Goal: Task Accomplishment & Management: Use online tool/utility

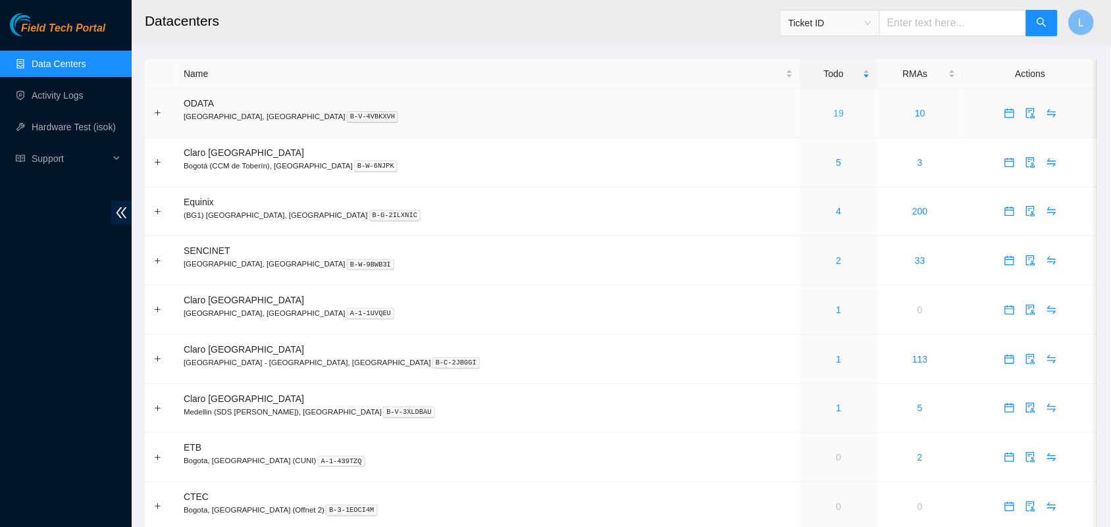
click at [834, 116] on link "19" at bounding box center [839, 113] width 11 height 11
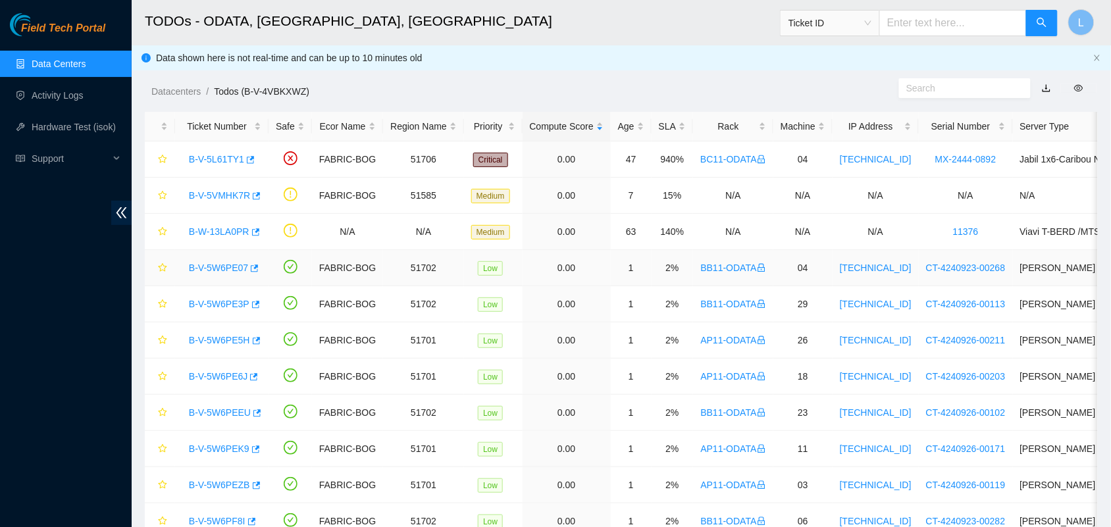
click at [205, 271] on link "B-V-5W6PE07" at bounding box center [218, 268] width 59 height 11
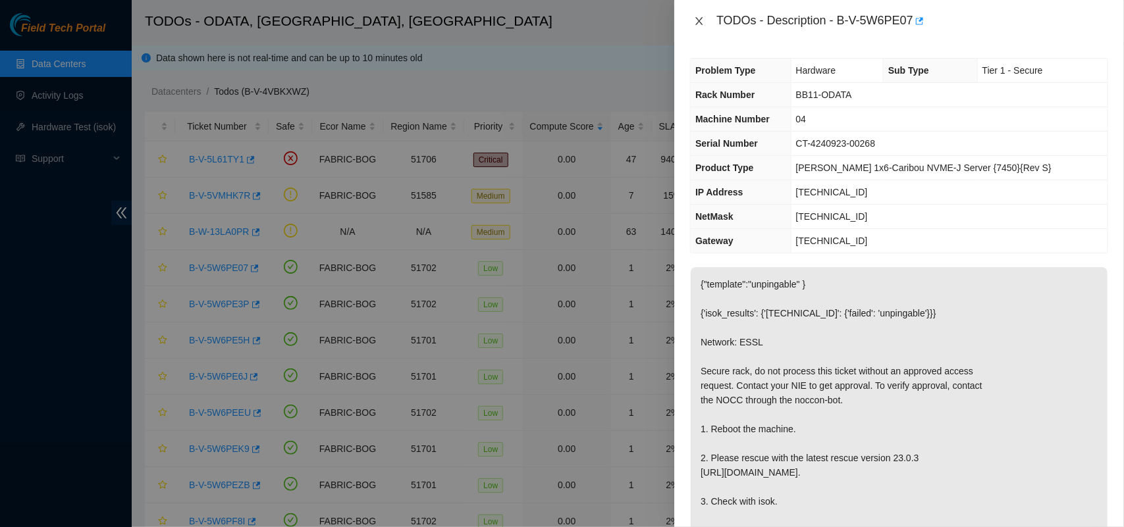
click at [700, 18] on icon "close" at bounding box center [699, 21] width 11 height 11
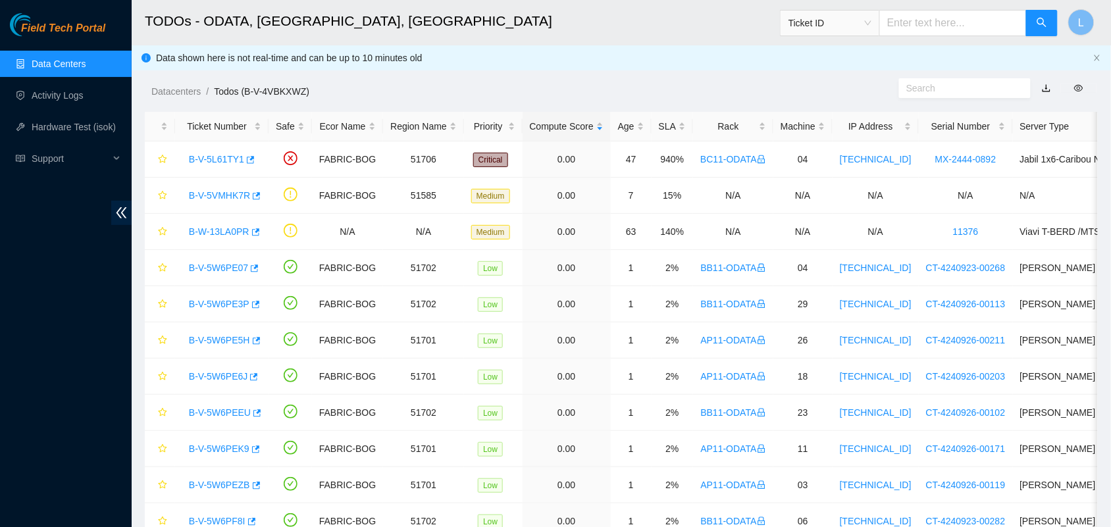
click at [56, 64] on link "Data Centers" at bounding box center [59, 64] width 54 height 11
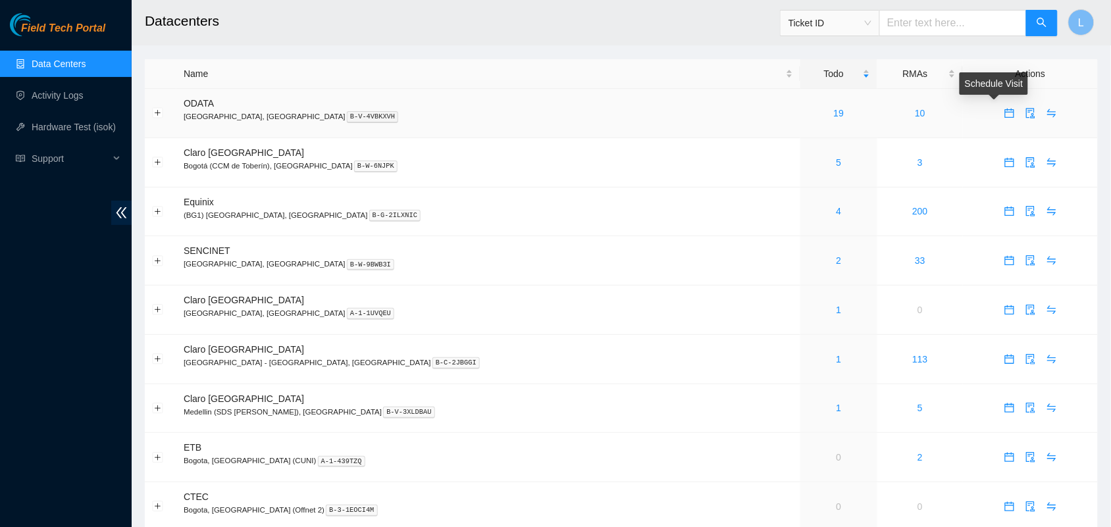
click at [1006, 111] on icon "calendar" at bounding box center [1010, 110] width 8 height 1
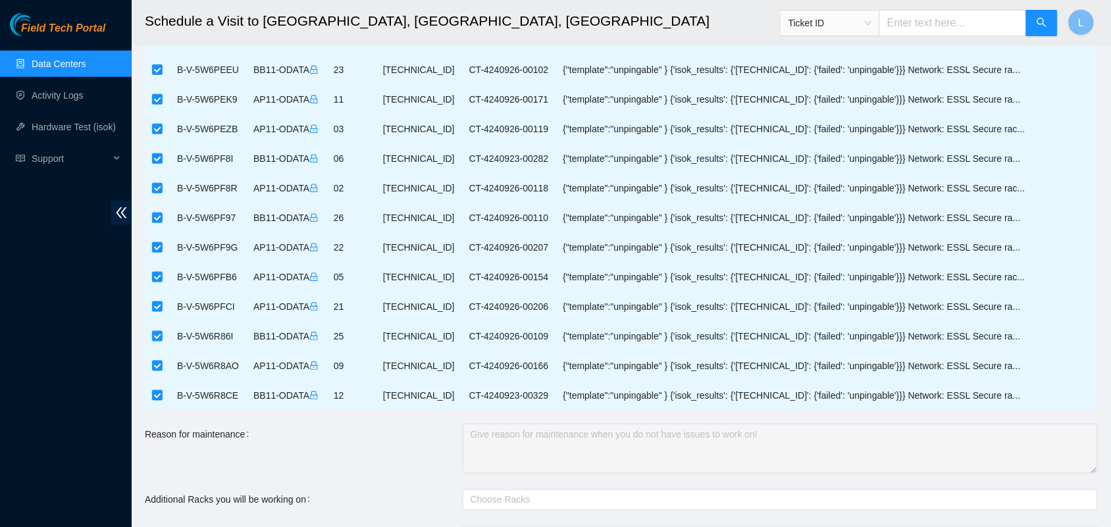
scroll to position [596, 0]
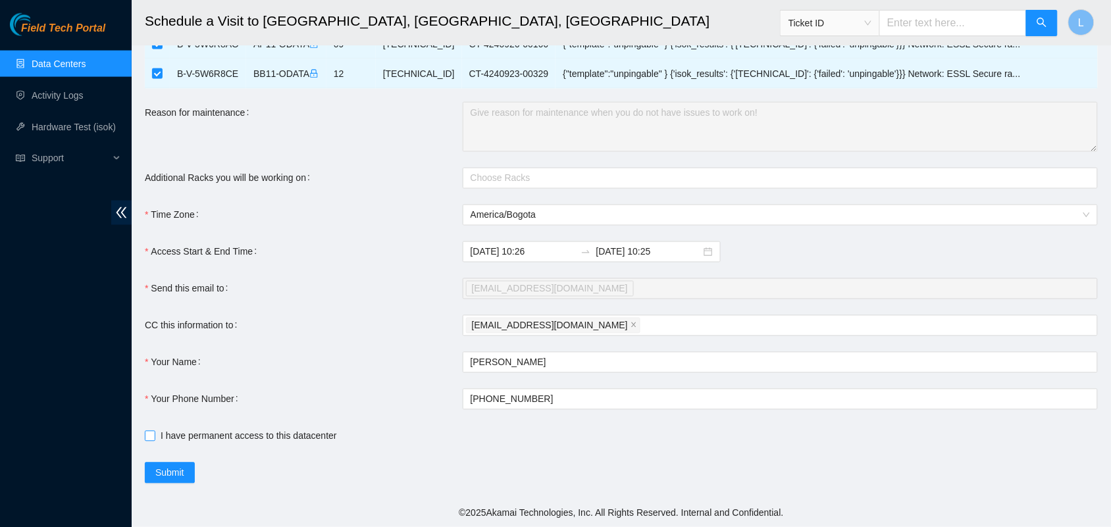
click at [152, 435] on input "I have permanent access to this datacenter" at bounding box center [149, 435] width 9 height 9
checkbox input "true"
click at [167, 472] on span "Submit" at bounding box center [169, 473] width 29 height 14
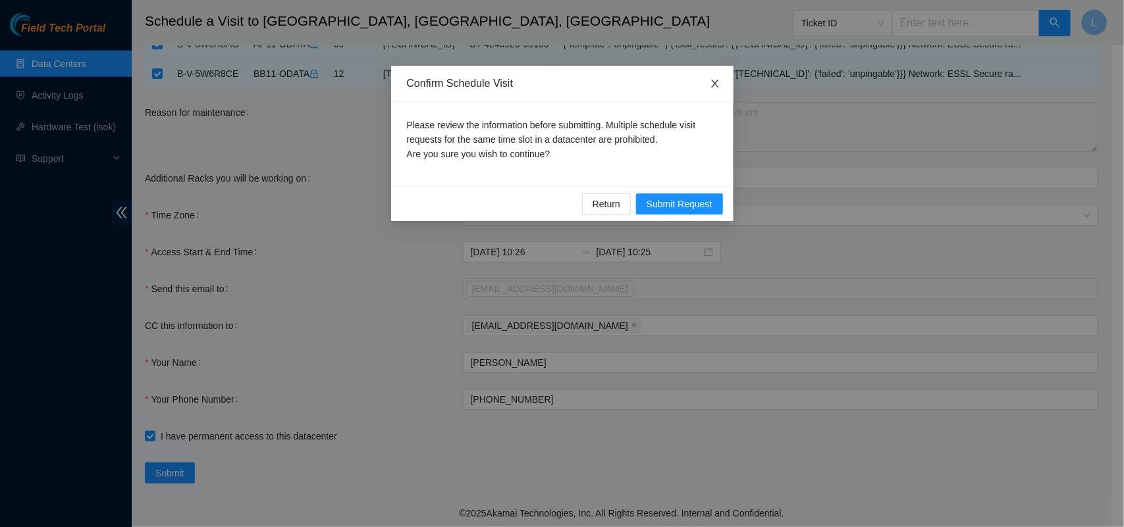
click at [715, 90] on span "Close" at bounding box center [715, 84] width 37 height 37
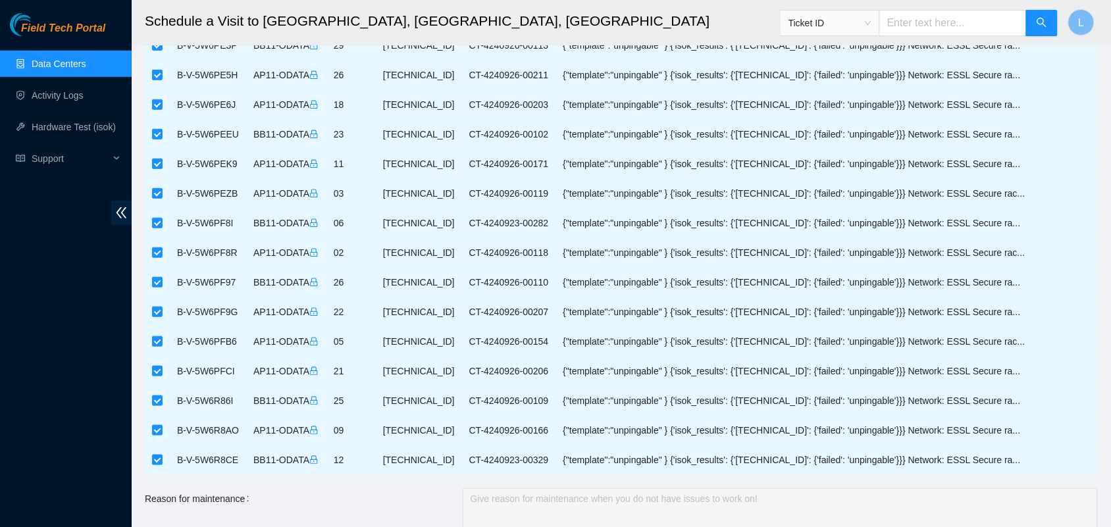
scroll to position [0, 0]
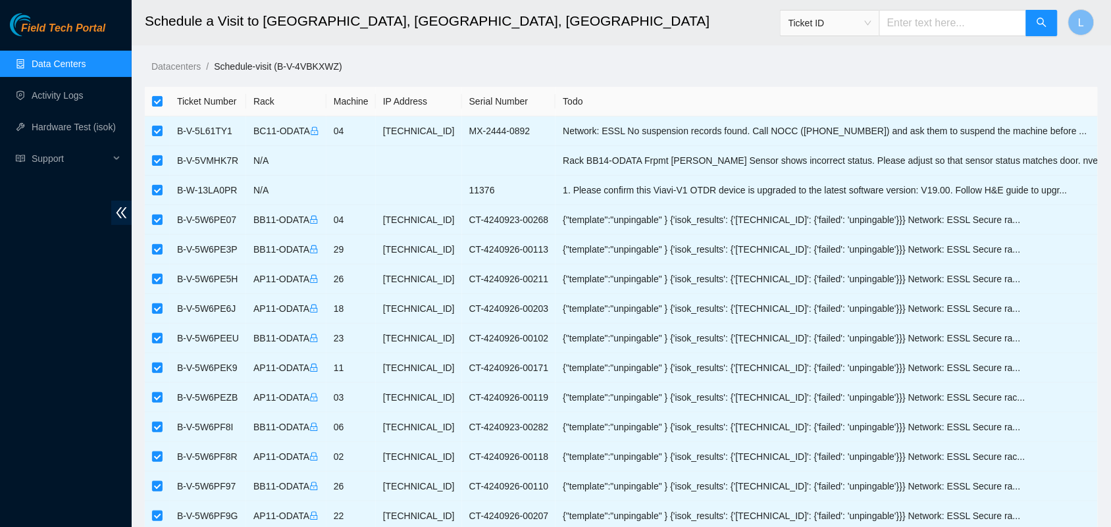
click at [159, 102] on input "checkbox" at bounding box center [157, 101] width 11 height 11
checkbox input "false"
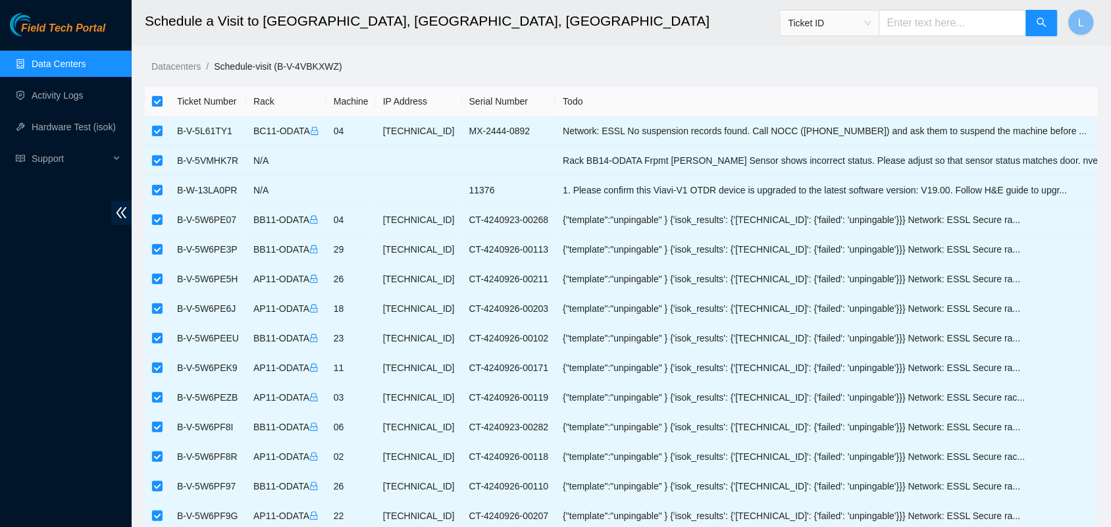
checkbox input "false"
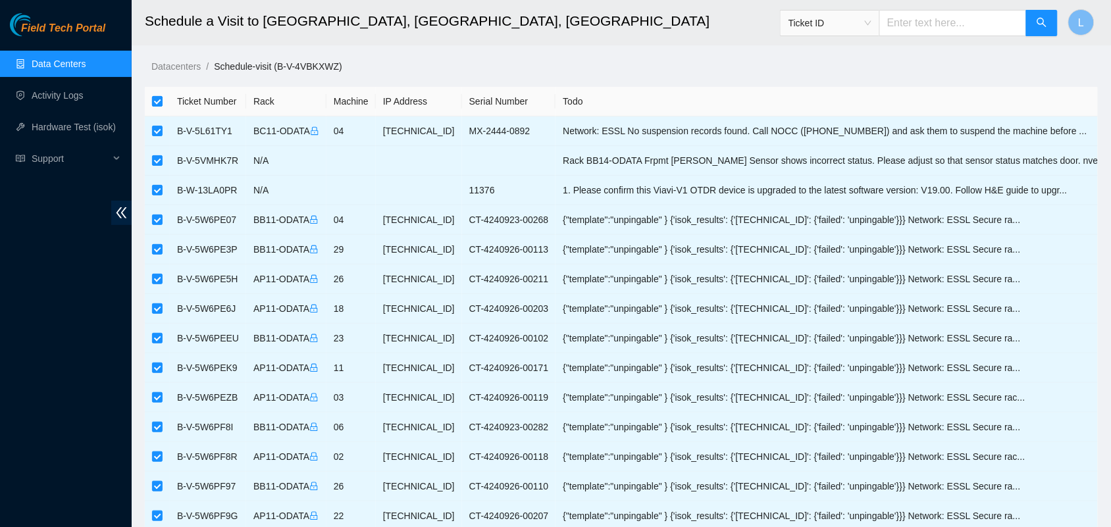
checkbox input "false"
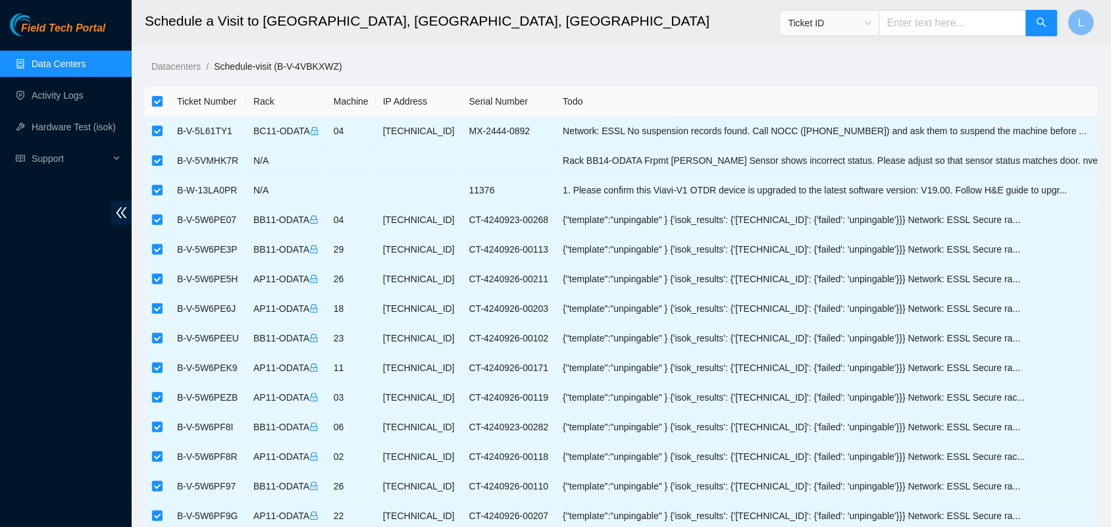
checkbox input "false"
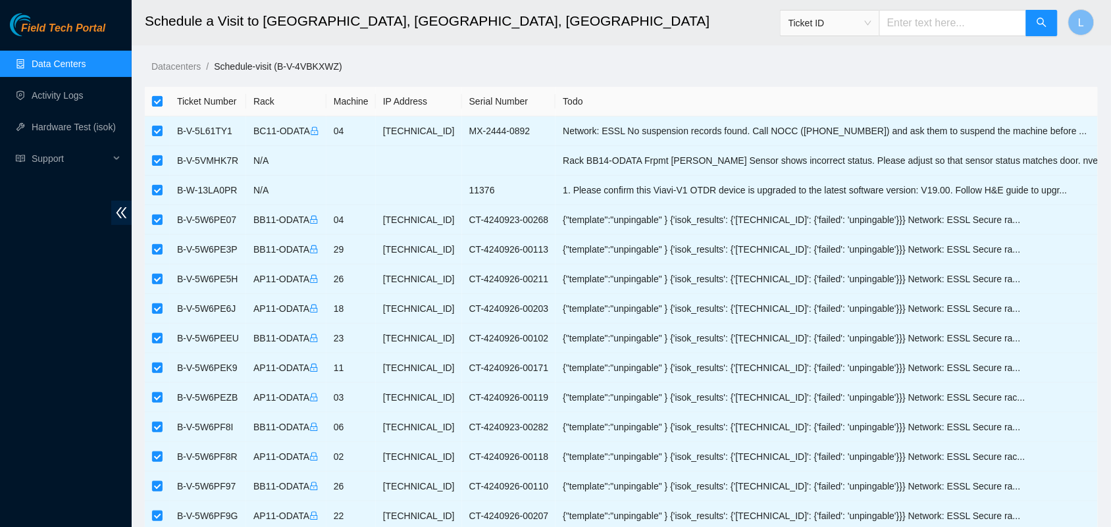
checkbox input "false"
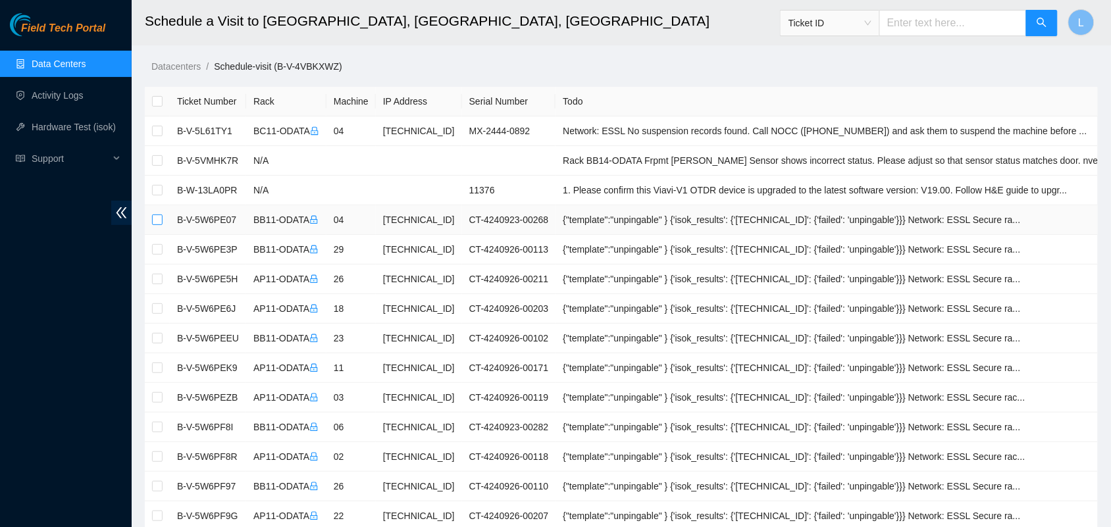
click at [158, 221] on input "checkbox" at bounding box center [157, 220] width 11 height 11
checkbox input "true"
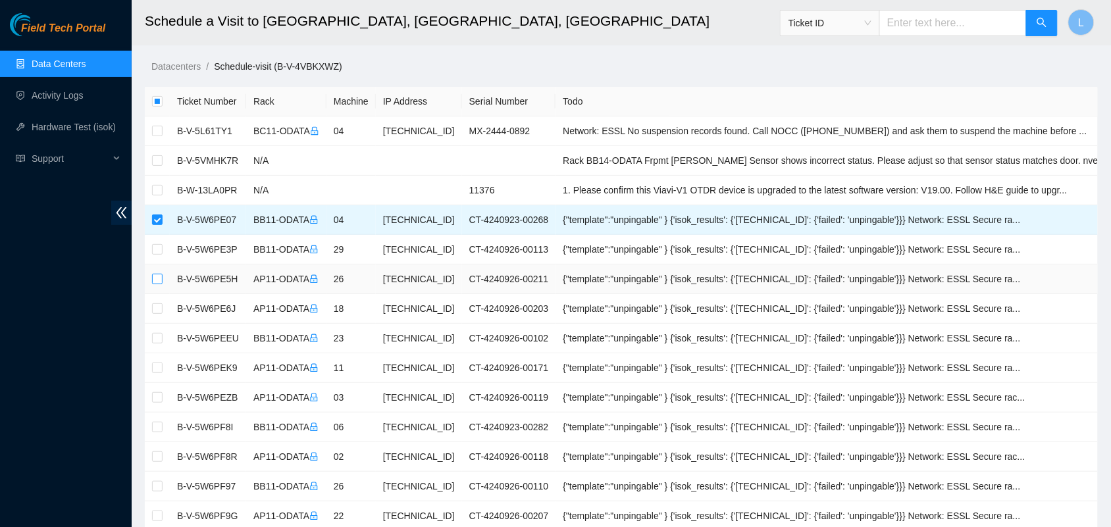
click at [159, 284] on input "checkbox" at bounding box center [157, 279] width 11 height 11
checkbox input "true"
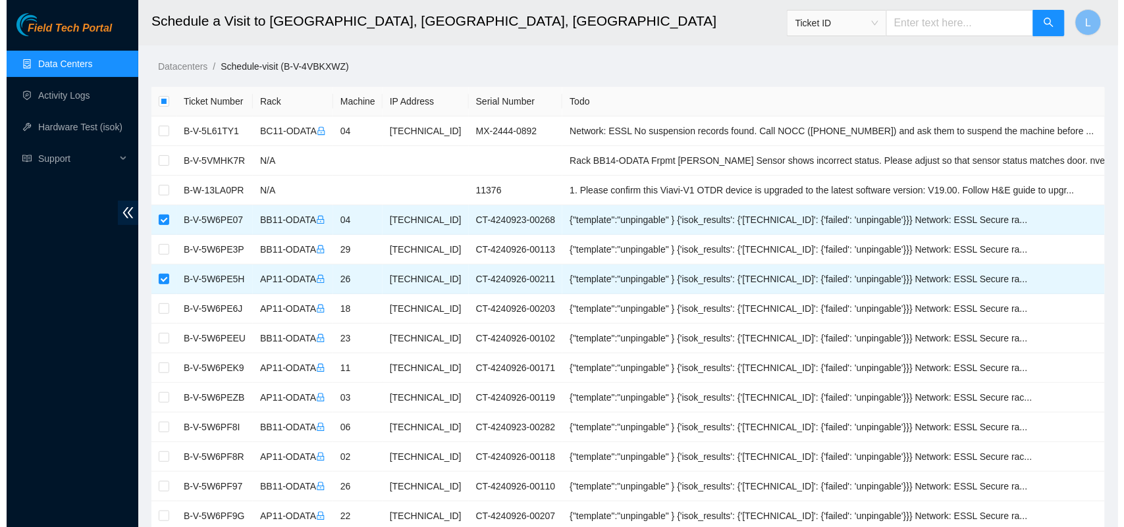
scroll to position [596, 0]
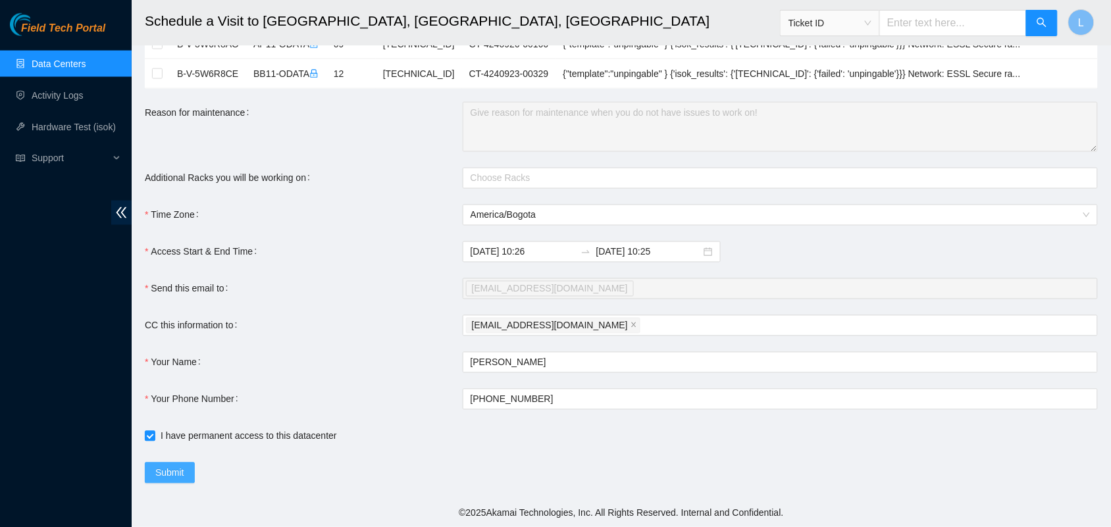
click at [159, 469] on span "Submit" at bounding box center [169, 473] width 29 height 14
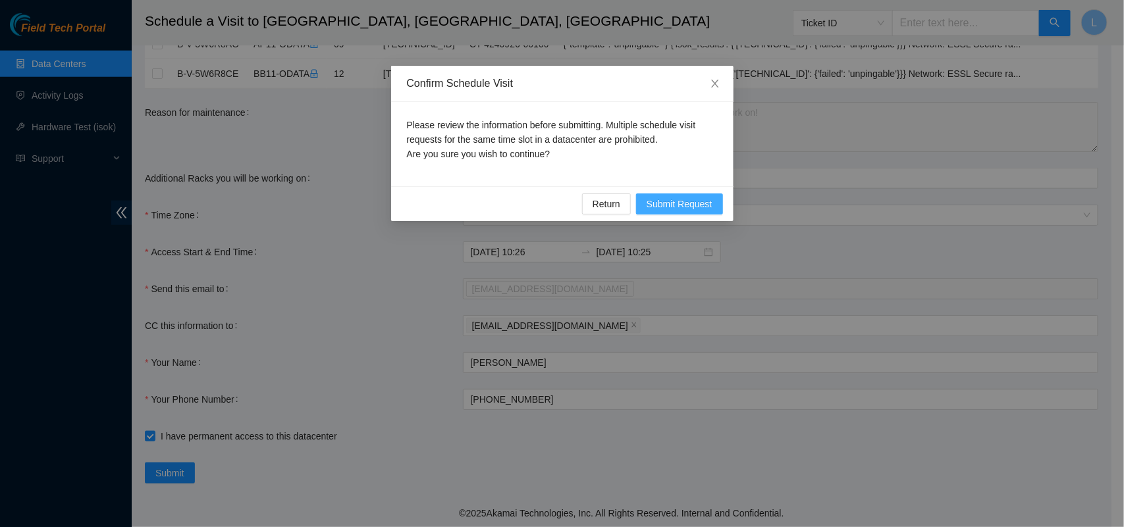
click at [663, 207] on span "Submit Request" at bounding box center [680, 204] width 66 height 14
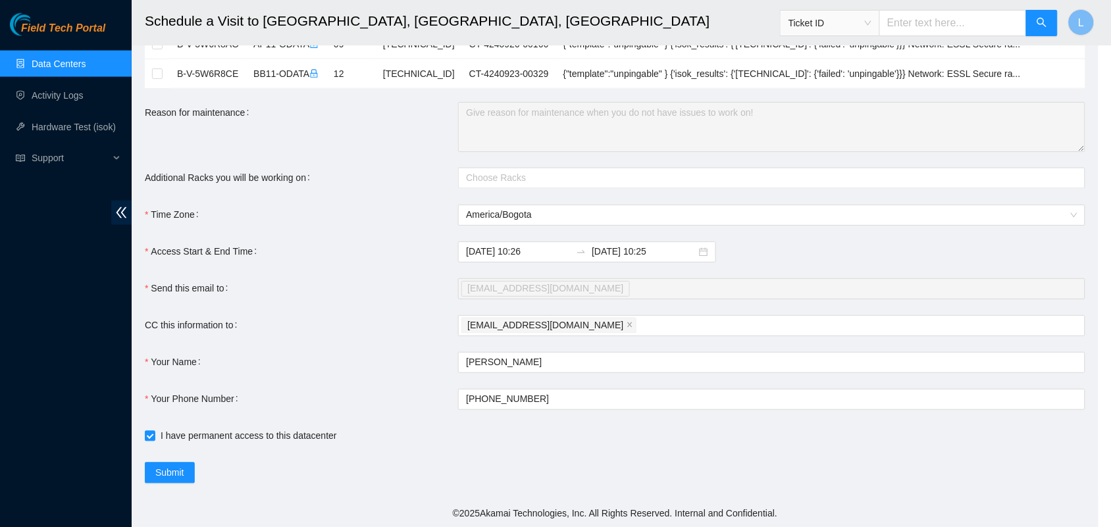
type input "2025-09-25 10:28"
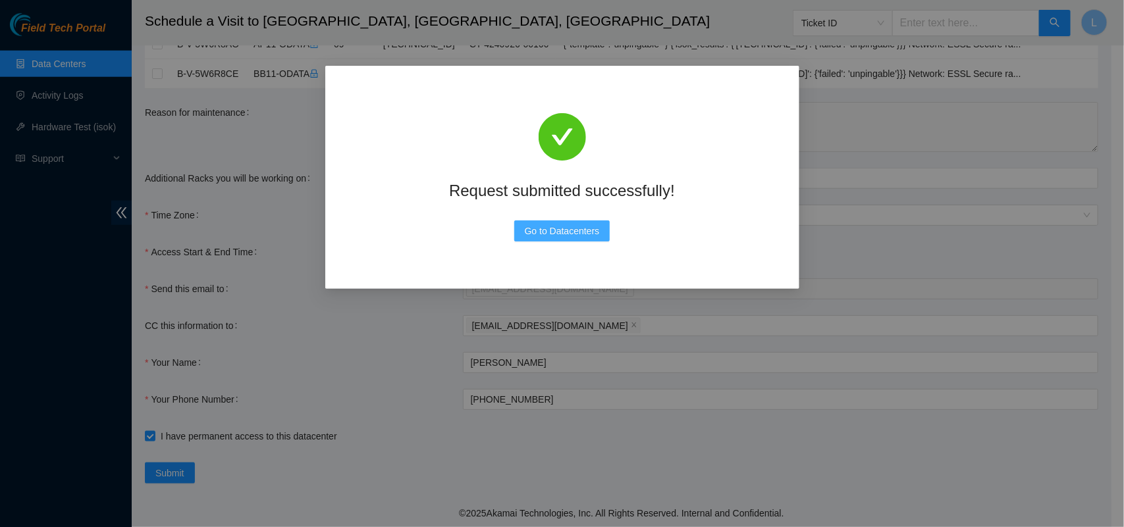
click at [548, 226] on span "Go to Datacenters" at bounding box center [562, 231] width 75 height 14
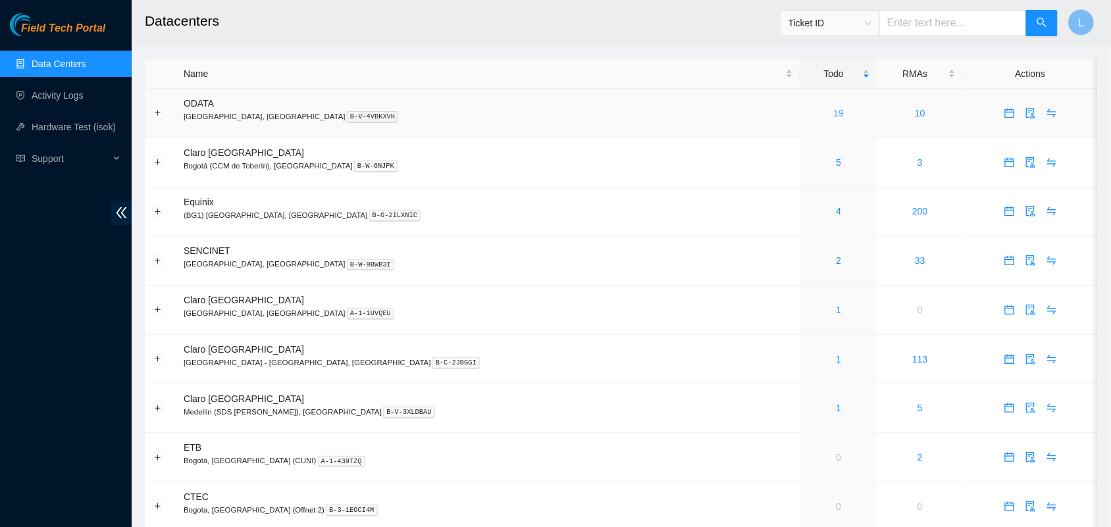
click at [834, 119] on link "19" at bounding box center [839, 113] width 11 height 11
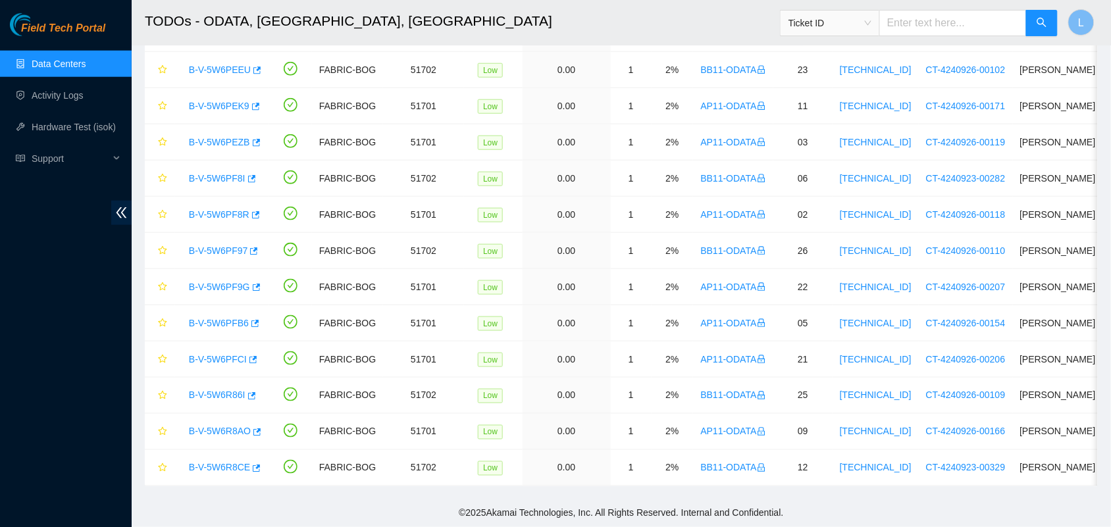
scroll to position [358, 0]
click at [221, 463] on link "B-V-5W6R8CE" at bounding box center [219, 468] width 61 height 11
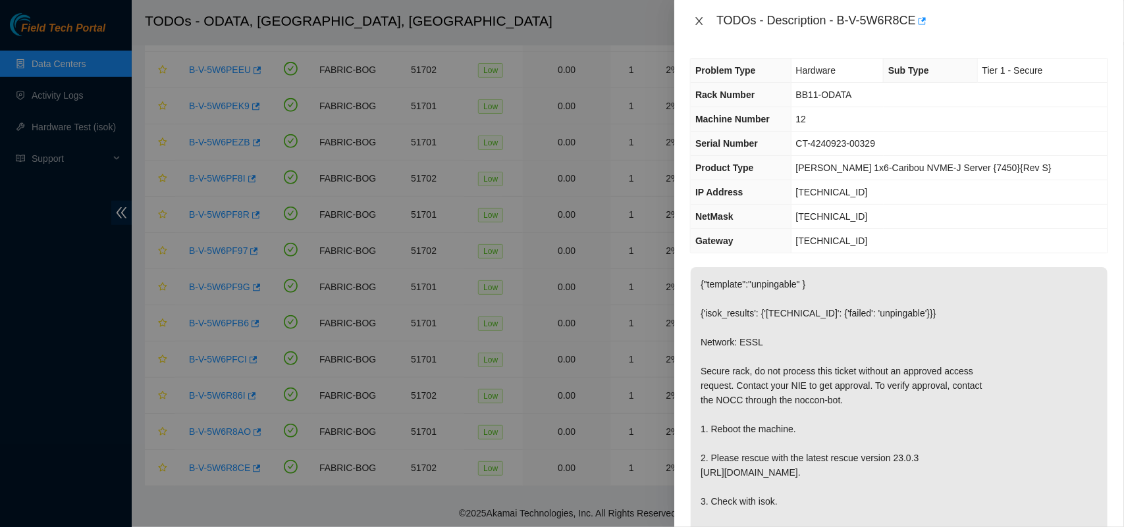
click at [698, 22] on icon "close" at bounding box center [699, 21] width 7 height 8
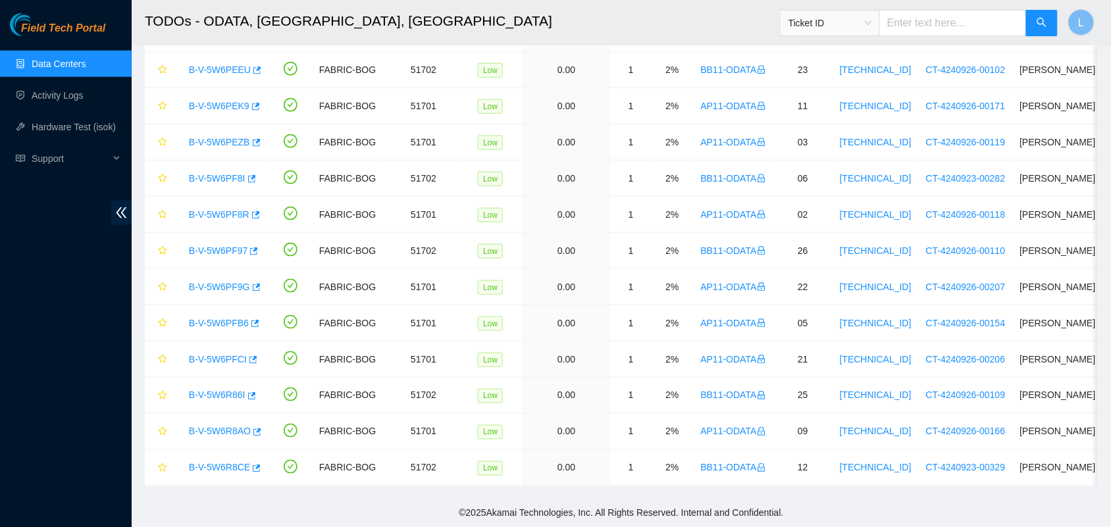
click at [46, 61] on link "Data Centers" at bounding box center [59, 64] width 54 height 11
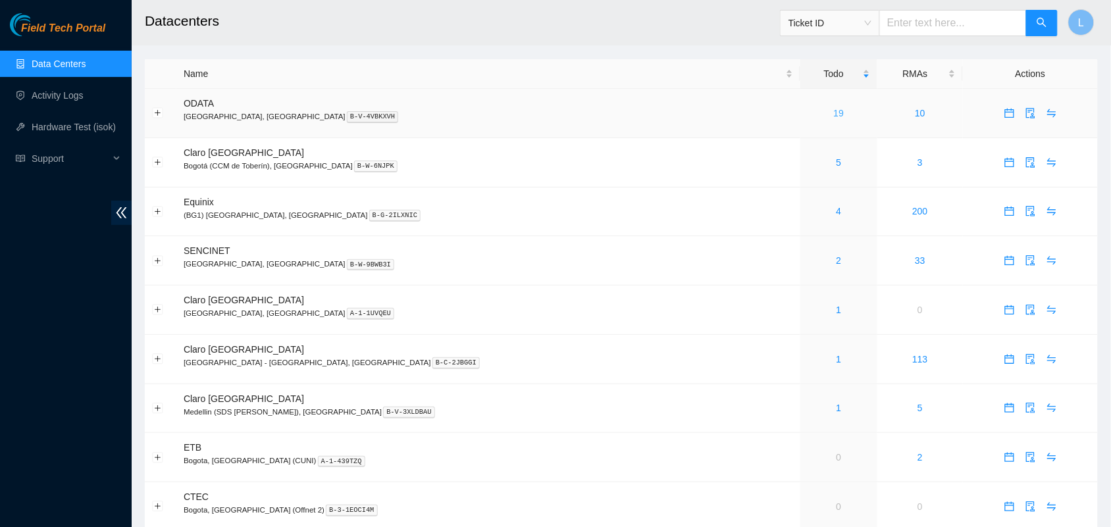
click at [834, 113] on link "19" at bounding box center [839, 113] width 11 height 11
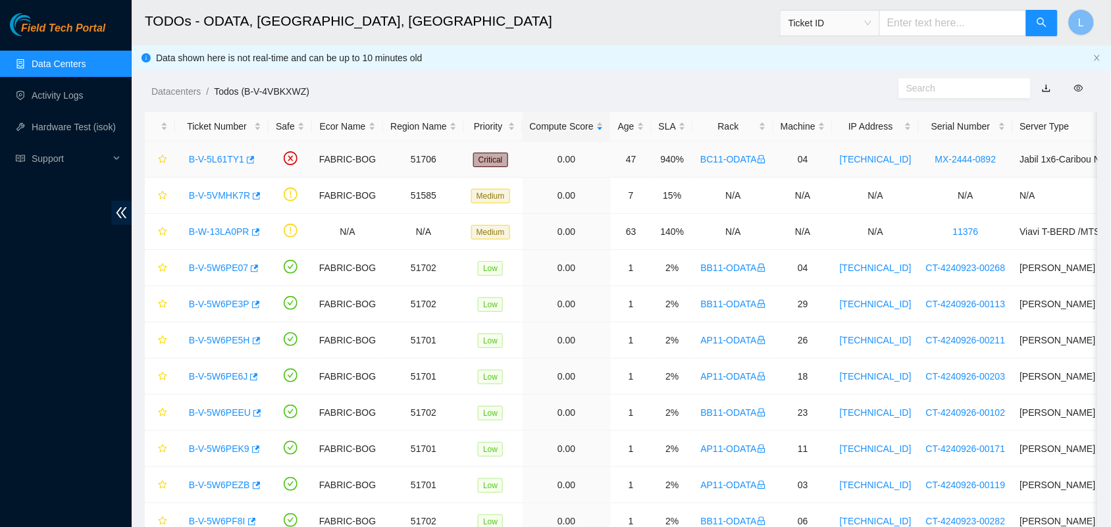
click at [226, 155] on link "B-V-5L61TY1" at bounding box center [216, 159] width 55 height 11
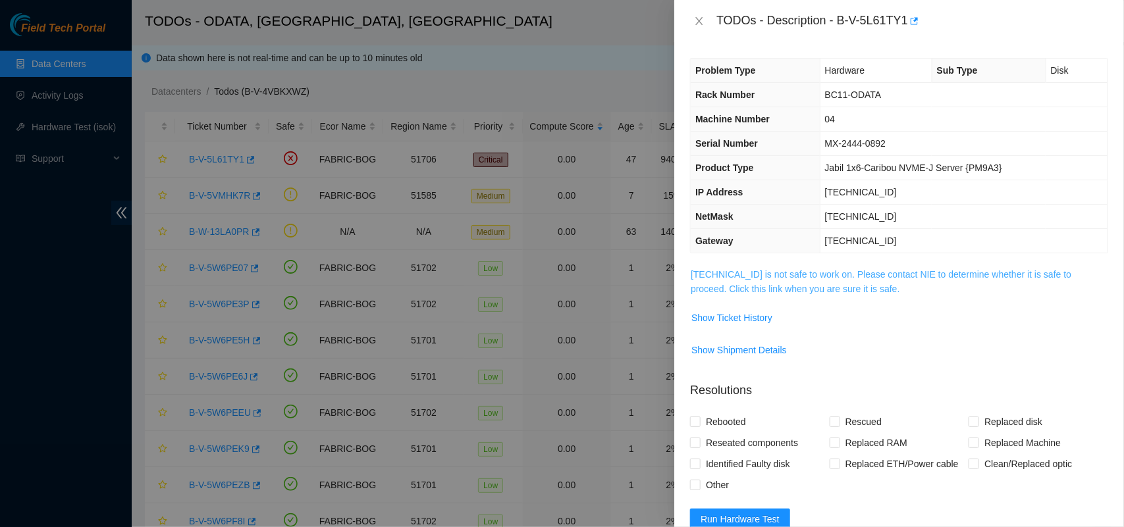
click at [844, 291] on link "23.218.212.135 is not safe to work on. Please contact NIE to determine whether …" at bounding box center [881, 281] width 381 height 25
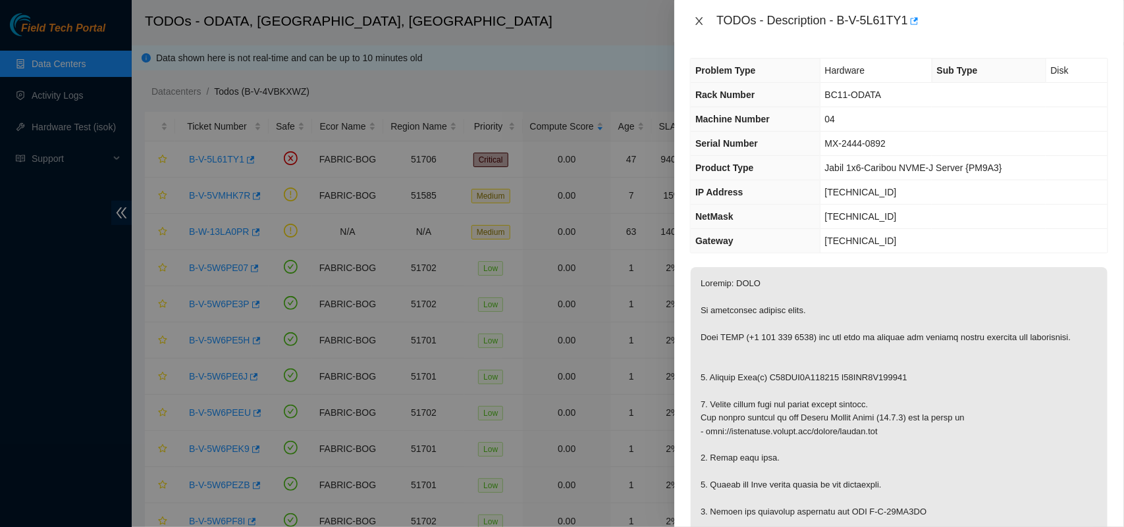
click at [700, 22] on icon "close" at bounding box center [699, 21] width 7 height 8
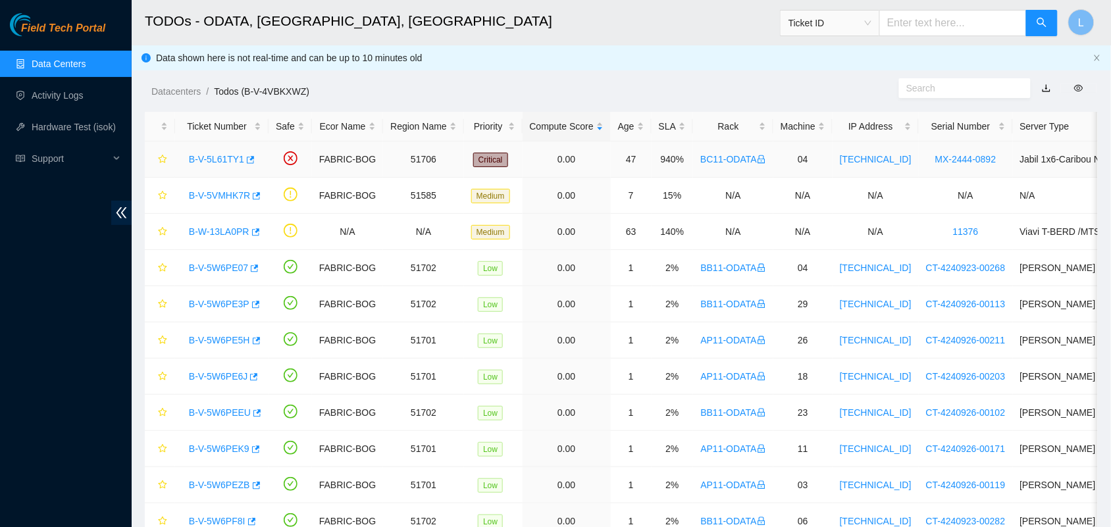
click at [224, 162] on link "B-V-5L61TY1" at bounding box center [216, 159] width 55 height 11
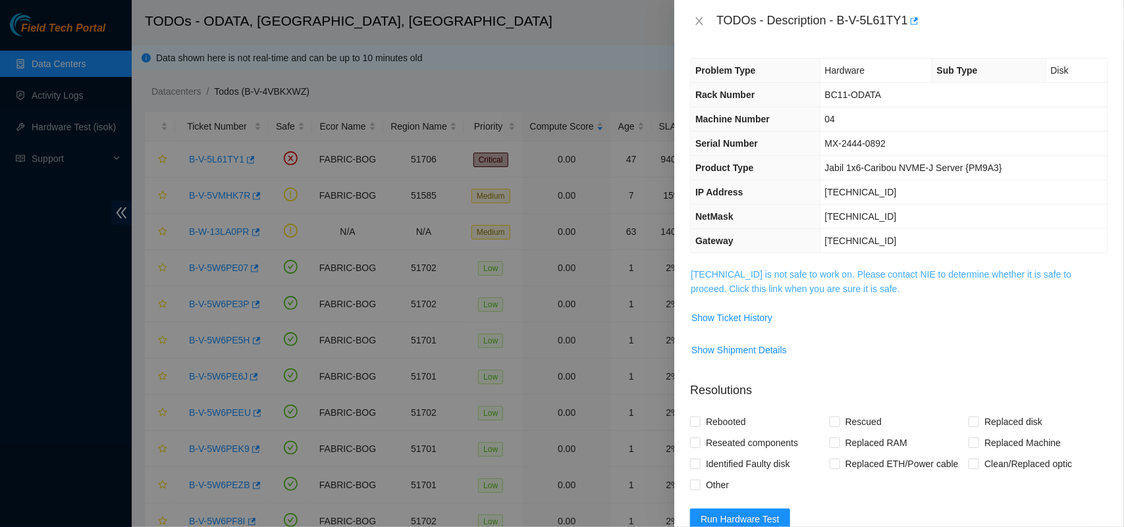
click at [787, 275] on link "23.218.212.135 is not safe to work on. Please contact NIE to determine whether …" at bounding box center [881, 281] width 381 height 25
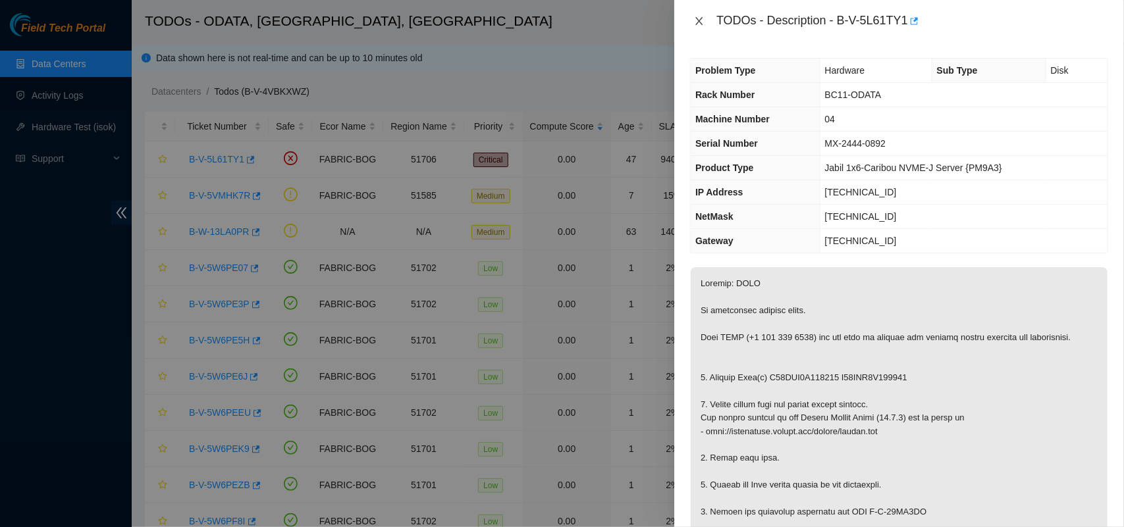
click at [699, 18] on icon "close" at bounding box center [699, 21] width 11 height 11
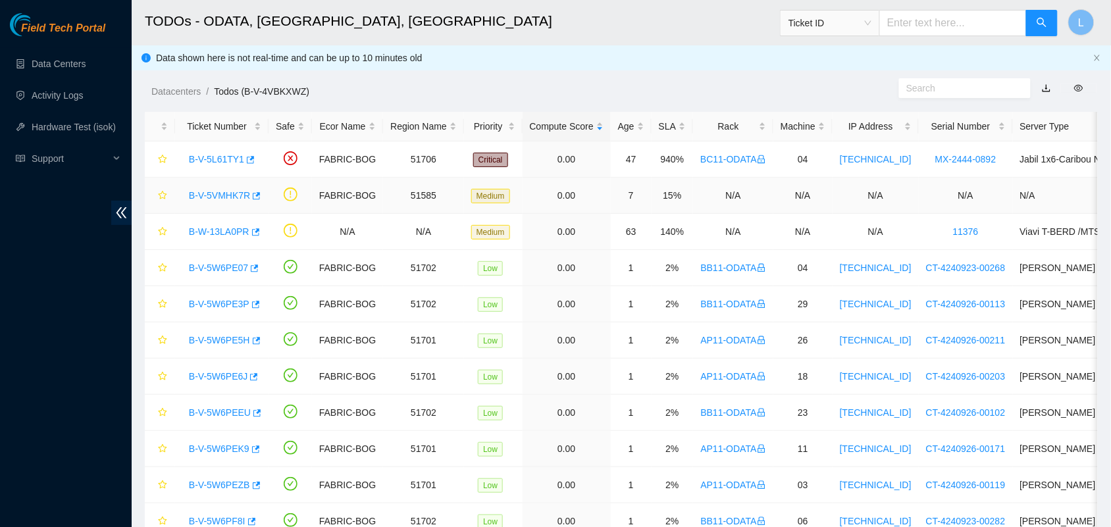
click at [213, 198] on link "B-V-5VMHK7R" at bounding box center [219, 195] width 61 height 11
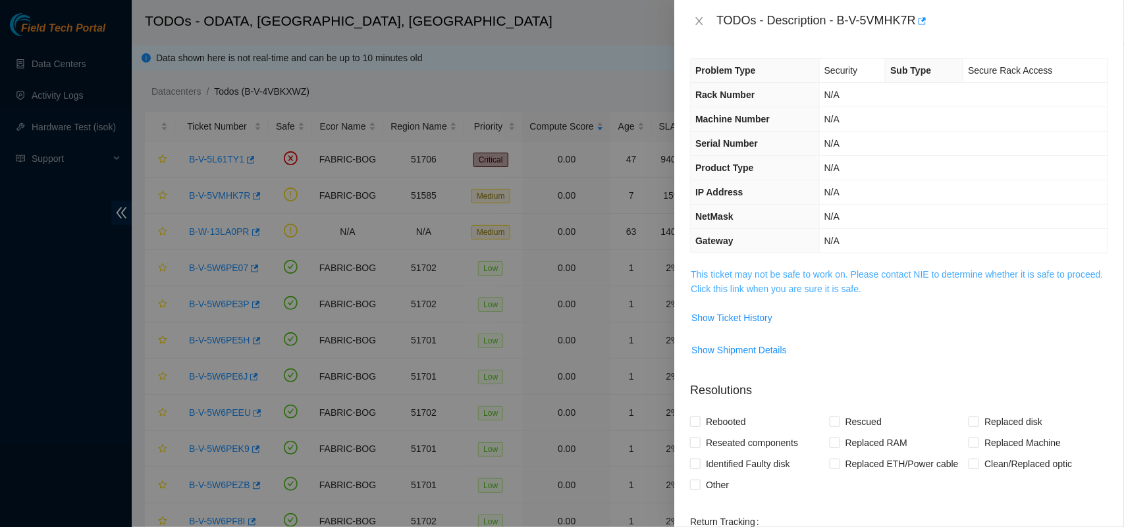
click at [778, 293] on link "This ticket may not be safe to work on. Please contact NIE to determine whether…" at bounding box center [897, 281] width 412 height 25
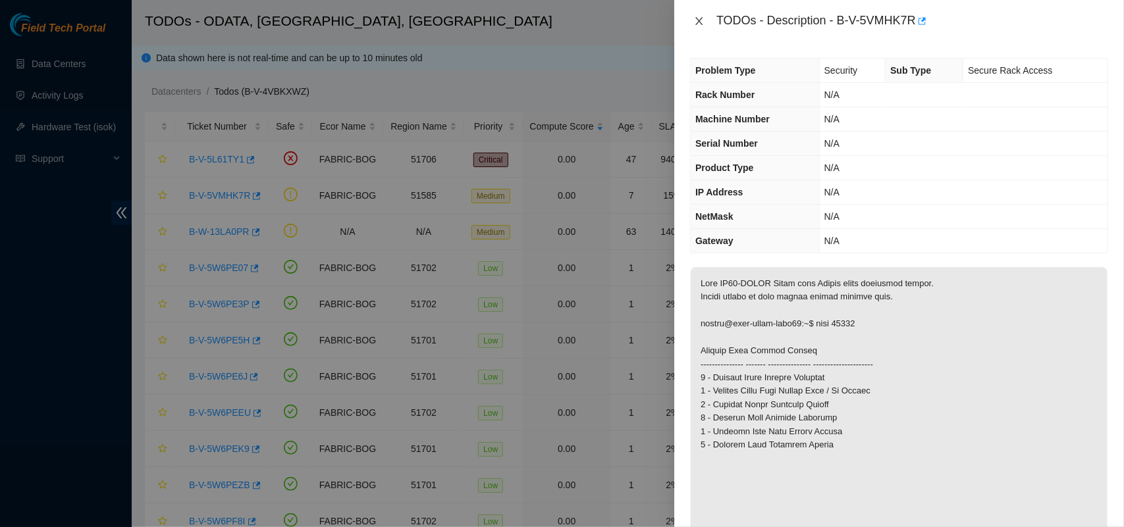
click at [702, 23] on icon "close" at bounding box center [699, 21] width 11 height 11
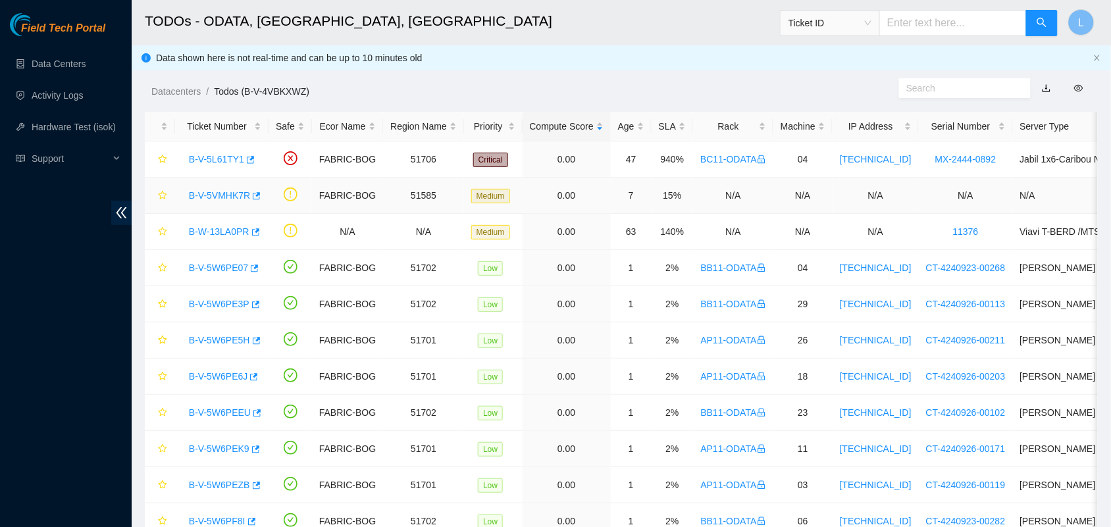
click at [205, 201] on div "B-V-5VMHK7R" at bounding box center [221, 195] width 79 height 21
click at [205, 201] on link "B-V-5VMHK7R" at bounding box center [219, 195] width 61 height 11
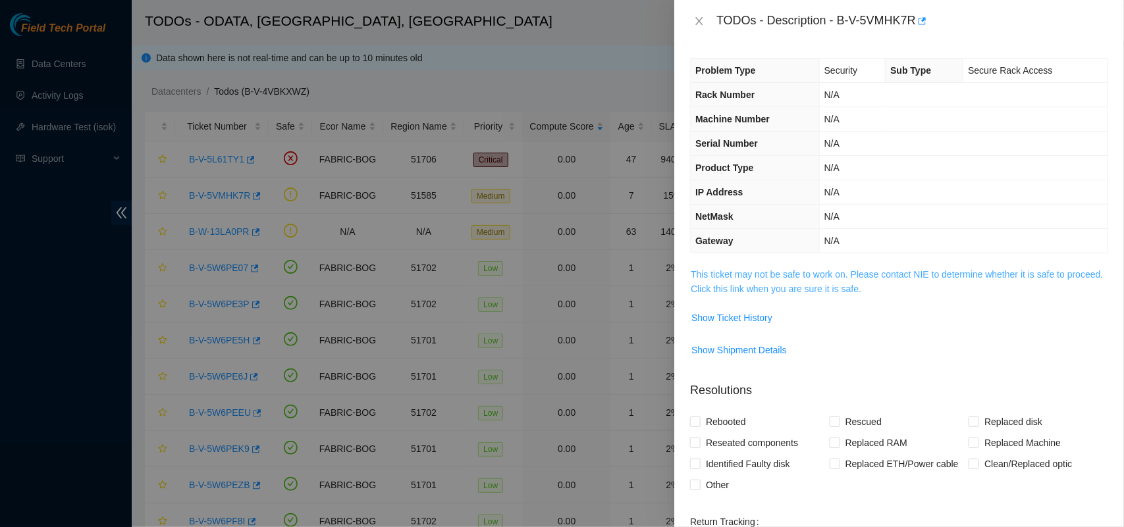
click at [778, 273] on link "This ticket may not be safe to work on. Please contact NIE to determine whether…" at bounding box center [897, 281] width 412 height 25
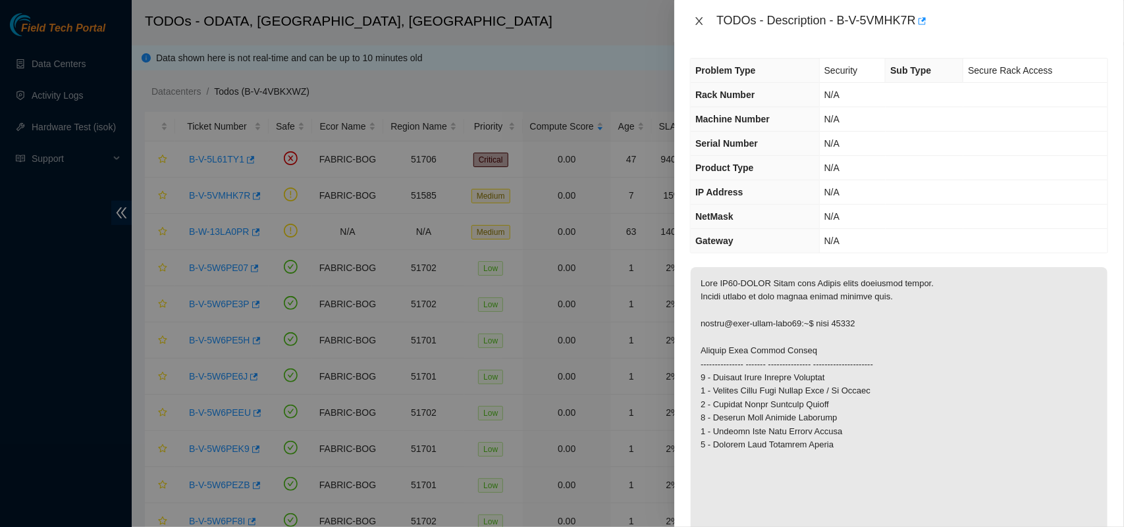
click at [702, 22] on icon "close" at bounding box center [699, 21] width 11 height 11
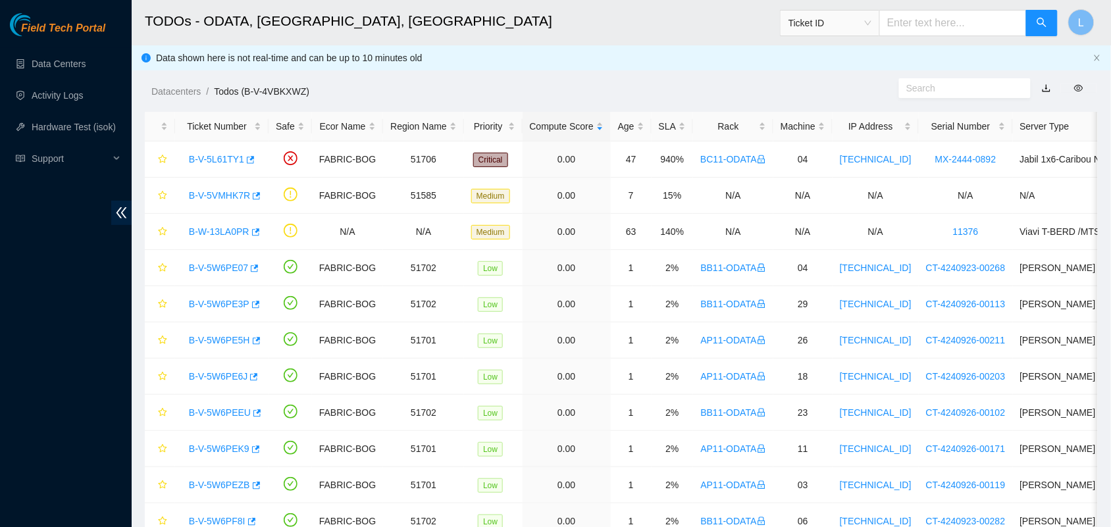
click at [647, 11] on h2 "TODOs - ODATA, [GEOGRAPHIC_DATA], [GEOGRAPHIC_DATA]" at bounding box center [525, 21] width 760 height 42
click at [744, 127] on div "Rack" at bounding box center [734, 126] width 66 height 14
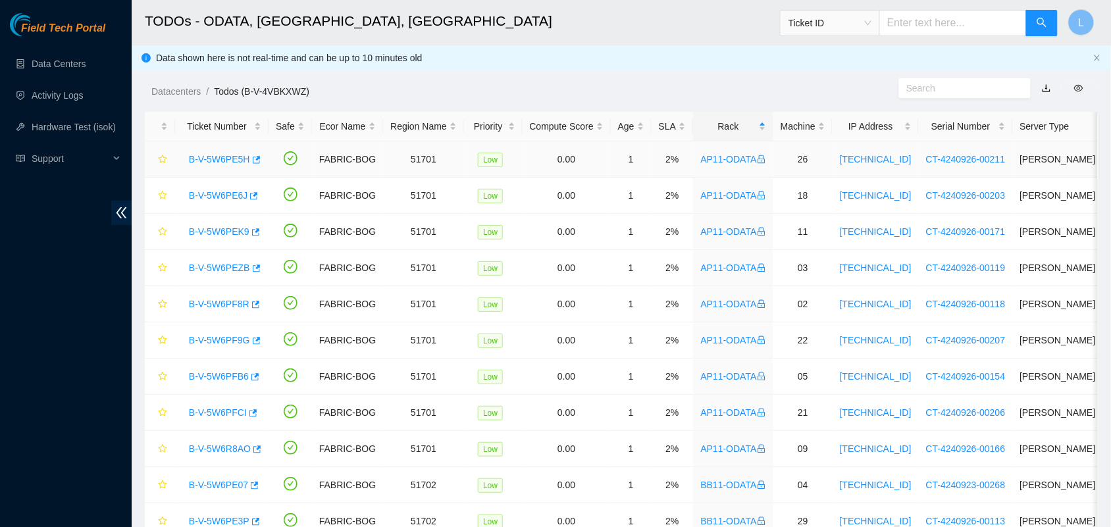
click at [200, 159] on link "B-V-5W6PE5H" at bounding box center [219, 159] width 61 height 11
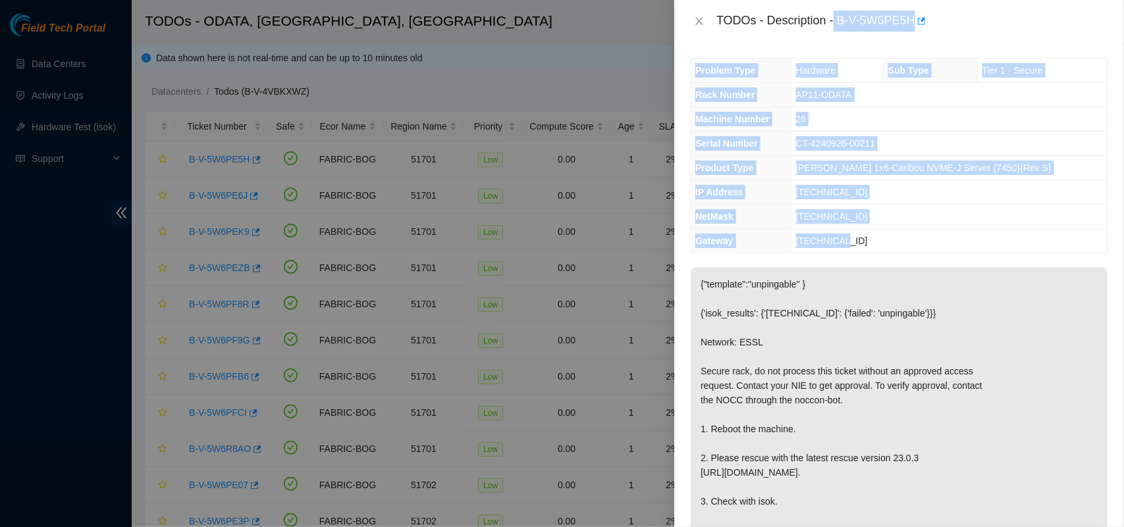
drag, startPoint x: 836, startPoint y: 18, endPoint x: 911, endPoint y: 242, distance: 235.3
click at [911, 242] on div "TODOs - Description - B-V-5W6PE5H Problem Type Hardware Sub Type Tier 1 - Secur…" at bounding box center [899, 263] width 450 height 527
copy div "B-V-5W6PE5H Problem Type Hardware Sub Type Tier 1 - Secure Rack Number AP11-ODA…"
click at [700, 21] on icon "close" at bounding box center [699, 21] width 7 height 8
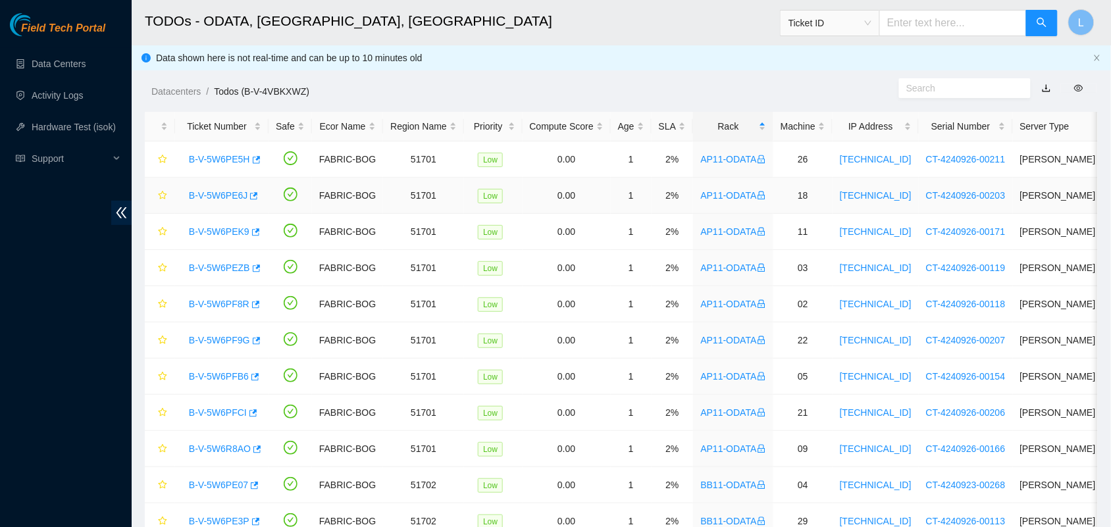
click at [215, 194] on link "B-V-5W6PE6J" at bounding box center [218, 195] width 59 height 11
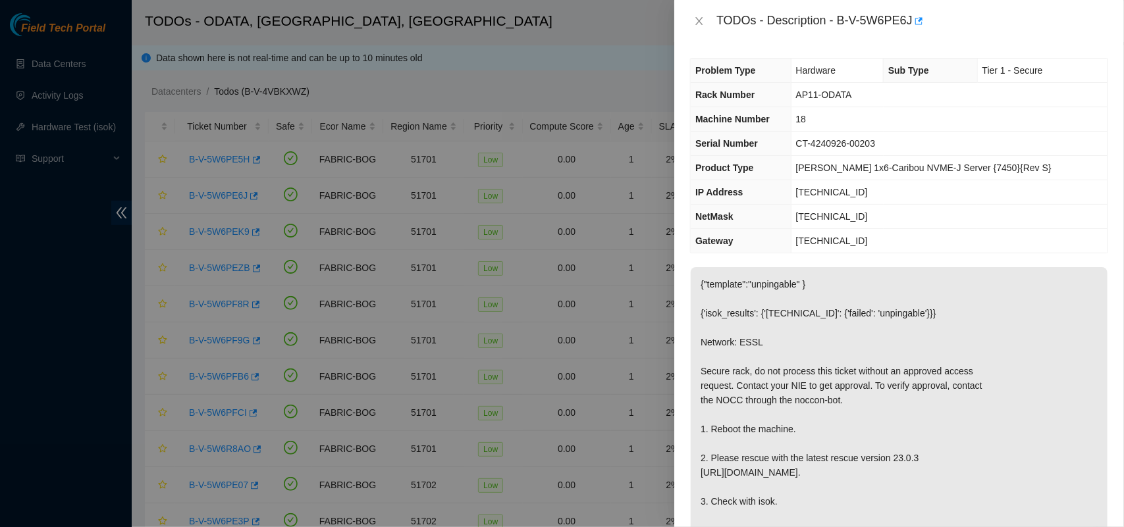
click at [897, 48] on div "Problem Type Hardware Sub Type Tier 1 - Secure Rack Number AP11-ODATA Machine N…" at bounding box center [899, 284] width 450 height 485
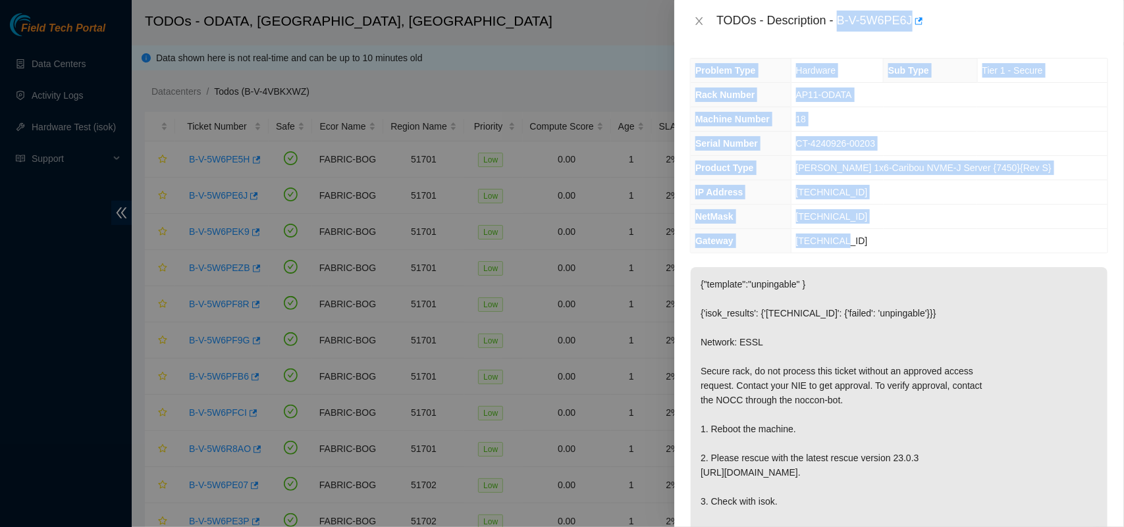
drag, startPoint x: 837, startPoint y: 23, endPoint x: 912, endPoint y: 242, distance: 231.8
click at [912, 242] on div "TODOs - Description - B-V-5W6PE6J Problem Type Hardware Sub Type Tier 1 - Secur…" at bounding box center [899, 263] width 450 height 527
copy div "B-V-5W6PE6J Problem Type Hardware Sub Type Tier 1 - Secure Rack Number AP11-ODA…"
click at [700, 17] on icon "close" at bounding box center [699, 21] width 11 height 11
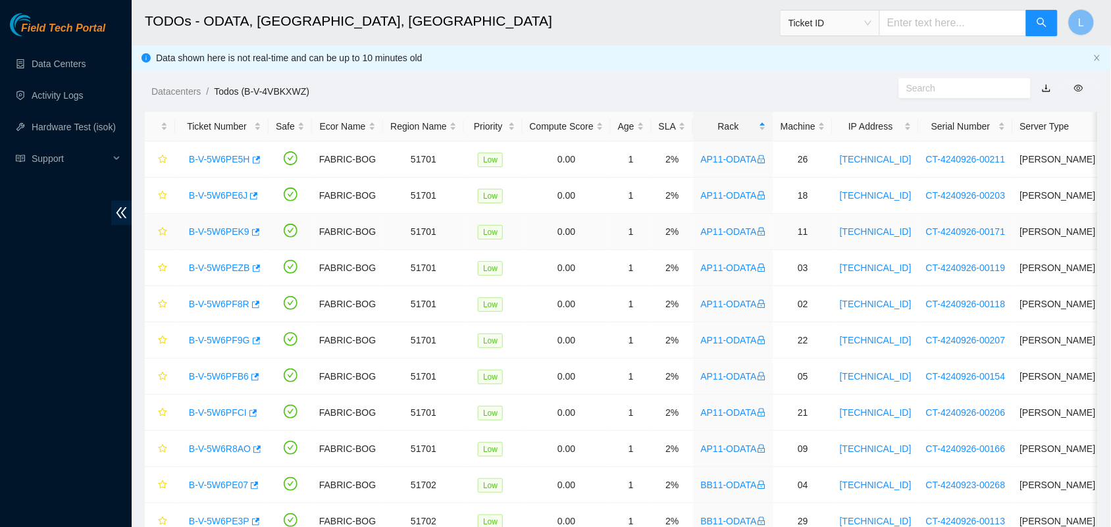
click at [215, 230] on link "B-V-5W6PEK9" at bounding box center [219, 232] width 61 height 11
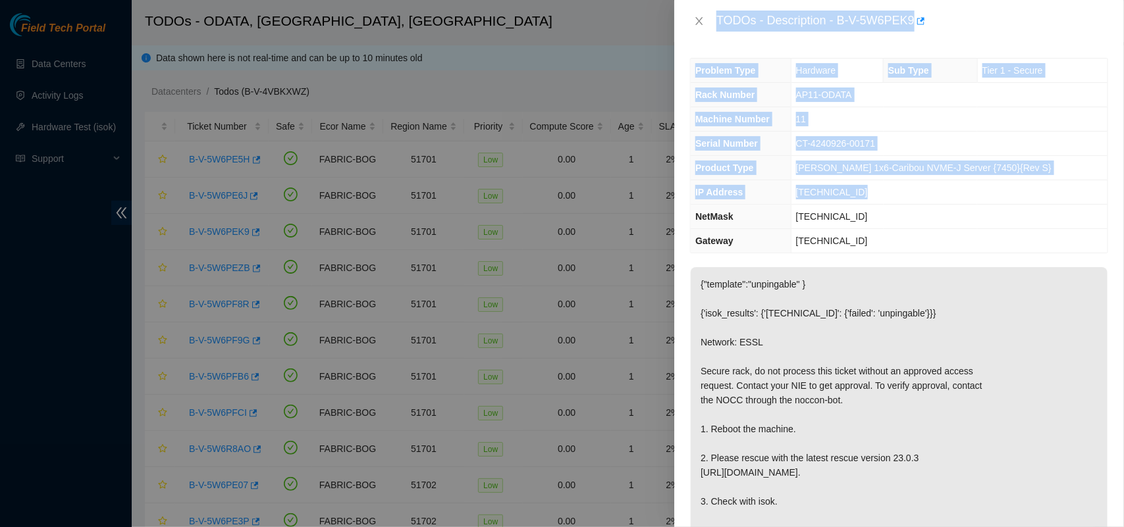
click at [772, 40] on div "TODOs - Description - B-V-5W6PEK9" at bounding box center [899, 21] width 450 height 42
drag, startPoint x: 765, startPoint y: 23, endPoint x: 926, endPoint y: 246, distance: 274.5
click at [926, 246] on div "TODOs - Description - B-V-5W6PEK9 Problem Type Hardware Sub Type Tier 1 - Secur…" at bounding box center [899, 263] width 450 height 527
copy div "Description - B-V-5W6PEK9 Problem Type Hardware Sub Type Tier 1 - Secure Rack N…"
click at [700, 17] on icon "close" at bounding box center [699, 21] width 11 height 11
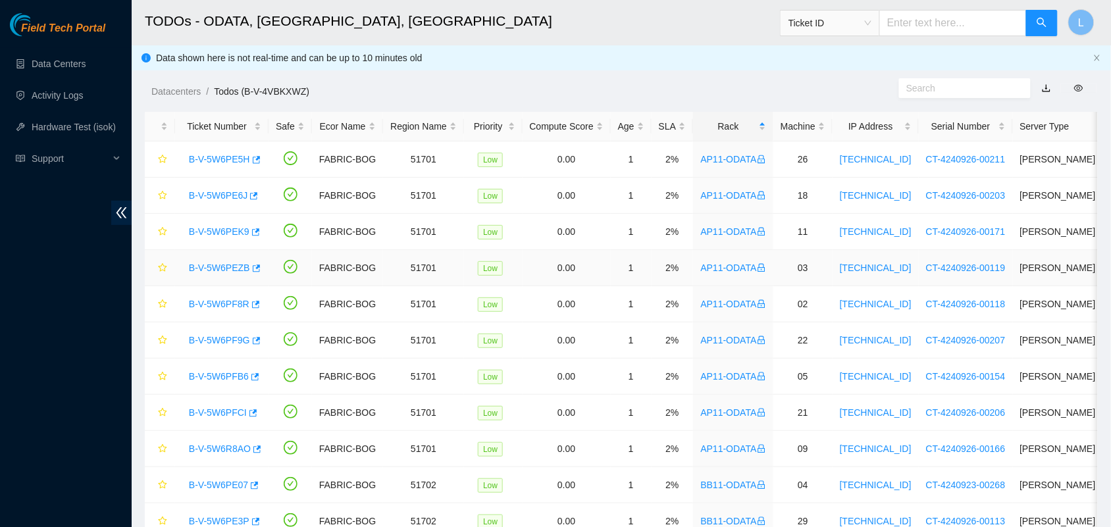
click at [212, 271] on link "B-V-5W6PEZB" at bounding box center [219, 268] width 61 height 11
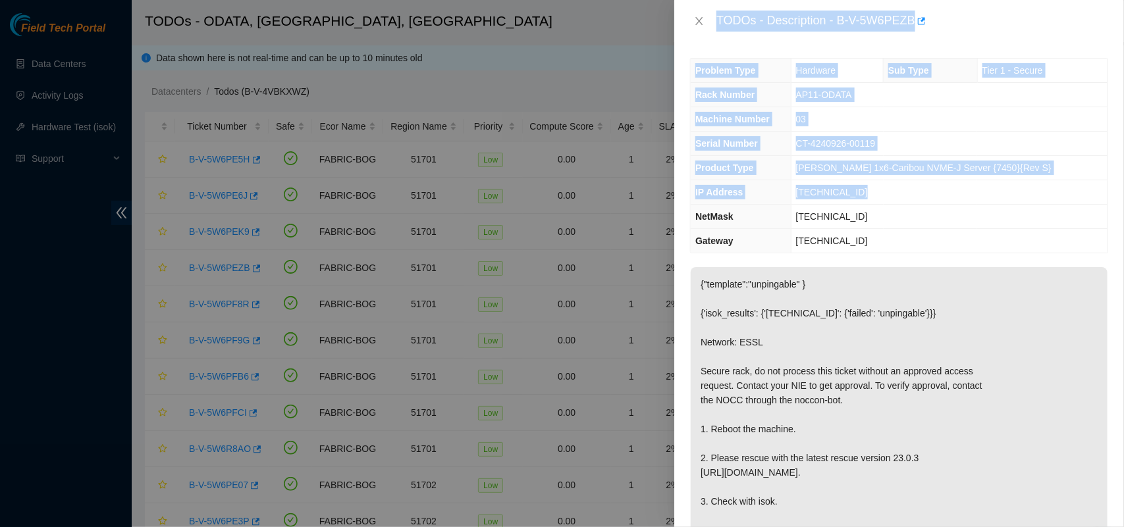
click at [967, 26] on div "TODOs - Description - B-V-5W6PEZB" at bounding box center [912, 21] width 392 height 21
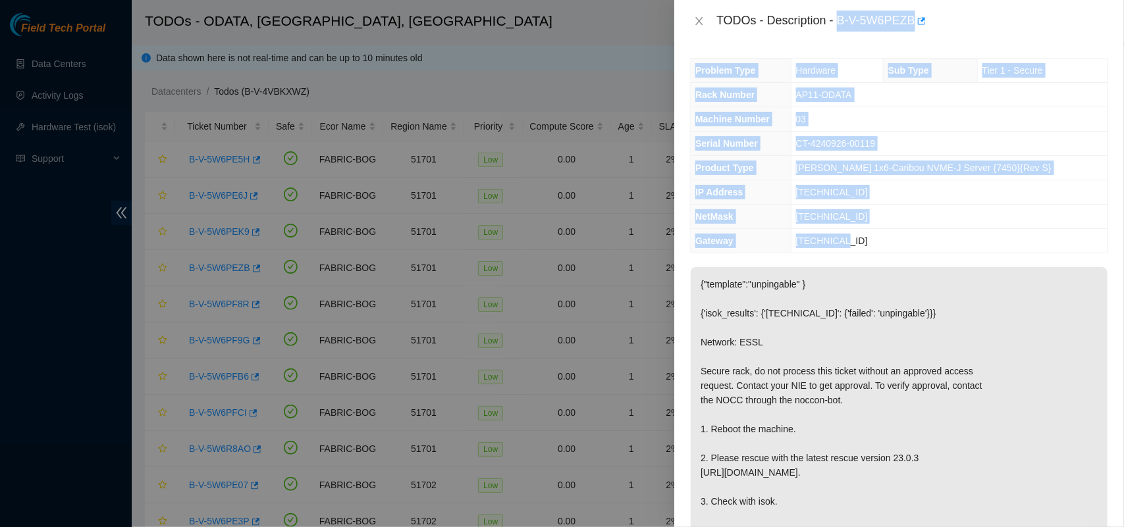
drag, startPoint x: 838, startPoint y: 20, endPoint x: 886, endPoint y: 253, distance: 238.0
click at [886, 253] on div "TODOs - Description - B-V-5W6PEZB Problem Type Hardware Sub Type Tier 1 - Secur…" at bounding box center [899, 263] width 450 height 527
copy div "B-V-5W6PEZB Problem Type Hardware Sub Type Tier 1 - Secure Rack Number AP11-ODA…"
click at [703, 23] on icon "close" at bounding box center [699, 21] width 11 height 11
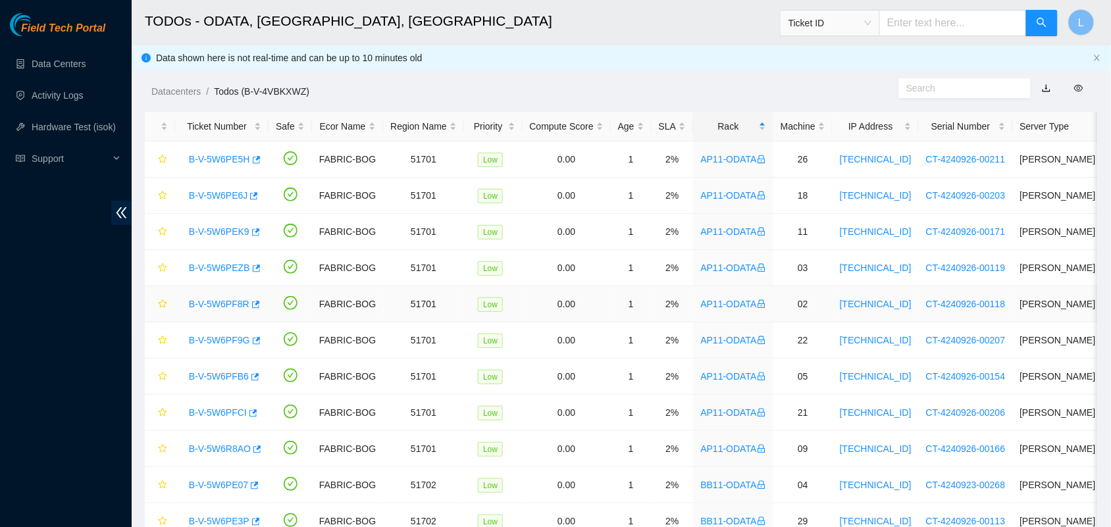
click at [207, 304] on link "B-V-5W6PF8R" at bounding box center [219, 304] width 61 height 11
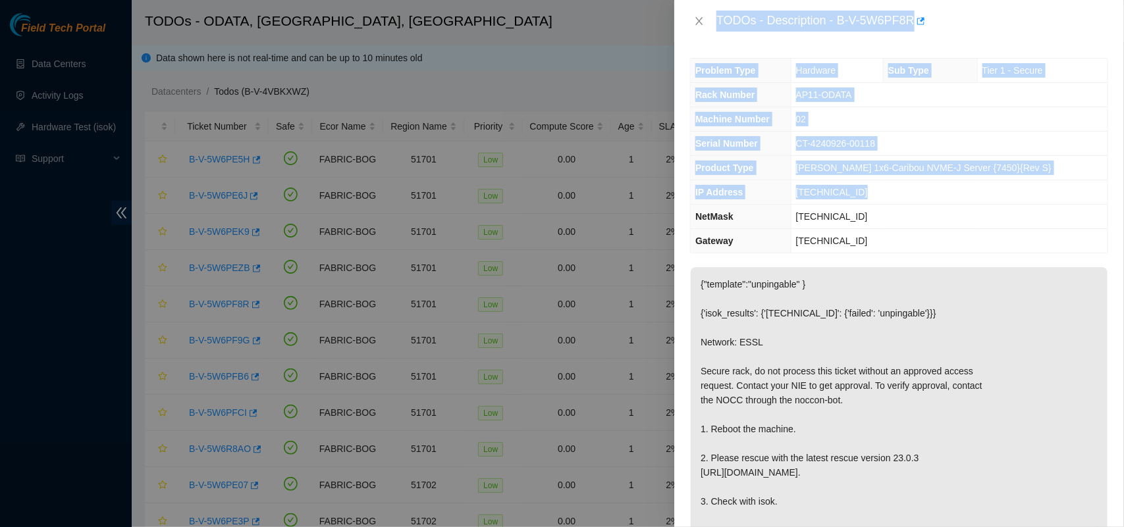
click at [770, 43] on div "Problem Type Hardware Sub Type Tier 1 - Secure Rack Number AP11-ODATA Machine N…" at bounding box center [899, 284] width 450 height 485
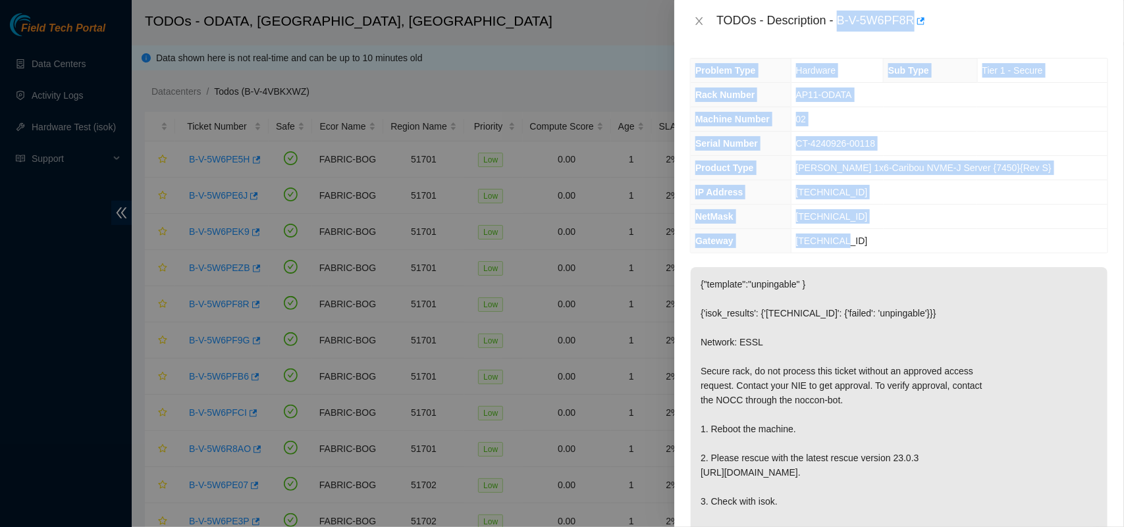
drag, startPoint x: 838, startPoint y: 20, endPoint x: 901, endPoint y: 242, distance: 230.5
click at [901, 242] on div "TODOs - Description - B-V-5W6PF8R Problem Type Hardware Sub Type Tier 1 - Secur…" at bounding box center [899, 263] width 450 height 527
copy div "B-V-5W6PF8R Problem Type Hardware Sub Type Tier 1 - Secure Rack Number AP11-ODA…"
click at [695, 21] on icon "close" at bounding box center [699, 21] width 11 height 11
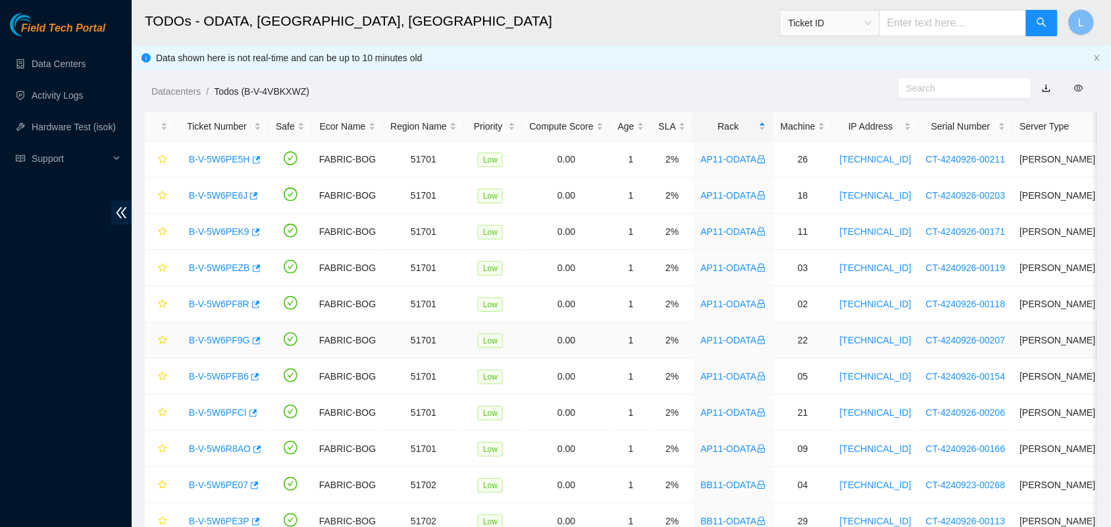
click at [211, 343] on link "B-V-5W6PF9G" at bounding box center [219, 340] width 61 height 11
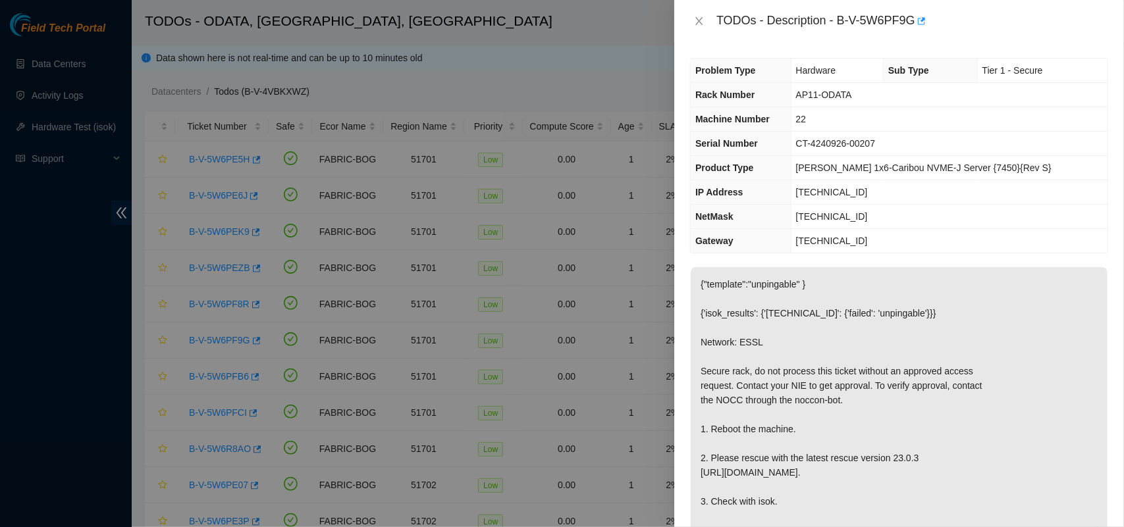
click at [897, 235] on td "[TECHNICAL_ID]" at bounding box center [949, 241] width 317 height 24
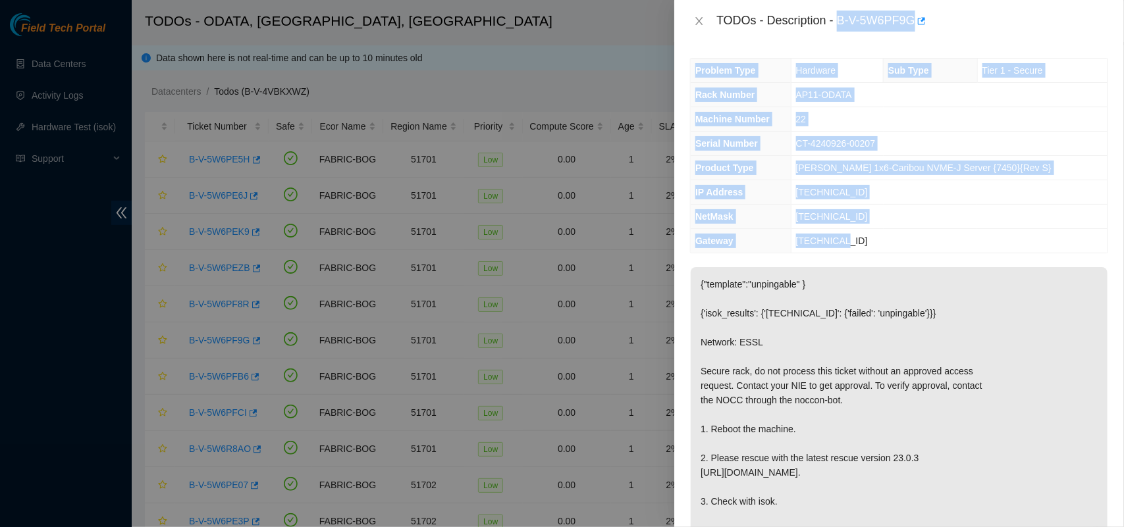
drag, startPoint x: 884, startPoint y: 246, endPoint x: 838, endPoint y: 18, distance: 232.4
click at [838, 18] on div "TODOs - Description - B-V-5W6PF9G Problem Type Hardware Sub Type Tier 1 - Secur…" at bounding box center [899, 263] width 450 height 527
copy div "B-V-5W6PF9G Problem Type Hardware Sub Type Tier 1 - Secure Rack Number AP11-ODA…"
click at [700, 22] on icon "close" at bounding box center [699, 21] width 7 height 8
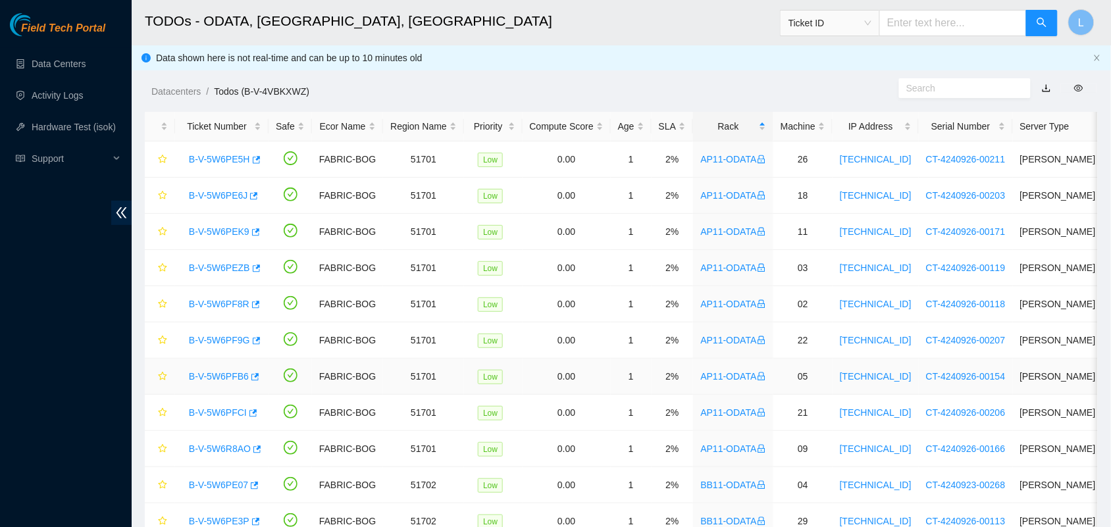
click at [209, 376] on link "B-V-5W6PFB6" at bounding box center [219, 376] width 60 height 11
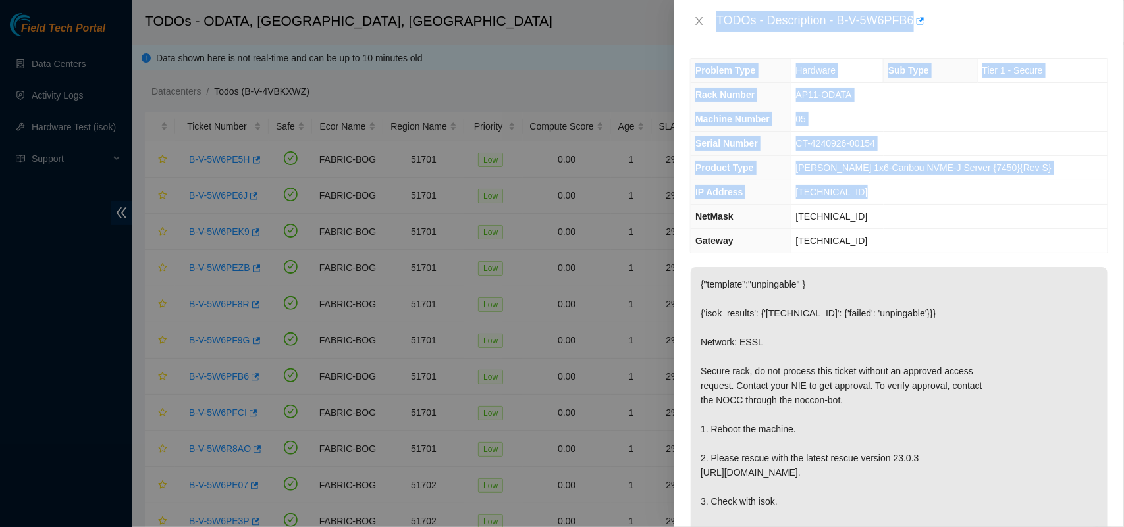
click at [905, 207] on td "[TECHNICAL_ID]" at bounding box center [949, 217] width 317 height 24
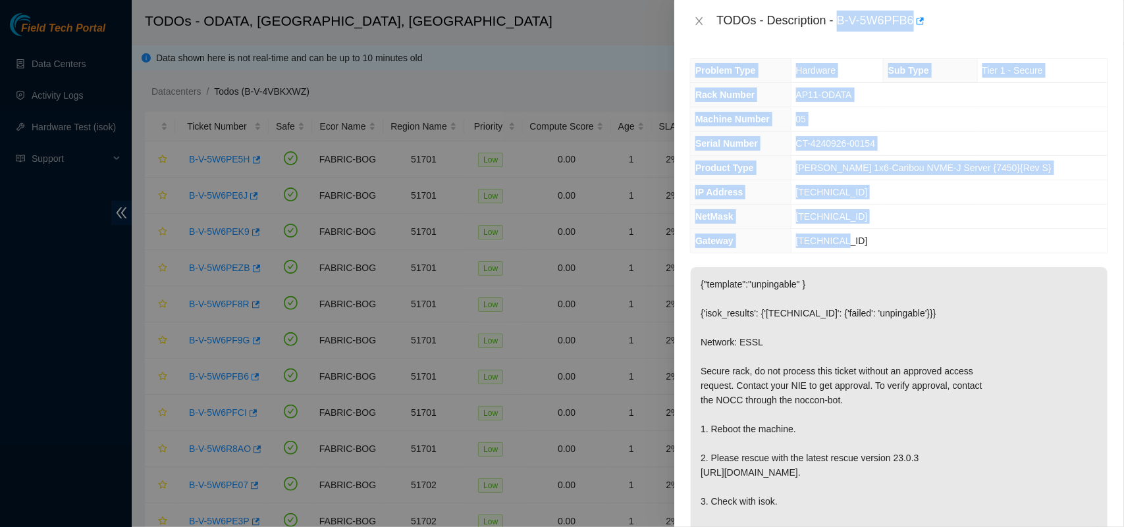
drag, startPoint x: 871, startPoint y: 246, endPoint x: 840, endPoint y: 24, distance: 223.4
click at [840, 24] on div "TODOs - Description - B-V-5W6PFB6 Problem Type Hardware Sub Type Tier 1 - Secur…" at bounding box center [899, 263] width 450 height 527
copy div "B-V-5W6PFB6 Problem Type Hardware Sub Type Tier 1 - Secure Rack Number AP11-ODA…"
click at [690, 15] on button "Close" at bounding box center [699, 21] width 18 height 13
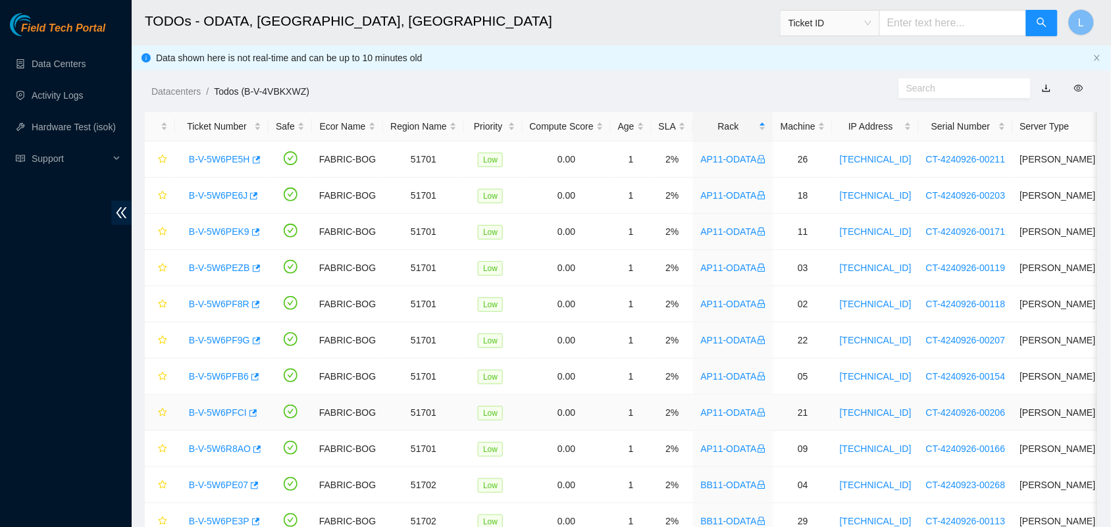
click at [203, 415] on link "B-V-5W6PFCI" at bounding box center [218, 413] width 58 height 11
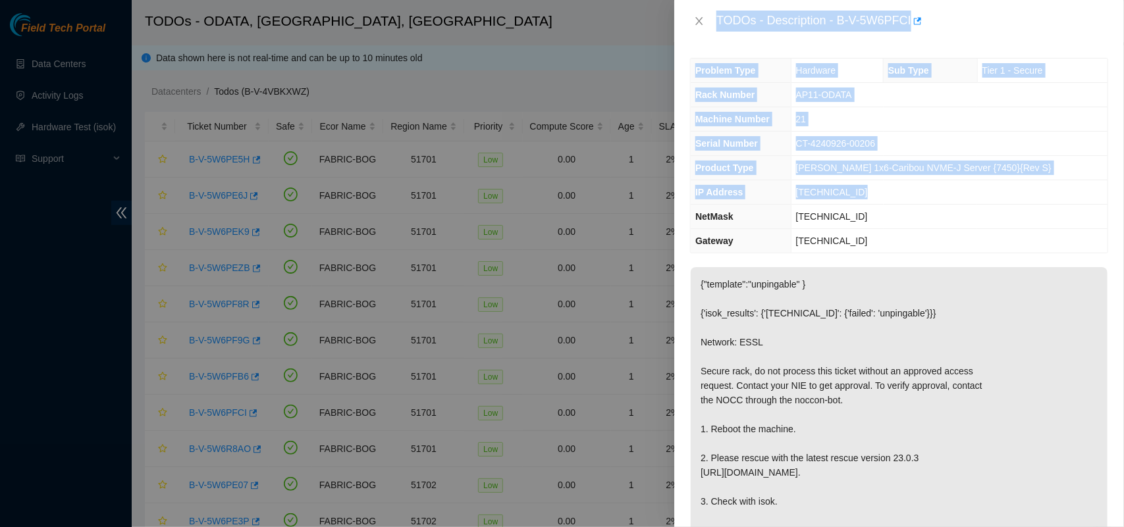
click at [791, 83] on th "Rack Number" at bounding box center [741, 95] width 100 height 24
click at [809, 40] on div "TODOs - Description - B-V-5W6PFCI" at bounding box center [899, 21] width 450 height 42
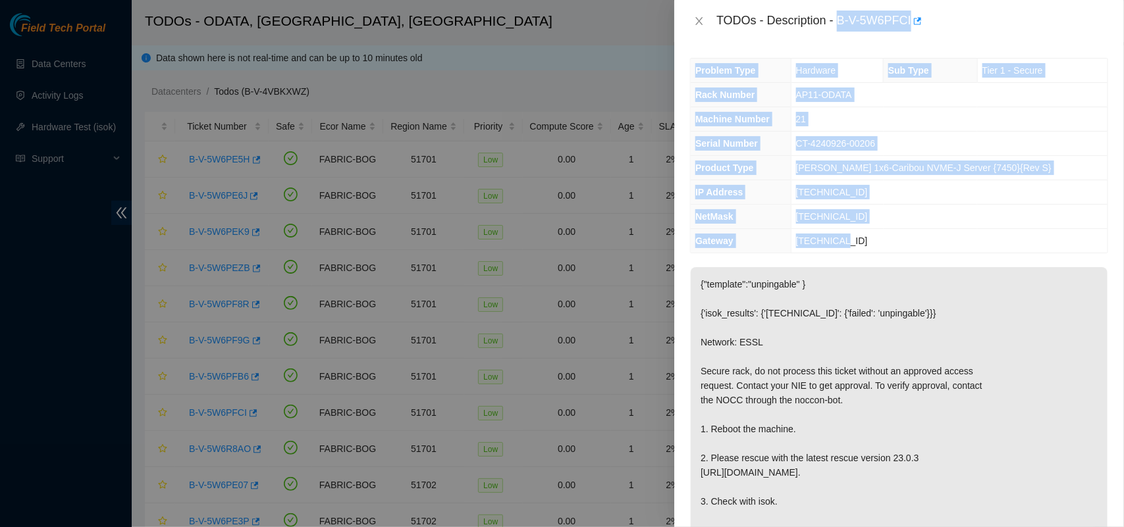
drag, startPoint x: 837, startPoint y: 18, endPoint x: 888, endPoint y: 234, distance: 221.2
click at [888, 234] on div "TODOs - Description - B-V-5W6PFCI Problem Type Hardware Sub Type Tier 1 - Secur…" at bounding box center [899, 263] width 450 height 527
copy div "B-V-5W6PFCI Problem Type Hardware Sub Type Tier 1 - Secure Rack Number AP11-ODA…"
click at [701, 20] on icon "close" at bounding box center [699, 21] width 11 height 11
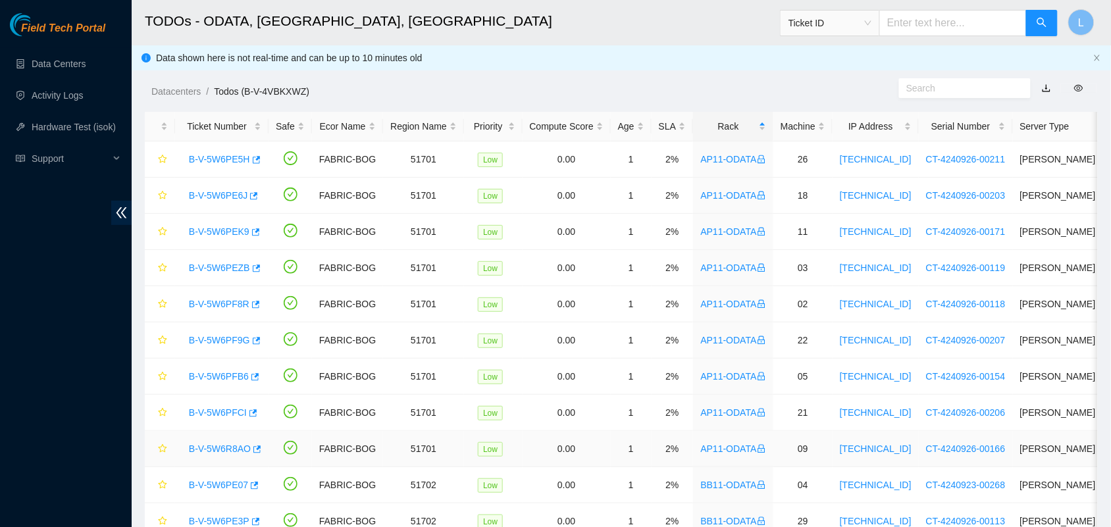
click at [215, 448] on link "B-V-5W6R8AO" at bounding box center [220, 449] width 62 height 11
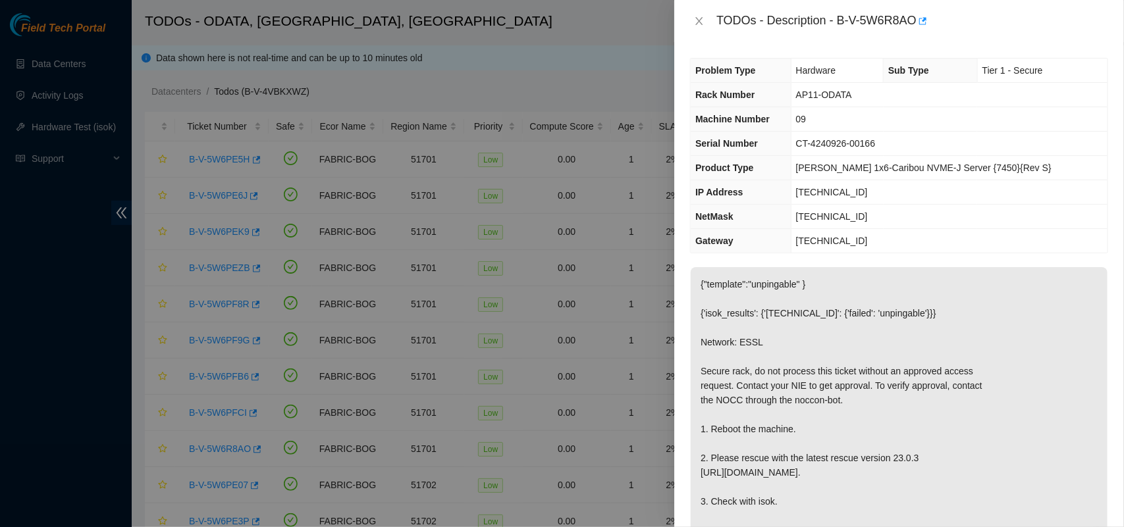
click at [917, 232] on td "[TECHNICAL_ID]" at bounding box center [949, 241] width 317 height 24
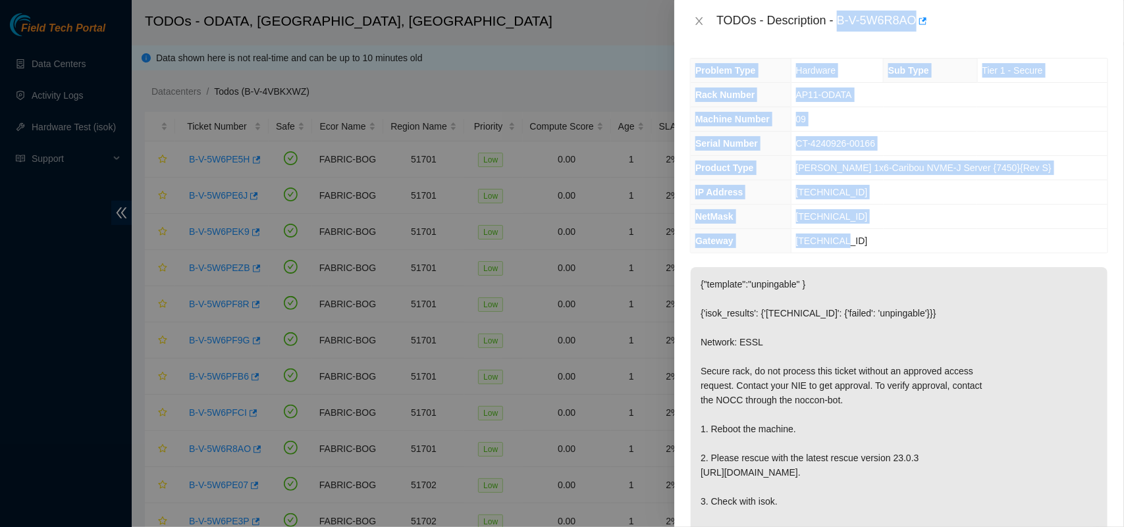
drag, startPoint x: 837, startPoint y: 21, endPoint x: 899, endPoint y: 247, distance: 234.2
click at [899, 247] on div "TODOs - Description - B-V-5W6R8AO Problem Type Hardware Sub Type Tier 1 - Secur…" at bounding box center [899, 263] width 450 height 527
copy div "B-V-5W6R8AO Problem Type Hardware Sub Type Tier 1 - Secure Rack Number AP11-ODA…"
click at [707, 18] on button "Close" at bounding box center [699, 21] width 18 height 13
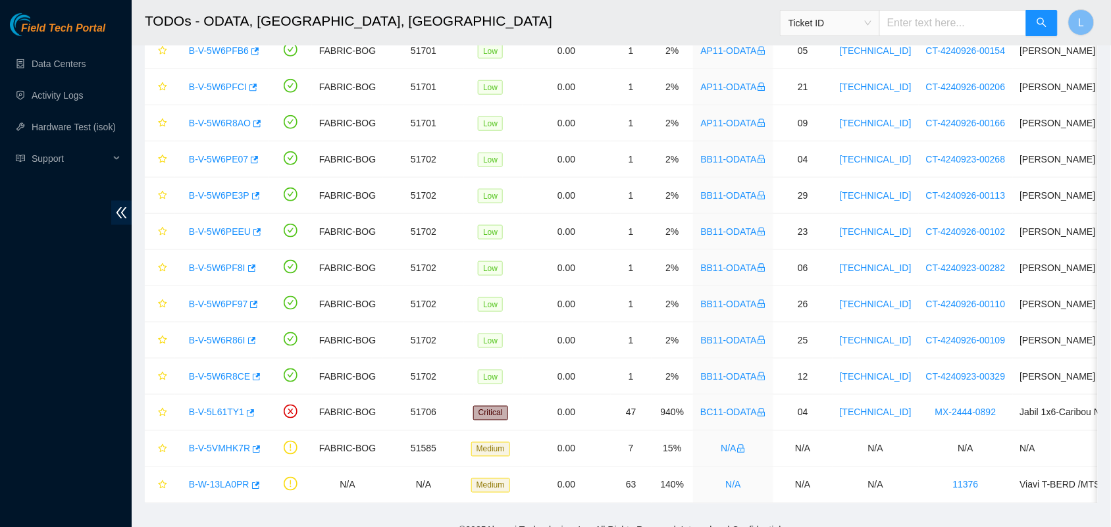
scroll to position [333, 0]
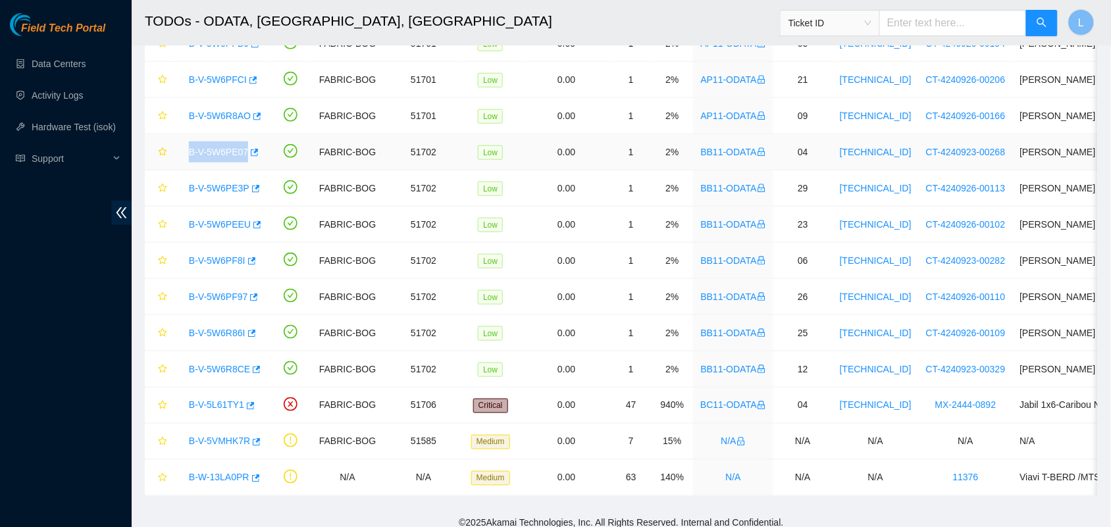
drag, startPoint x: 178, startPoint y: 153, endPoint x: 271, endPoint y: 156, distance: 92.9
click at [271, 156] on tr "B-V-5W6PE07 FABRIC-BOG 51702 Low 0.00 1 2% BB11-ODATA 04 2.20.47.199 CT-4240923…" at bounding box center [714, 152] width 1138 height 36
click at [207, 152] on link "B-V-5W6PE07" at bounding box center [218, 152] width 59 height 11
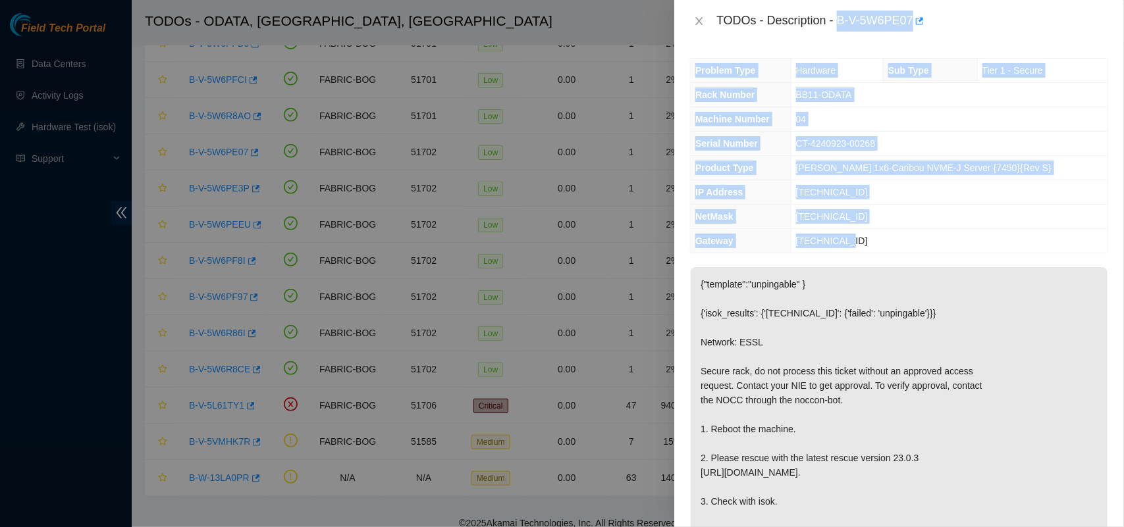
drag, startPoint x: 840, startPoint y: 24, endPoint x: 914, endPoint y: 238, distance: 227.2
click at [914, 238] on div "TODOs - Description - B-V-5W6PE07 Problem Type Hardware Sub Type Tier 1 - Secur…" at bounding box center [899, 263] width 450 height 527
copy div "B-V-5W6PE07 Problem Type Hardware Sub Type Tier 1 - Secure Rack Number BB11-ODA…"
click at [701, 20] on icon "close" at bounding box center [699, 21] width 11 height 11
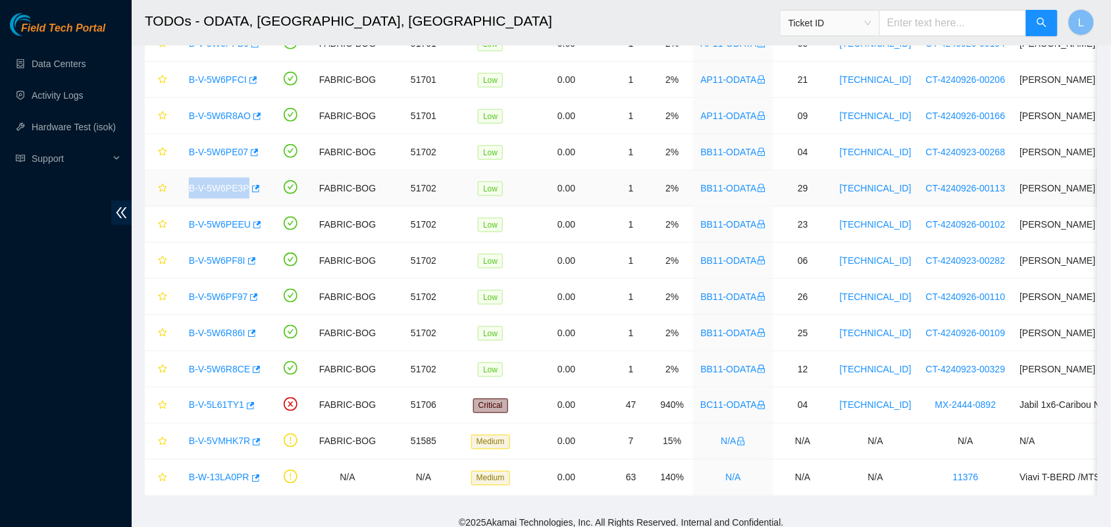
drag, startPoint x: 183, startPoint y: 192, endPoint x: 271, endPoint y: 193, distance: 87.6
click at [271, 193] on tr "B-V-5W6PE3P FABRIC-BOG 51702 Low 0.00 1 2% BB11-ODATA 29 2.20.47.224 CT-4240926…" at bounding box center [714, 189] width 1138 height 36
click at [215, 185] on link "B-V-5W6PE3P" at bounding box center [219, 188] width 61 height 11
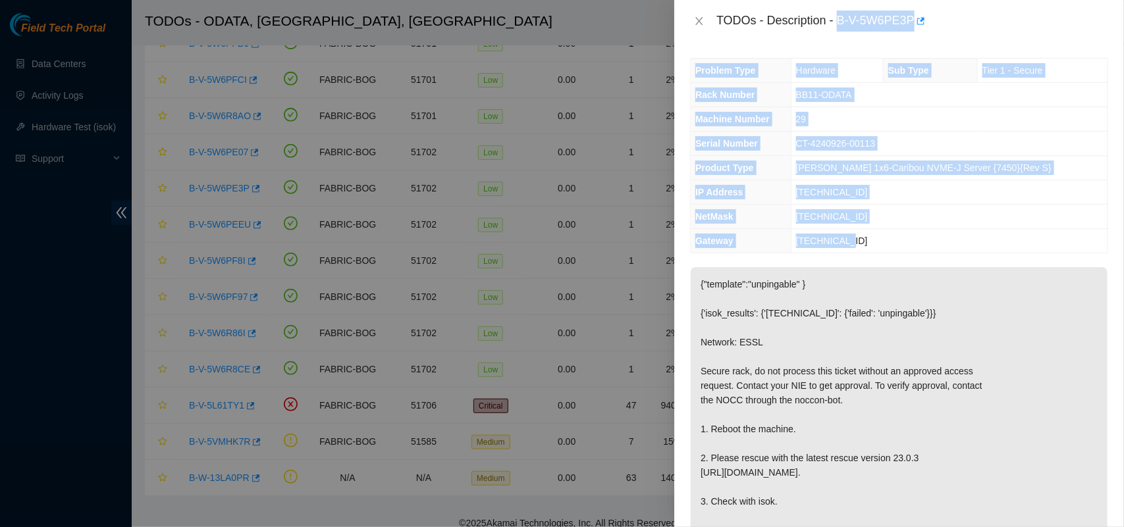
drag, startPoint x: 840, startPoint y: 21, endPoint x: 883, endPoint y: 231, distance: 214.5
click at [883, 231] on div "TODOs - Description - B-V-5W6PE3P Problem Type Hardware Sub Type Tier 1 - Secur…" at bounding box center [899, 263] width 450 height 527
click at [698, 18] on icon "close" at bounding box center [699, 21] width 7 height 8
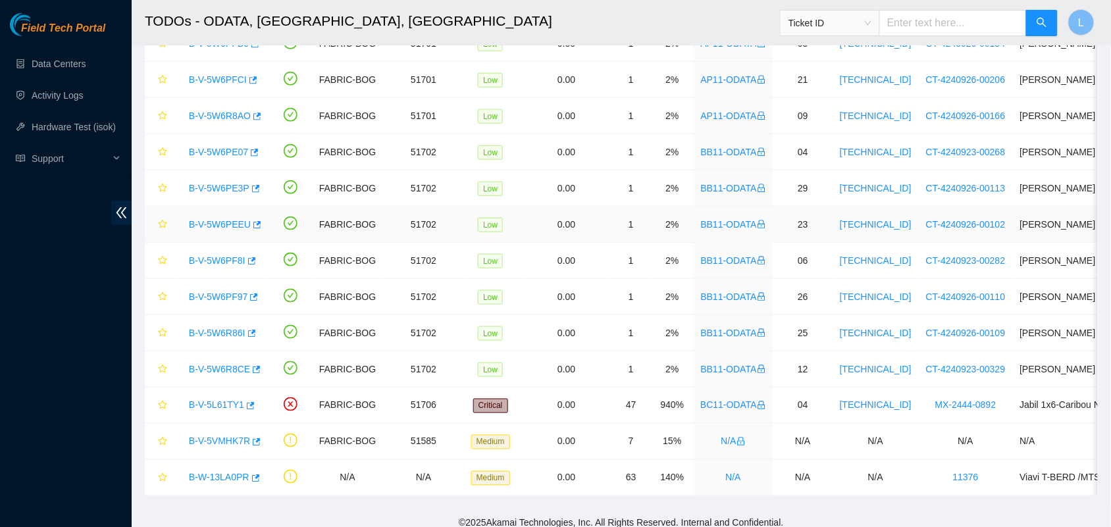
click at [216, 228] on link "B-V-5W6PEEU" at bounding box center [220, 224] width 62 height 11
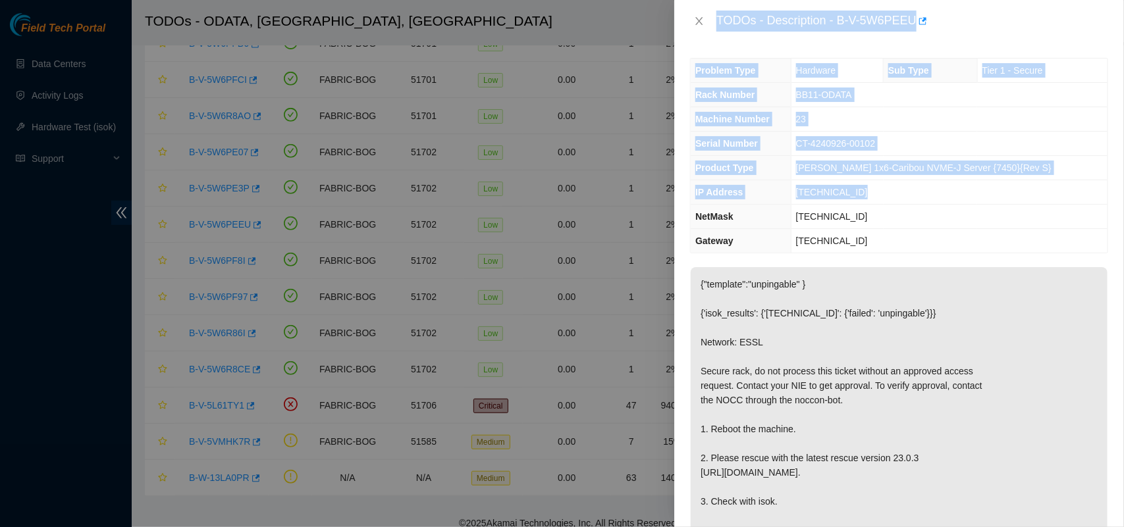
click at [838, 18] on div "TODOs - Description - B-V-5W6PEEU" at bounding box center [912, 21] width 392 height 21
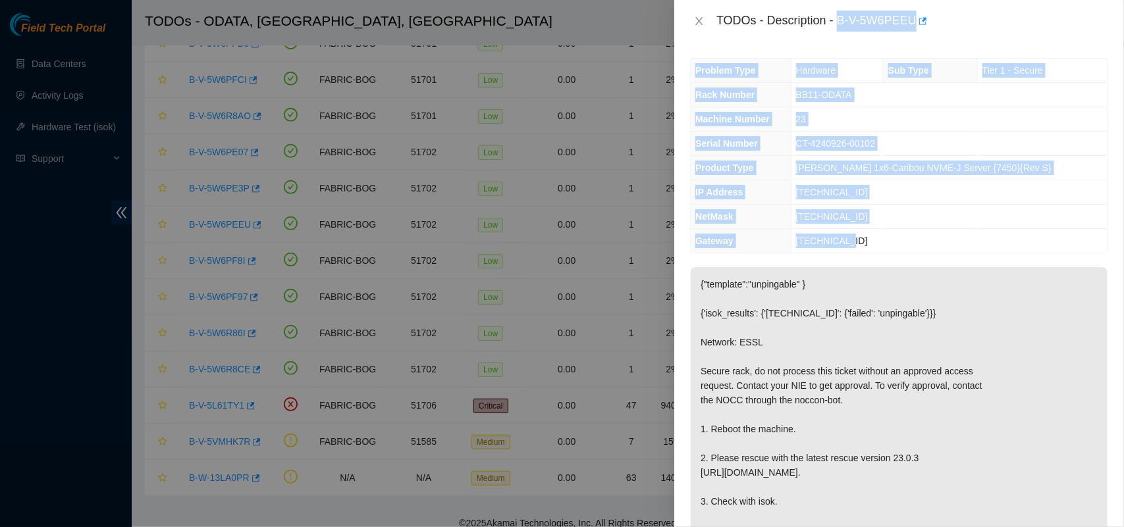
drag, startPoint x: 838, startPoint y: 18, endPoint x: 890, endPoint y: 234, distance: 222.9
click at [890, 234] on div "TODOs - Description - B-V-5W6PEEU Problem Type Hardware Sub Type Tier 1 - Secur…" at bounding box center [899, 263] width 450 height 527
click at [699, 20] on icon "close" at bounding box center [699, 21] width 11 height 11
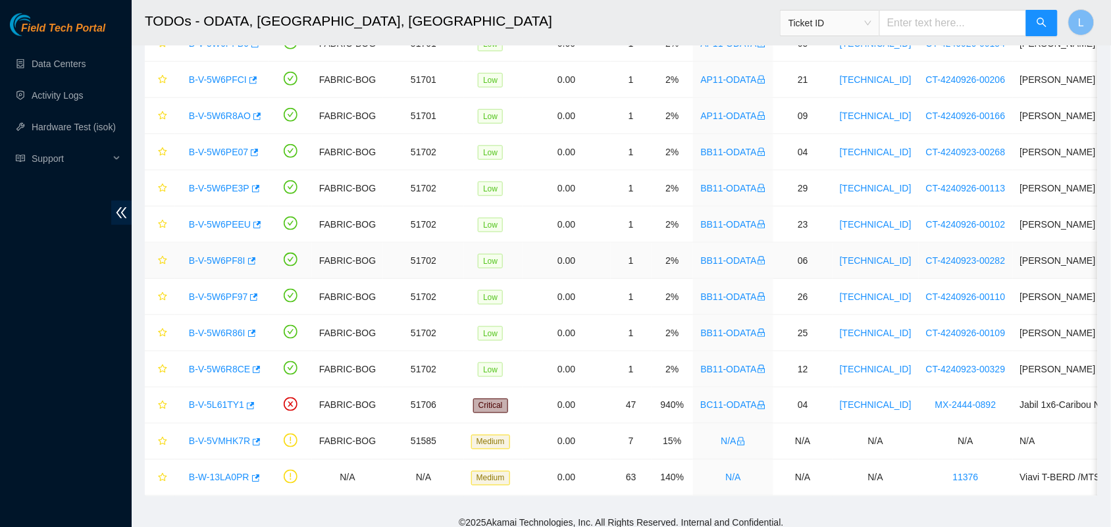
click at [209, 262] on link "B-V-5W6PF8I" at bounding box center [217, 260] width 57 height 11
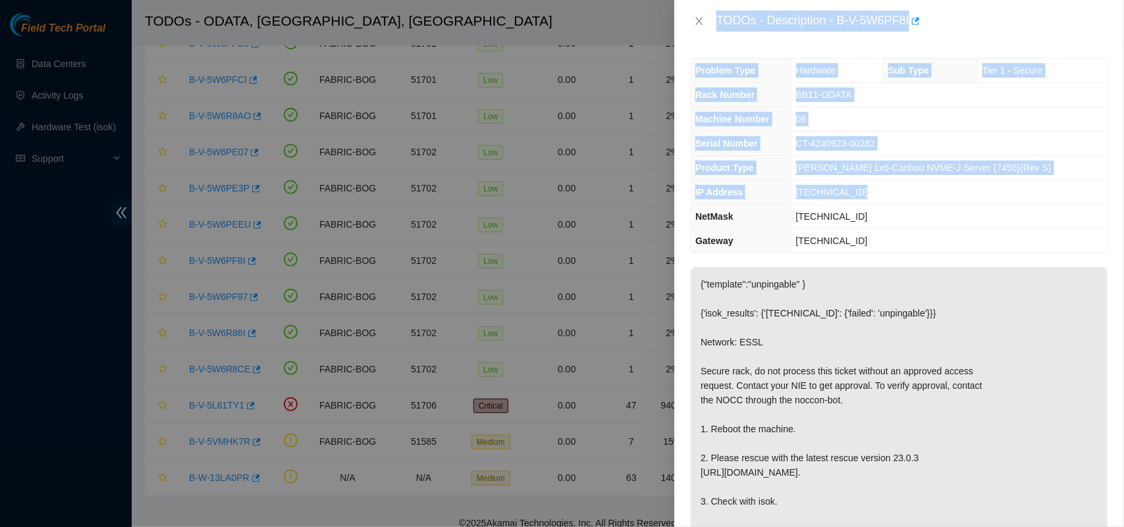
click at [823, 40] on div "TODOs - Description - B-V-5W6PF8I" at bounding box center [899, 21] width 450 height 42
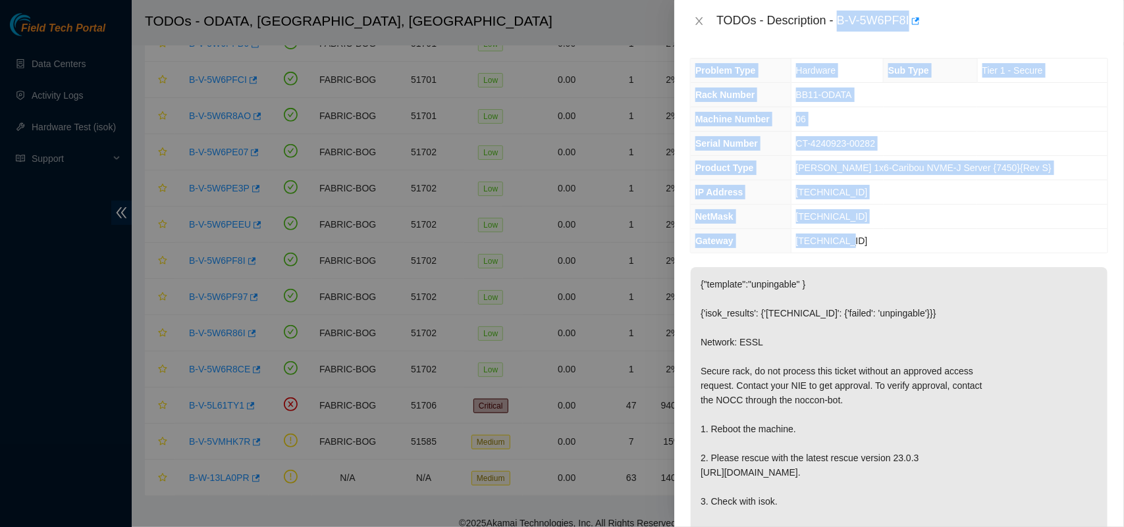
drag, startPoint x: 837, startPoint y: 21, endPoint x: 888, endPoint y: 239, distance: 223.8
click at [888, 239] on div "TODOs - Description - B-V-5W6PF8I Problem Type Hardware Sub Type Tier 1 - Secur…" at bounding box center [899, 263] width 450 height 527
click at [703, 18] on icon "close" at bounding box center [699, 21] width 11 height 11
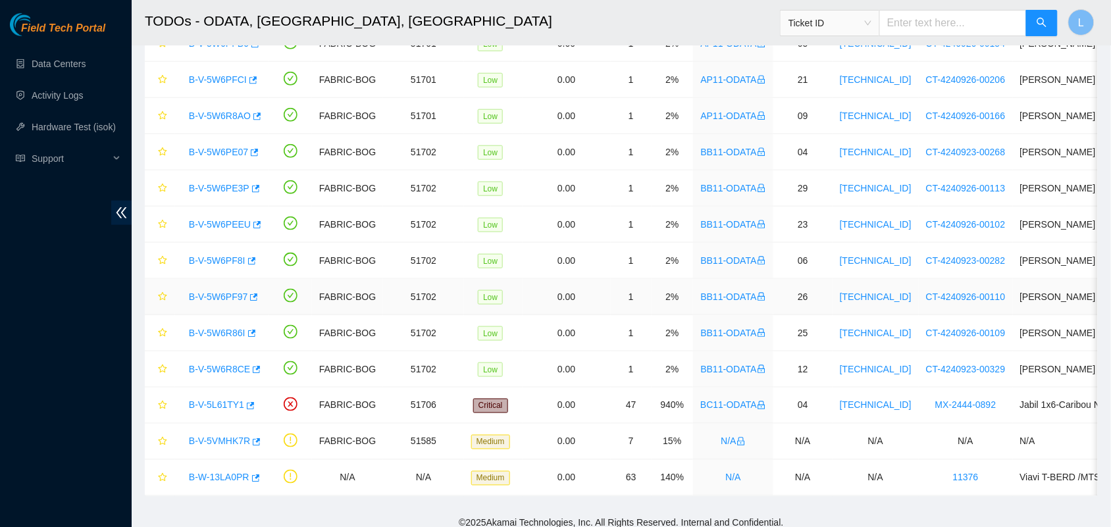
click at [209, 300] on link "B-V-5W6PF97" at bounding box center [218, 297] width 59 height 11
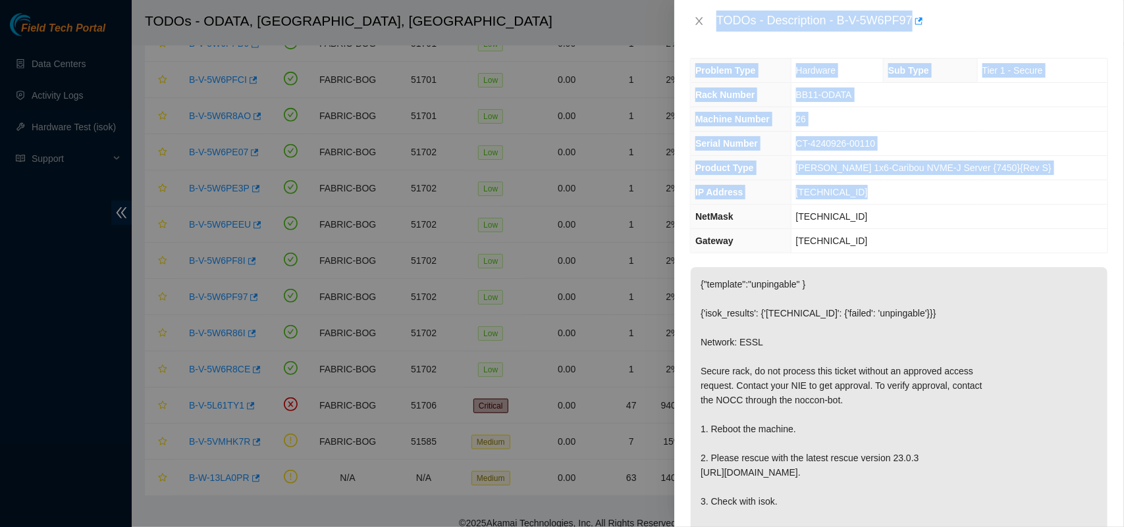
click at [851, 51] on div "Problem Type Hardware Sub Type Tier 1 - Secure Rack Number BB11-ODATA Machine N…" at bounding box center [899, 284] width 450 height 485
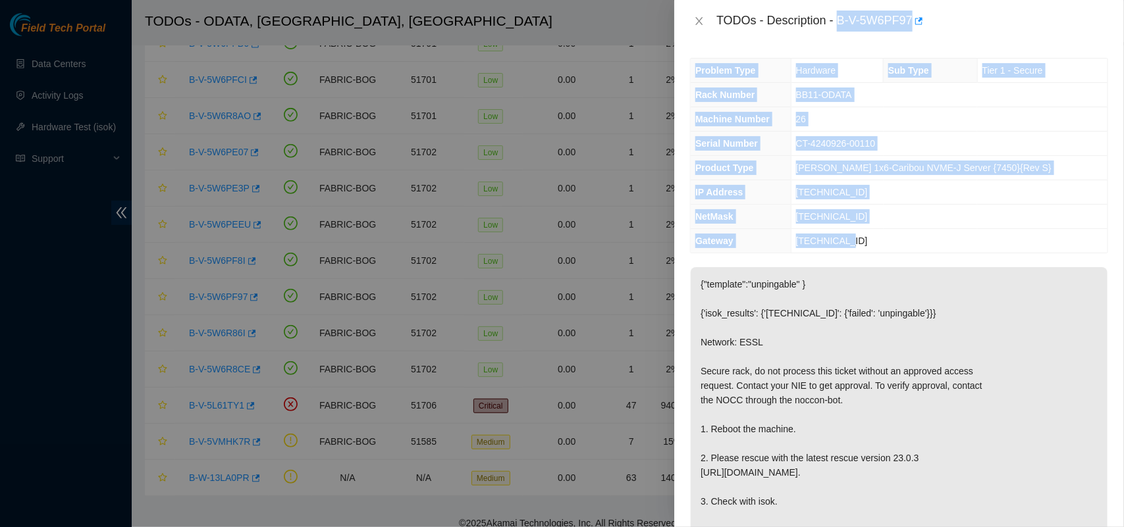
drag, startPoint x: 838, startPoint y: 21, endPoint x: 897, endPoint y: 240, distance: 227.3
click at [897, 240] on div "TODOs - Description - B-V-5W6PF97 Problem Type Hardware Sub Type Tier 1 - Secur…" at bounding box center [899, 263] width 450 height 527
click at [699, 18] on icon "close" at bounding box center [699, 21] width 11 height 11
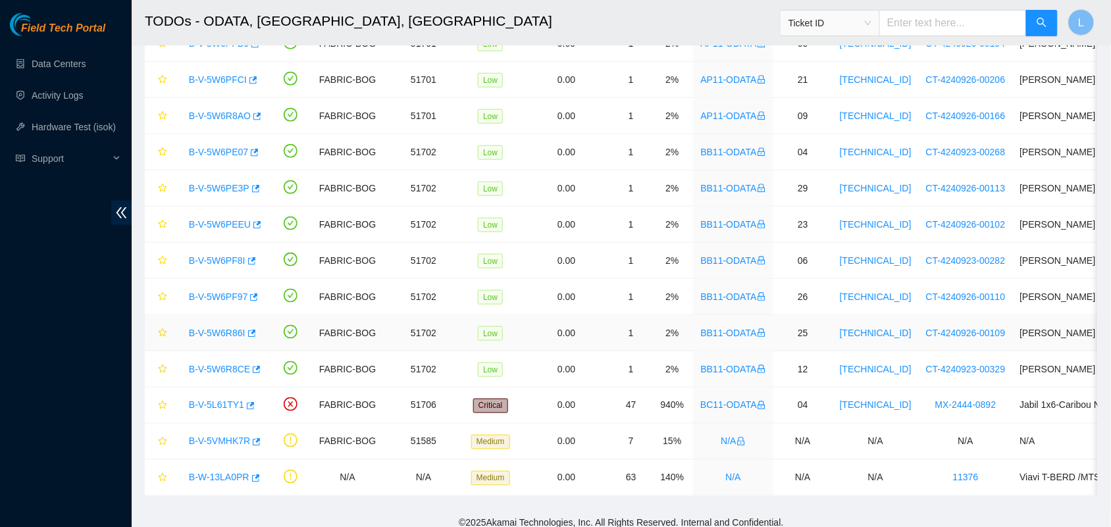
click at [207, 338] on link "B-V-5W6R86I" at bounding box center [217, 333] width 57 height 11
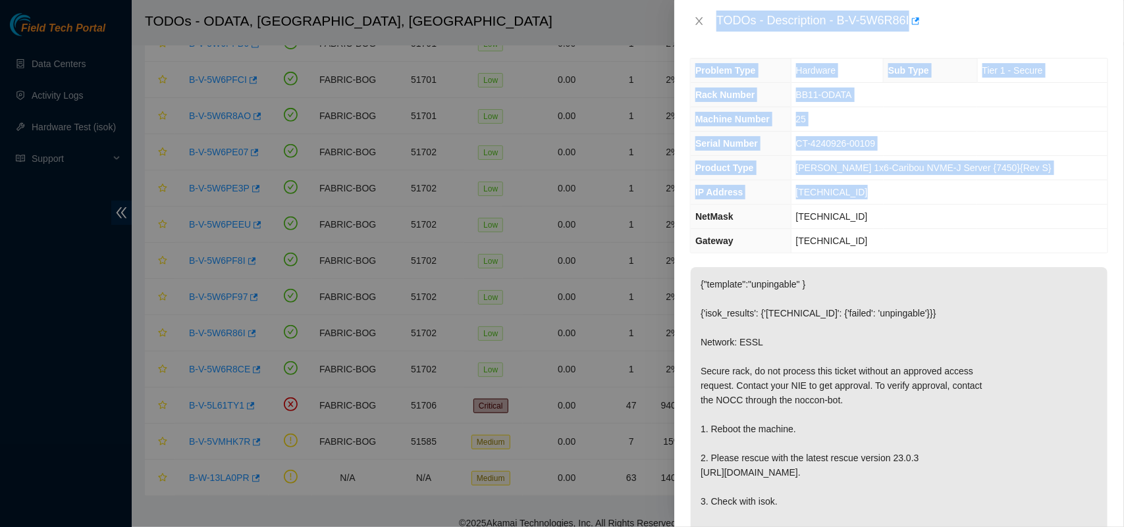
click at [887, 43] on div "Problem Type Hardware Sub Type Tier 1 - Secure Rack Number BB11-ODATA Machine N…" at bounding box center [899, 284] width 450 height 485
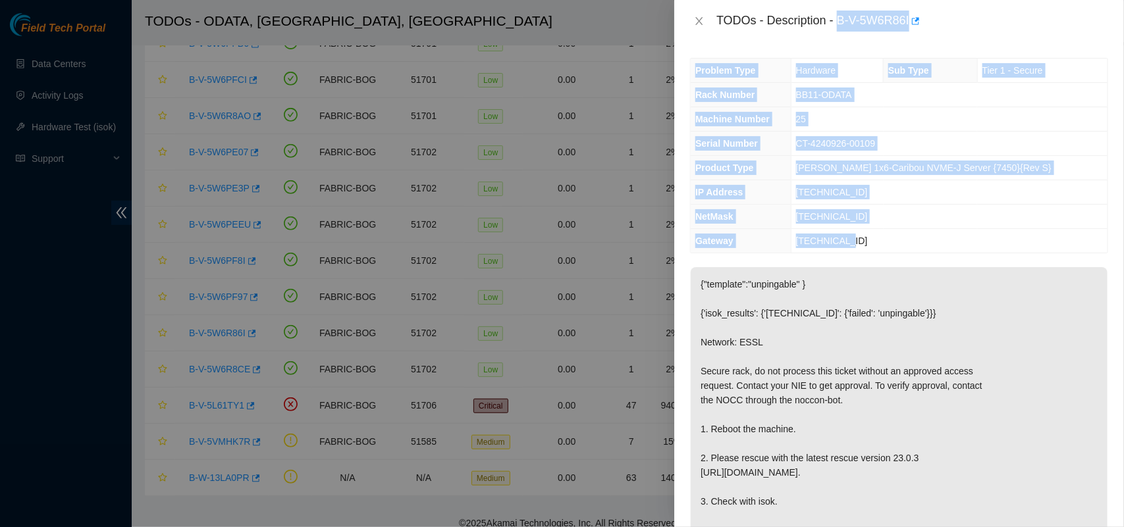
drag, startPoint x: 837, startPoint y: 18, endPoint x: 900, endPoint y: 242, distance: 232.6
click at [900, 242] on div "TODOs - Description - B-V-5W6R86I Problem Type Hardware Sub Type Tier 1 - Secur…" at bounding box center [899, 263] width 450 height 527
click at [695, 16] on icon "close" at bounding box center [699, 21] width 11 height 11
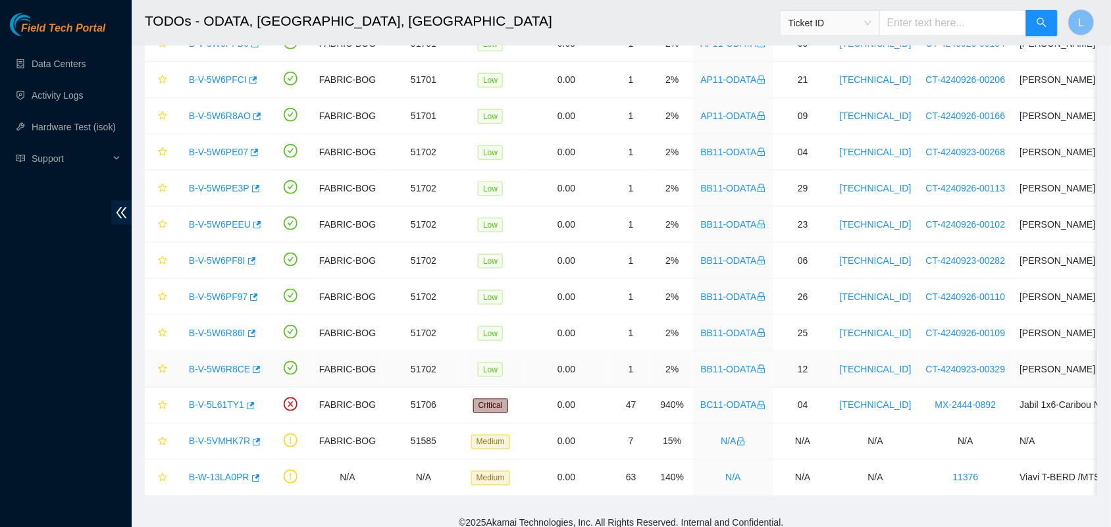
click at [208, 372] on link "B-V-5W6R8CE" at bounding box center [219, 369] width 61 height 11
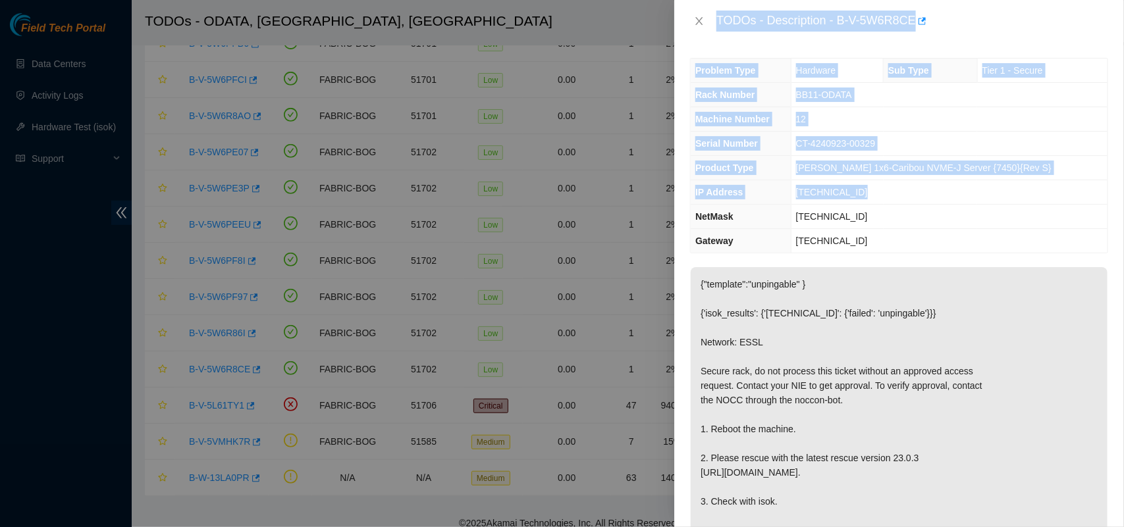
click at [971, 11] on div "TODOs - Description - B-V-5W6R8CE" at bounding box center [912, 21] width 392 height 21
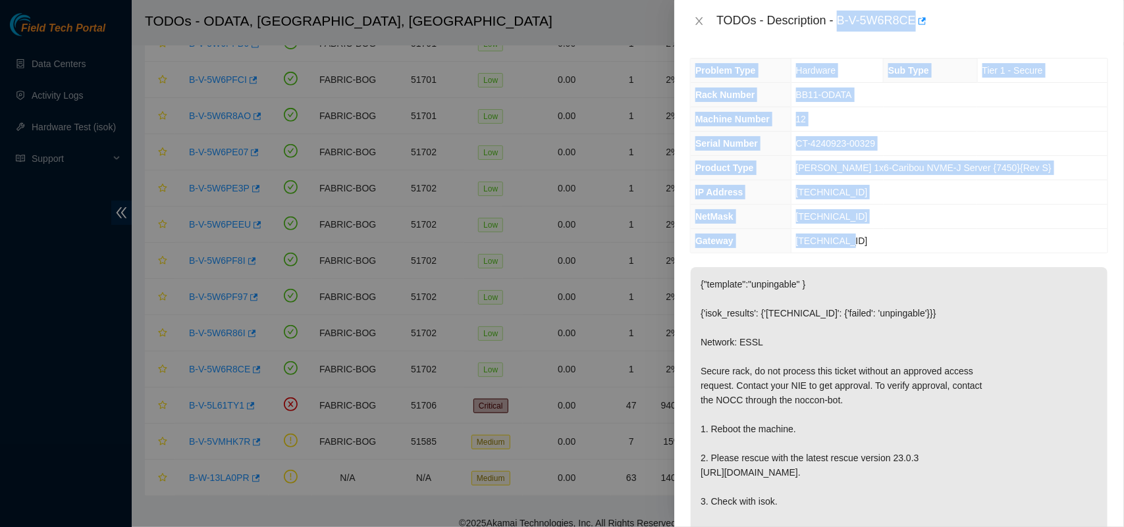
drag, startPoint x: 840, startPoint y: 18, endPoint x: 886, endPoint y: 239, distance: 225.3
click at [886, 239] on div "TODOs - Description - B-V-5W6R8CE Problem Type Hardware Sub Type Tier 1 - Secur…" at bounding box center [899, 263] width 450 height 527
click at [697, 21] on icon "close" at bounding box center [699, 21] width 11 height 11
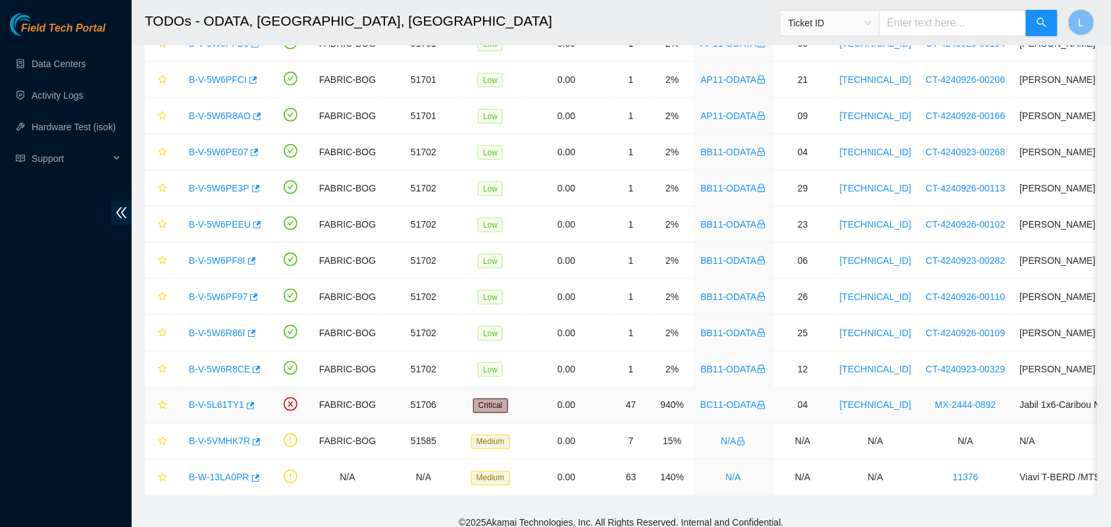
click at [209, 407] on link "B-V-5L61TY1" at bounding box center [216, 405] width 55 height 11
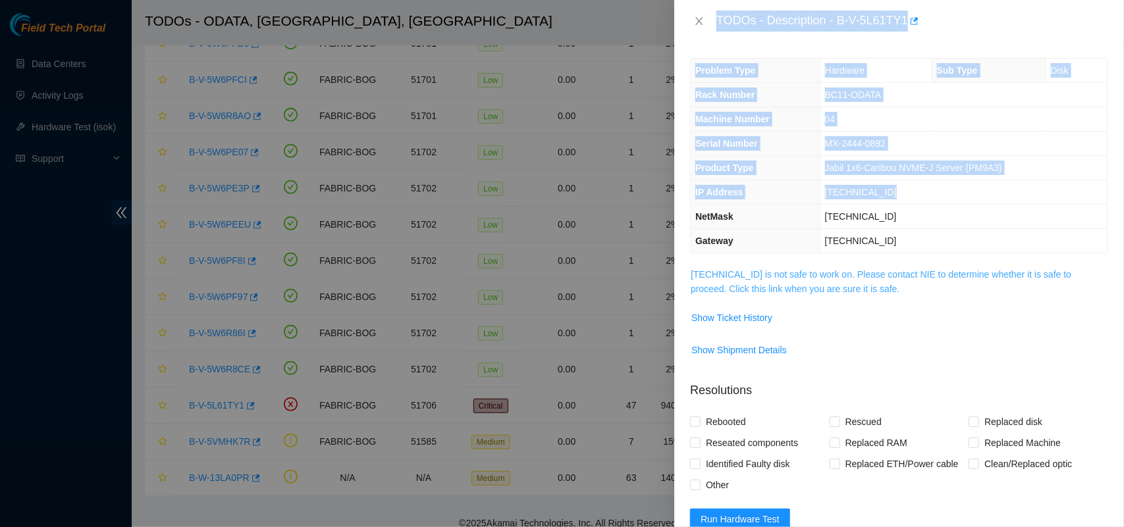
click at [751, 294] on link "23.218.212.135 is not safe to work on. Please contact NIE to determine whether …" at bounding box center [881, 281] width 381 height 25
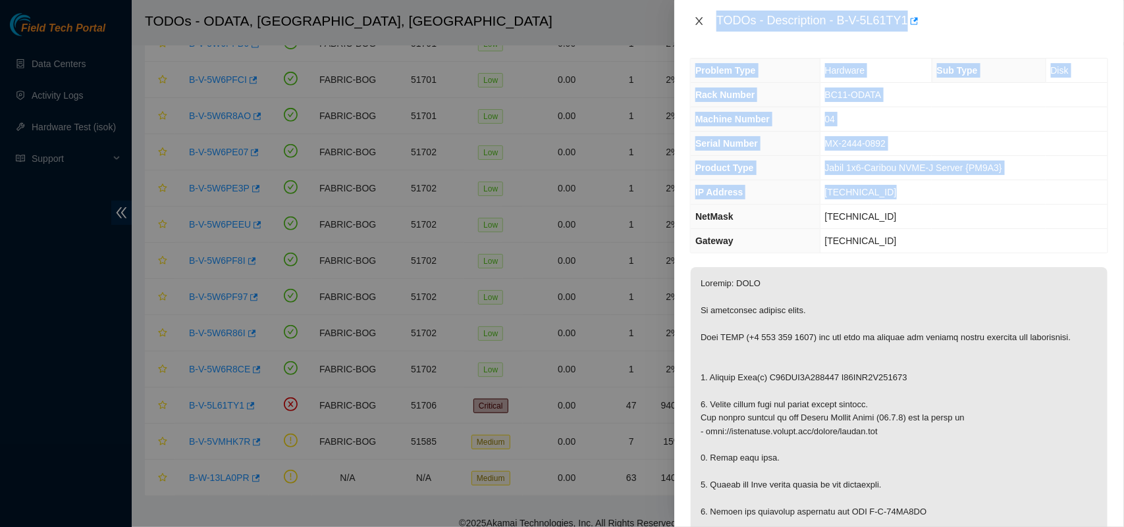
click at [693, 26] on button "Close" at bounding box center [699, 21] width 18 height 13
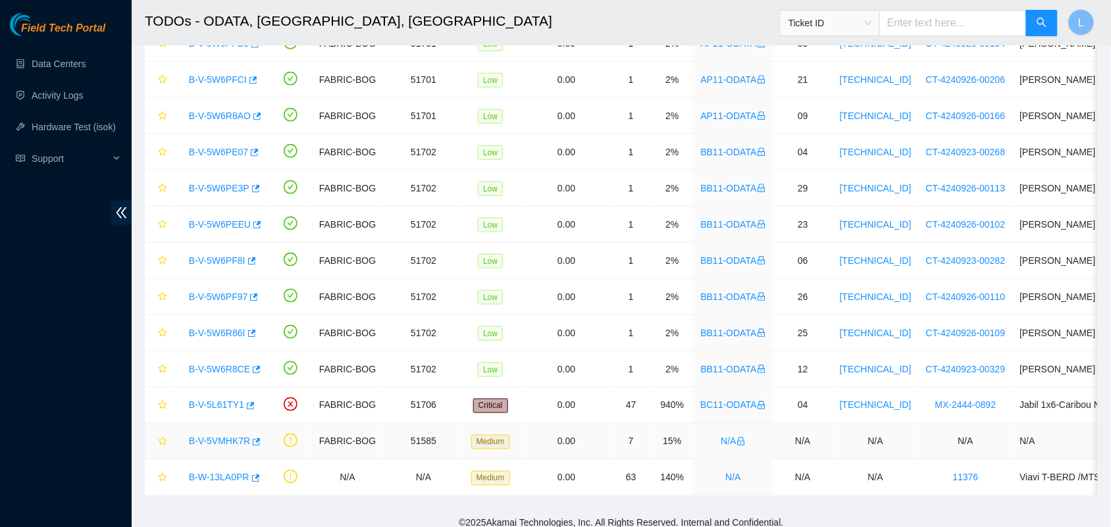
click at [212, 442] on link "B-V-5VMHK7R" at bounding box center [219, 442] width 61 height 11
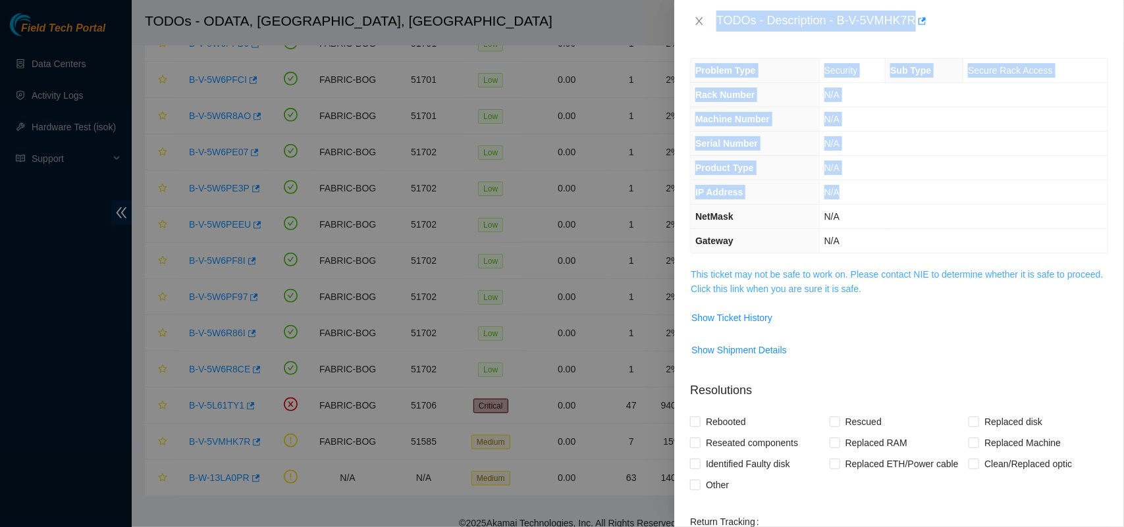
click at [729, 294] on link "This ticket may not be safe to work on. Please contact NIE to determine whether…" at bounding box center [897, 281] width 412 height 25
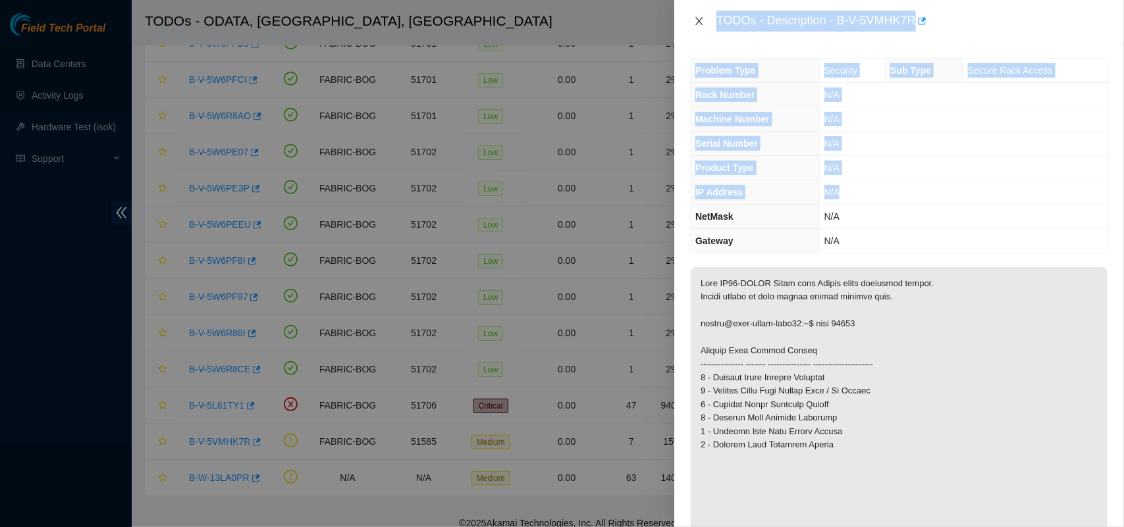
click at [702, 16] on icon "close" at bounding box center [699, 21] width 11 height 11
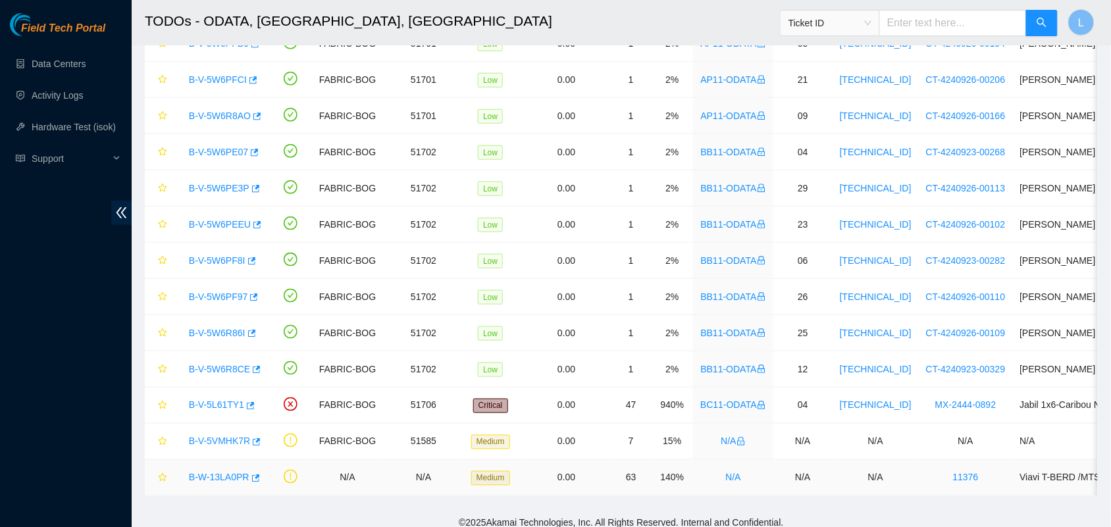
click at [225, 481] on link "B-W-13LA0PR" at bounding box center [219, 478] width 61 height 11
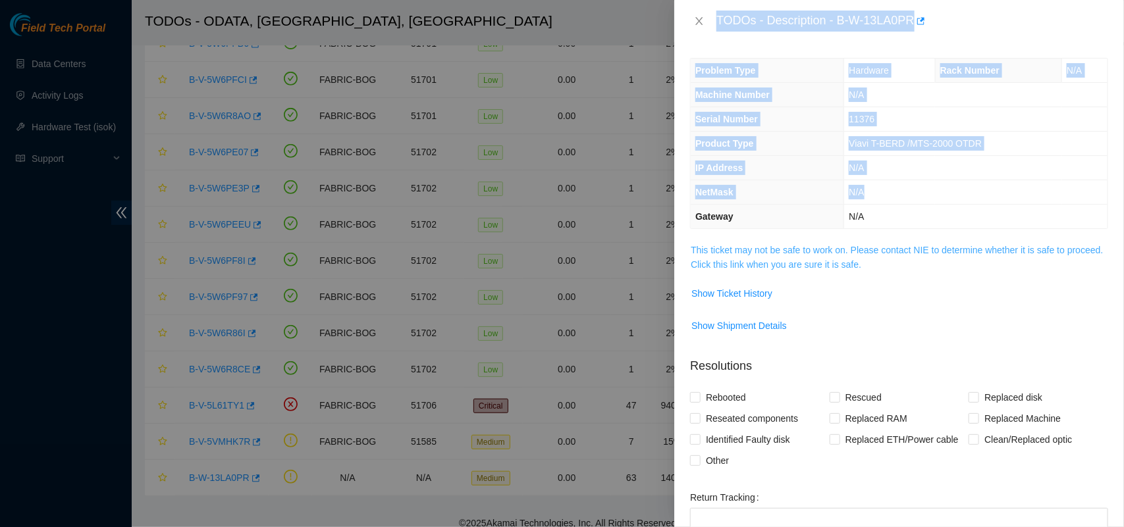
click at [792, 267] on link "This ticket may not be safe to work on. Please contact NIE to determine whether…" at bounding box center [897, 257] width 412 height 25
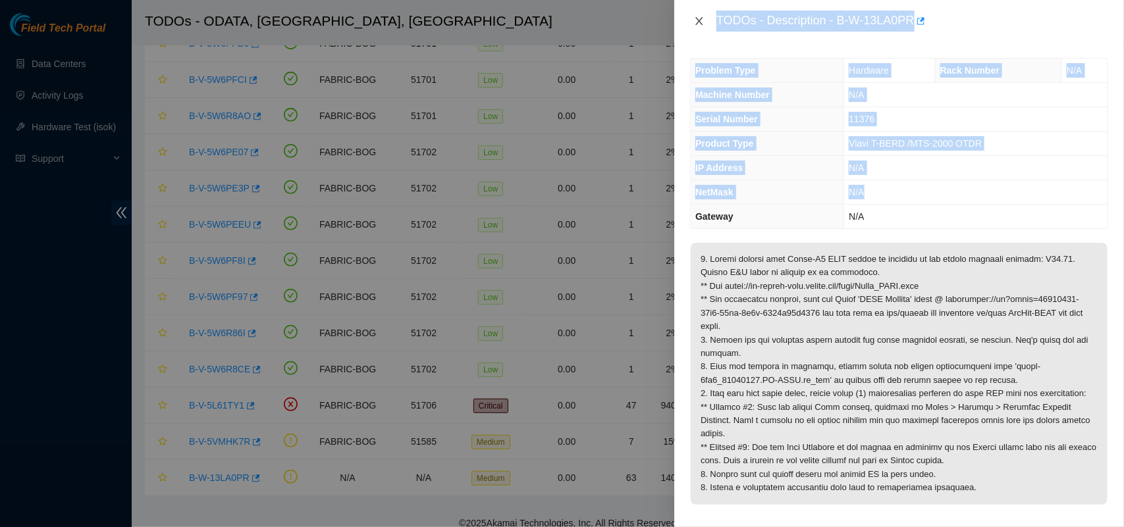
click at [703, 24] on icon "close" at bounding box center [699, 21] width 11 height 11
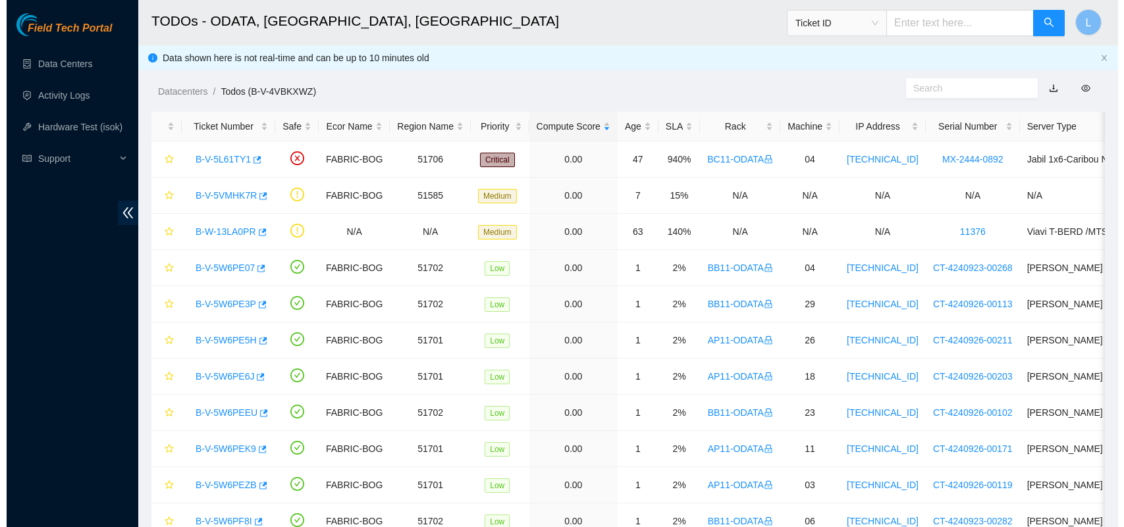
scroll to position [104, 0]
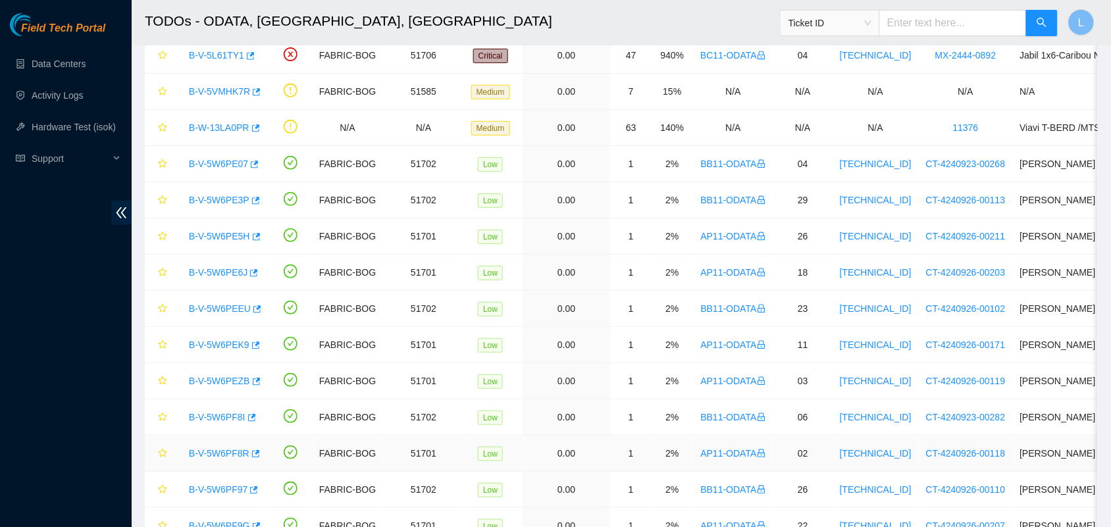
click at [225, 452] on link "B-V-5W6PF8R" at bounding box center [219, 453] width 61 height 11
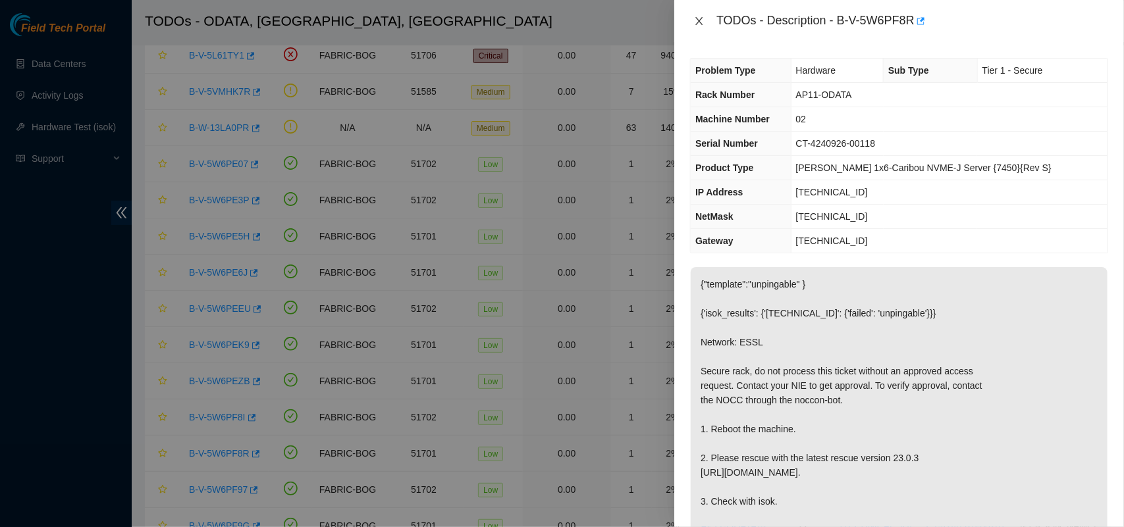
click at [699, 21] on icon "close" at bounding box center [699, 21] width 7 height 8
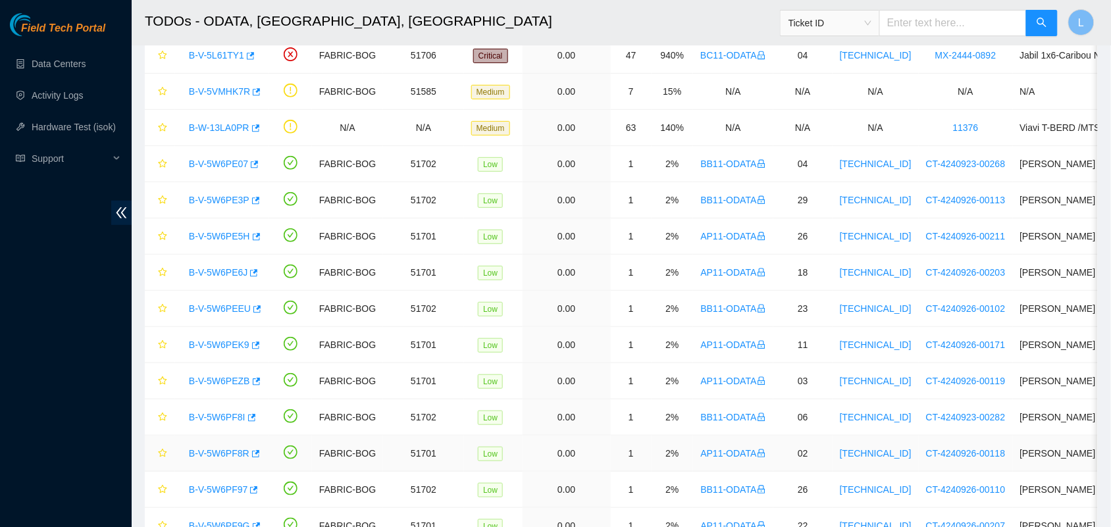
click at [226, 459] on link "B-V-5W6PF8R" at bounding box center [219, 453] width 61 height 11
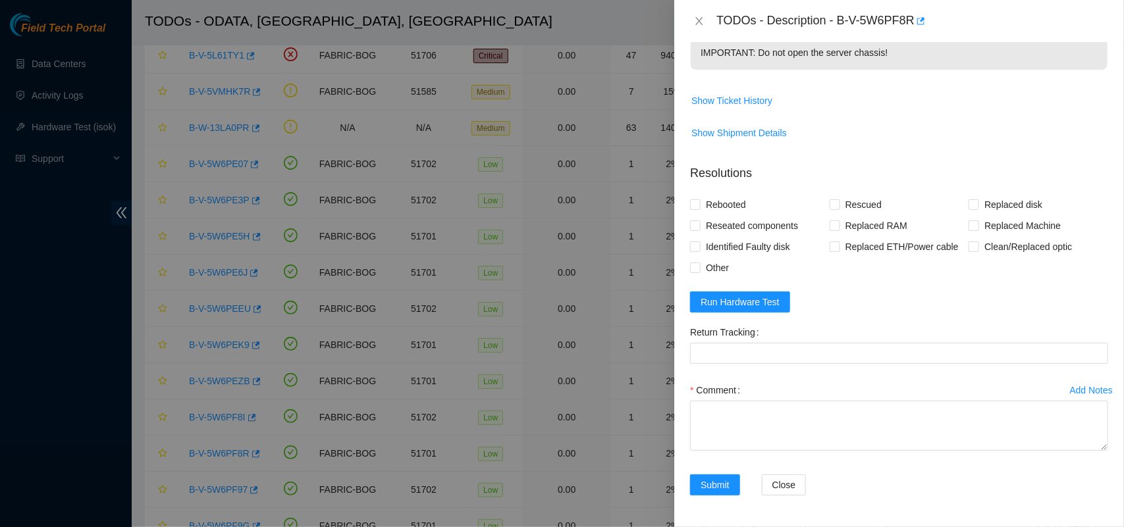
scroll to position [522, 0]
click at [737, 292] on button "Run Hardware Test" at bounding box center [740, 302] width 100 height 21
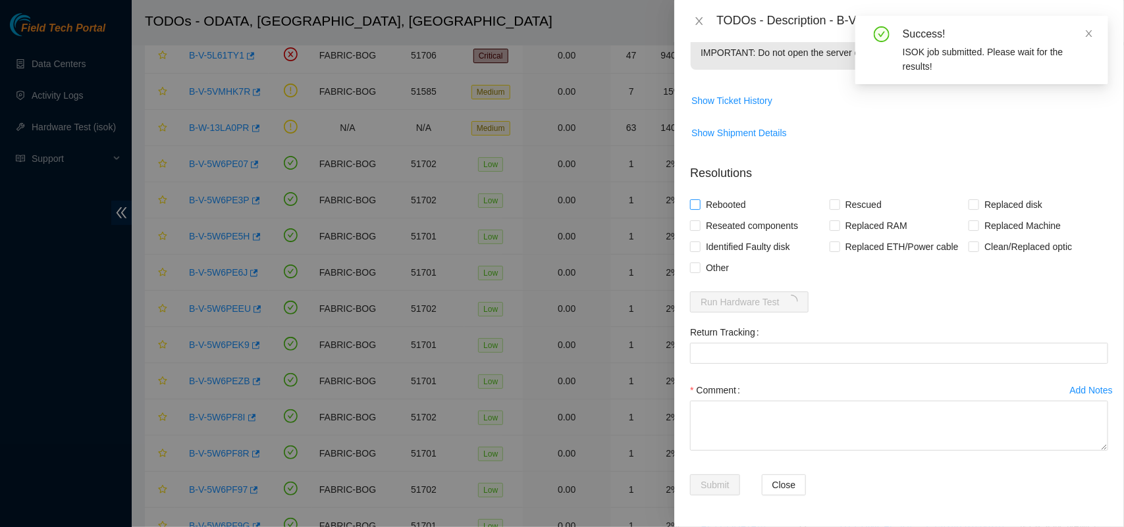
click at [697, 198] on label "Rebooted" at bounding box center [720, 204] width 61 height 21
click at [697, 200] on input "Rebooted" at bounding box center [694, 204] width 9 height 9
checkbox input "true"
click at [834, 203] on input "Rescued" at bounding box center [834, 204] width 9 height 9
checkbox input "true"
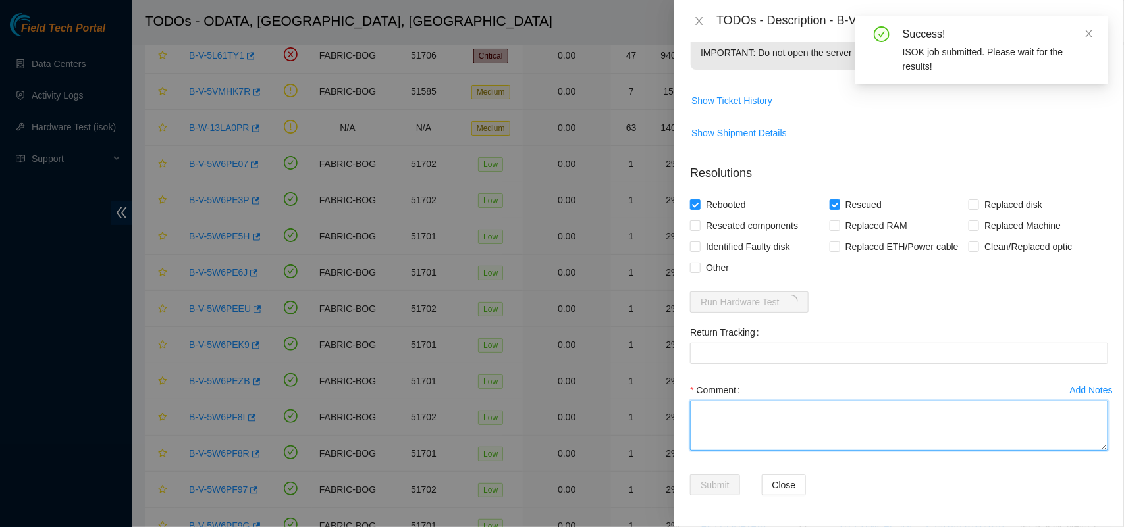
click at [787, 412] on textarea "Comment" at bounding box center [899, 426] width 418 height 50
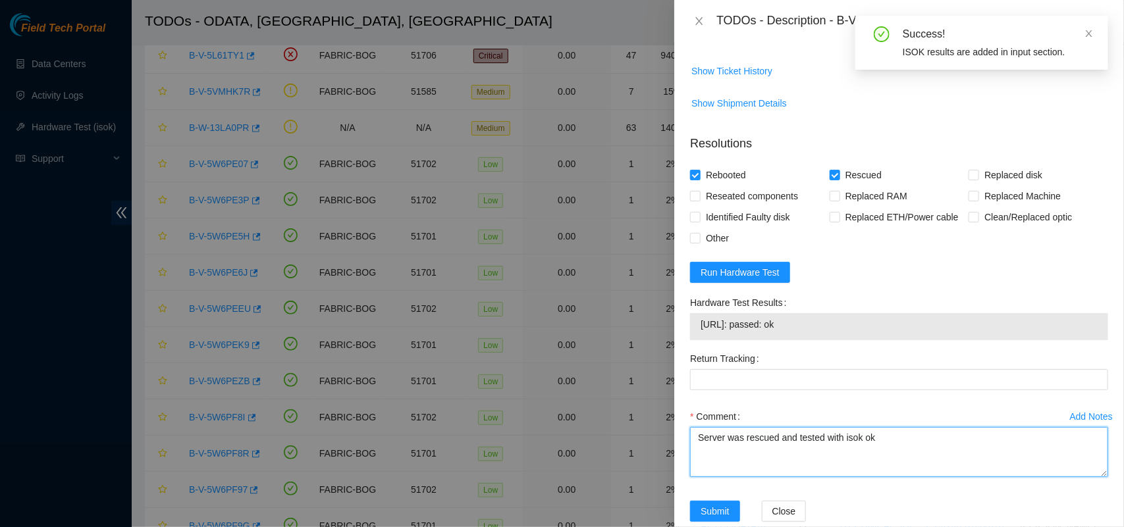
type textarea "Server was rescued and tested with isok ok"
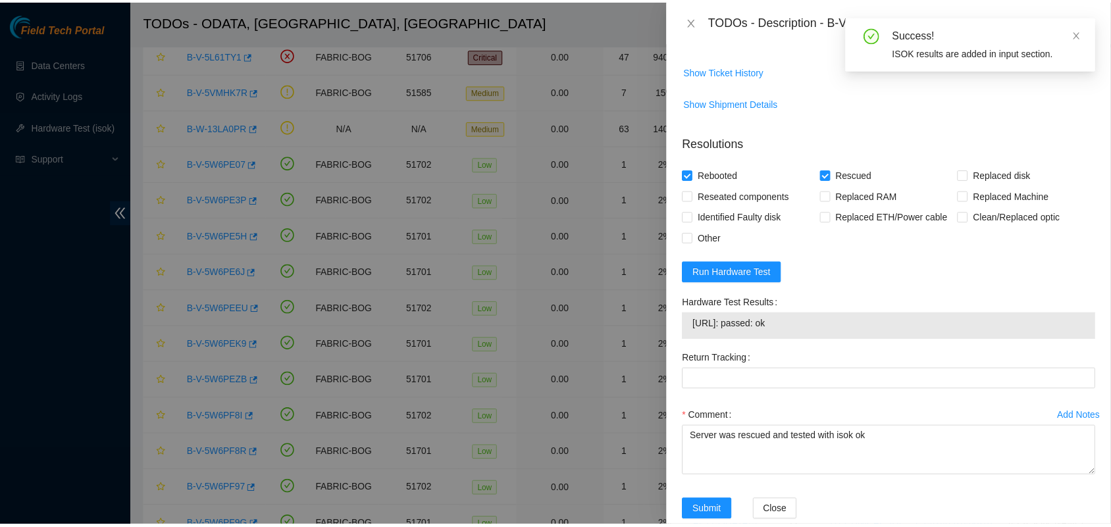
scroll to position [578, 0]
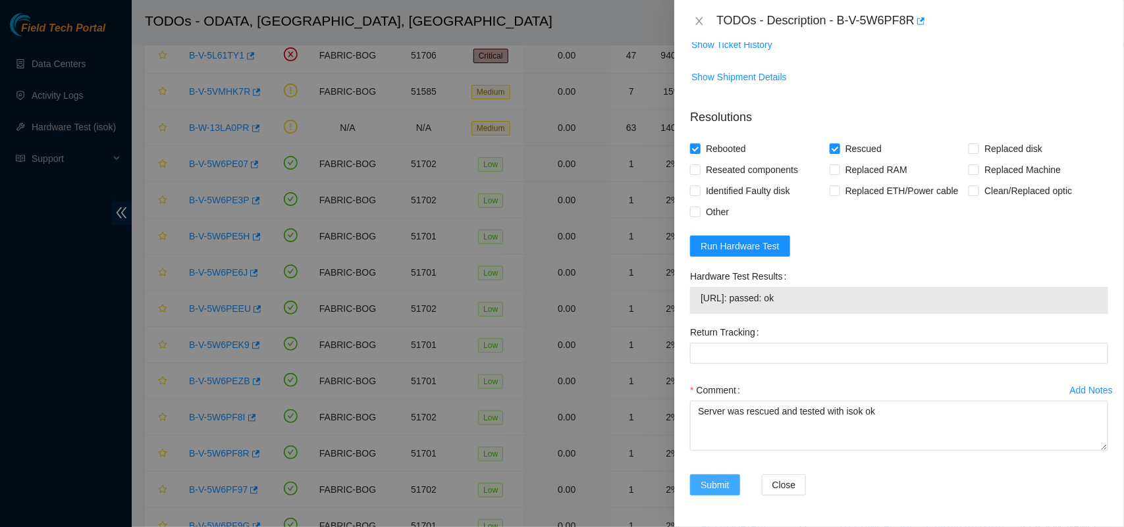
click at [714, 486] on span "Submit" at bounding box center [715, 485] width 29 height 14
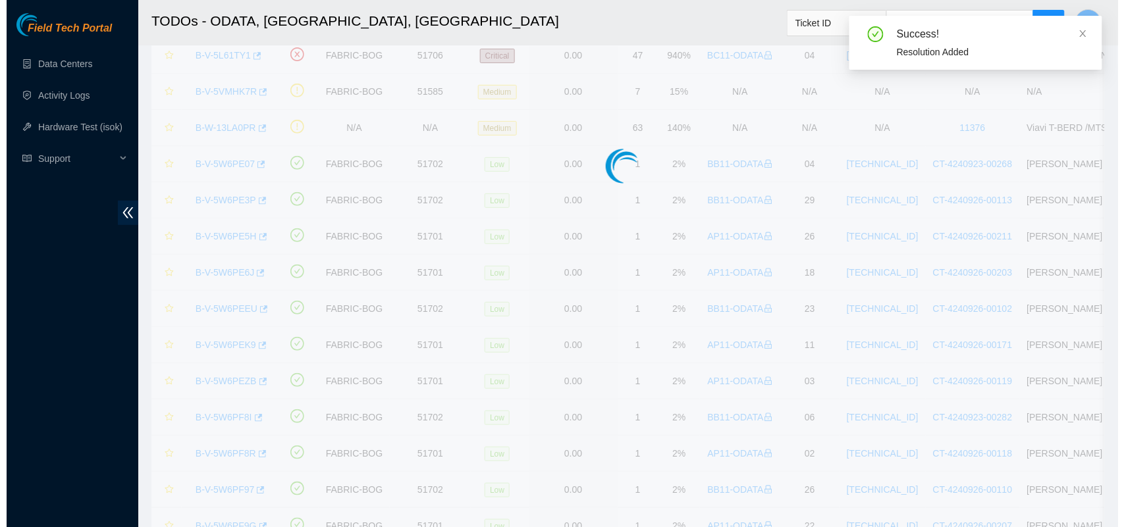
scroll to position [308, 0]
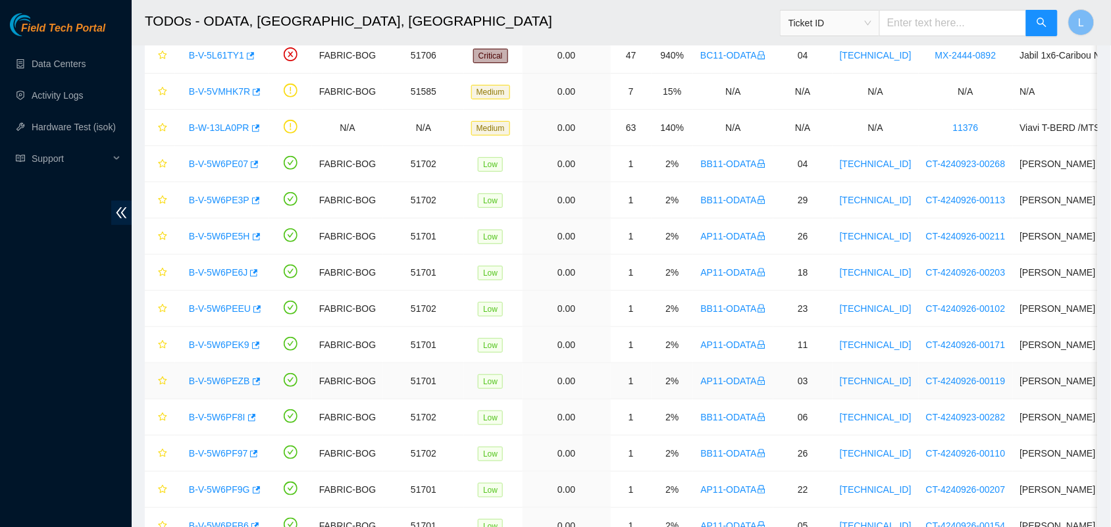
click at [206, 381] on link "B-V-5W6PEZB" at bounding box center [219, 381] width 61 height 11
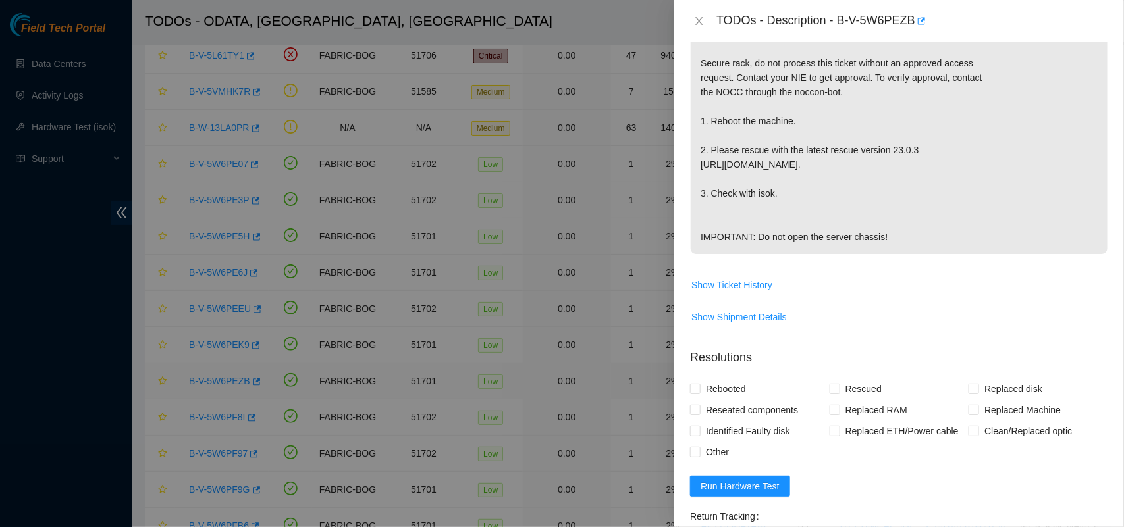
scroll to position [522, 0]
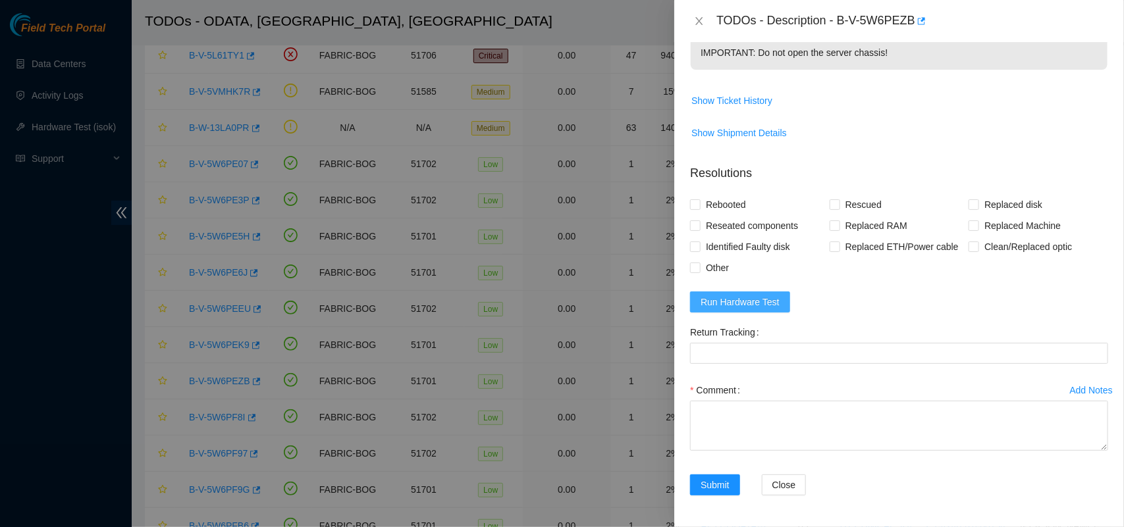
click at [756, 302] on span "Run Hardware Test" at bounding box center [740, 302] width 79 height 14
click at [696, 203] on input "Rebooted" at bounding box center [694, 204] width 9 height 9
checkbox input "true"
click at [830, 203] on input "Rescued" at bounding box center [834, 204] width 9 height 9
checkbox input "true"
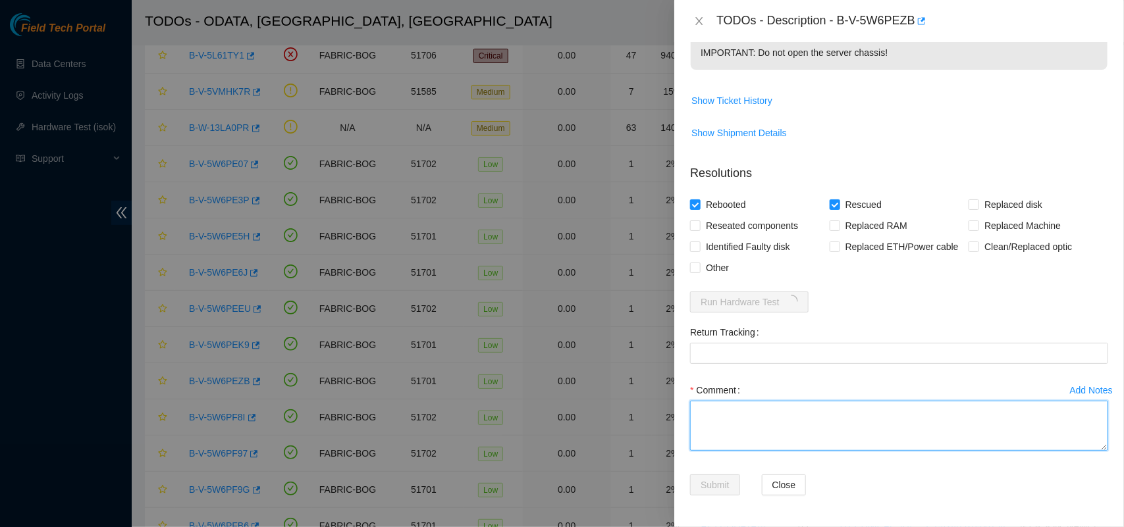
click at [793, 423] on textarea "Comment" at bounding box center [899, 426] width 418 height 50
drag, startPoint x: 890, startPoint y: 415, endPoint x: 545, endPoint y: 415, distance: 345.7
click at [545, 415] on div "TODOs - Description - B-V-5W6PEZB Problem Type Hardware Sub Type Tier 1 - Secur…" at bounding box center [562, 263] width 1124 height 527
type textarea "Server was rescued and tested with isok ok"
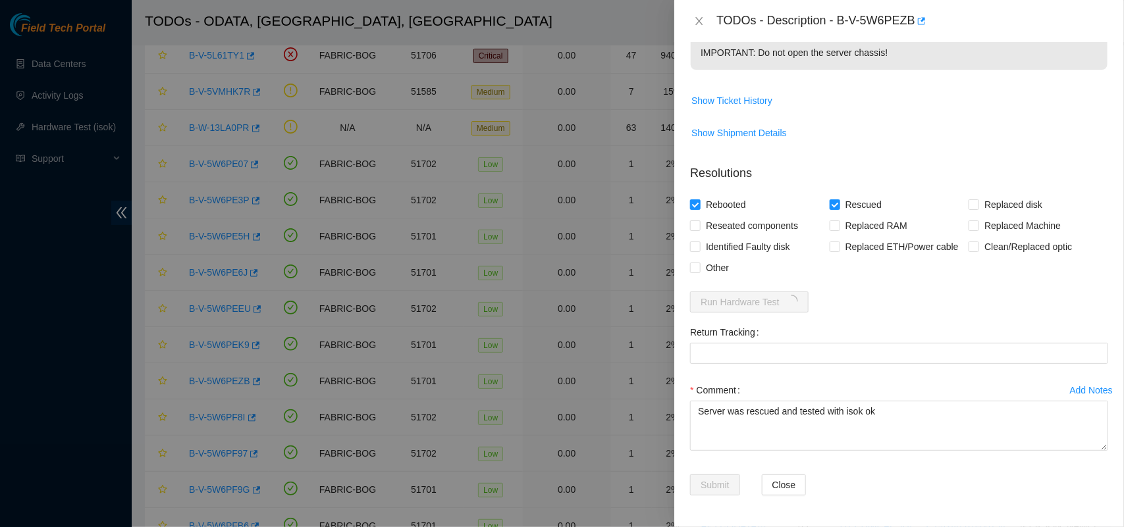
click at [930, 291] on form "Resolutions Rebooted Rescued Replaced disk Reseated components Replaced RAM Rep…" at bounding box center [899, 333] width 418 height 358
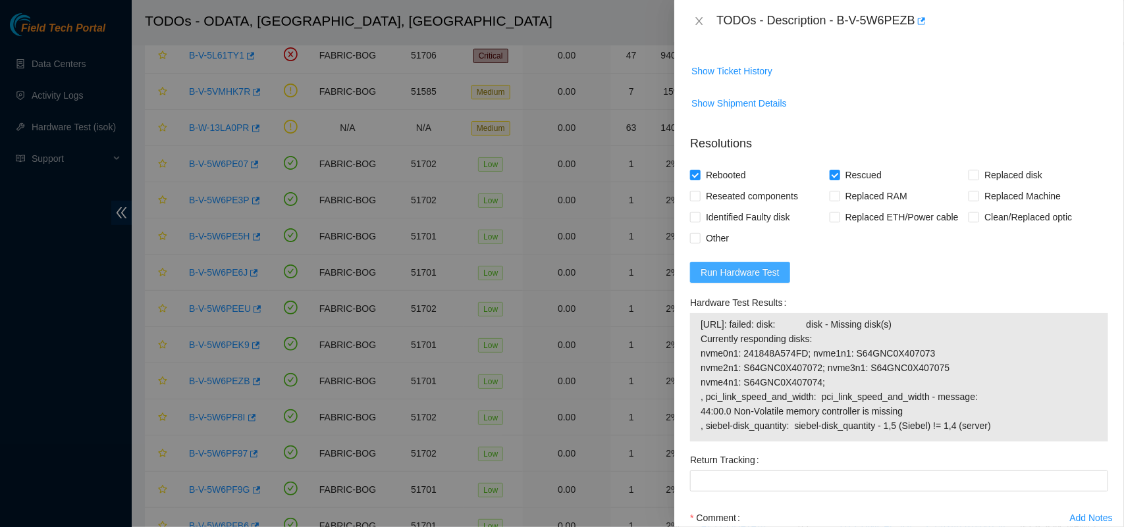
click at [762, 280] on span "Run Hardware Test" at bounding box center [740, 272] width 79 height 14
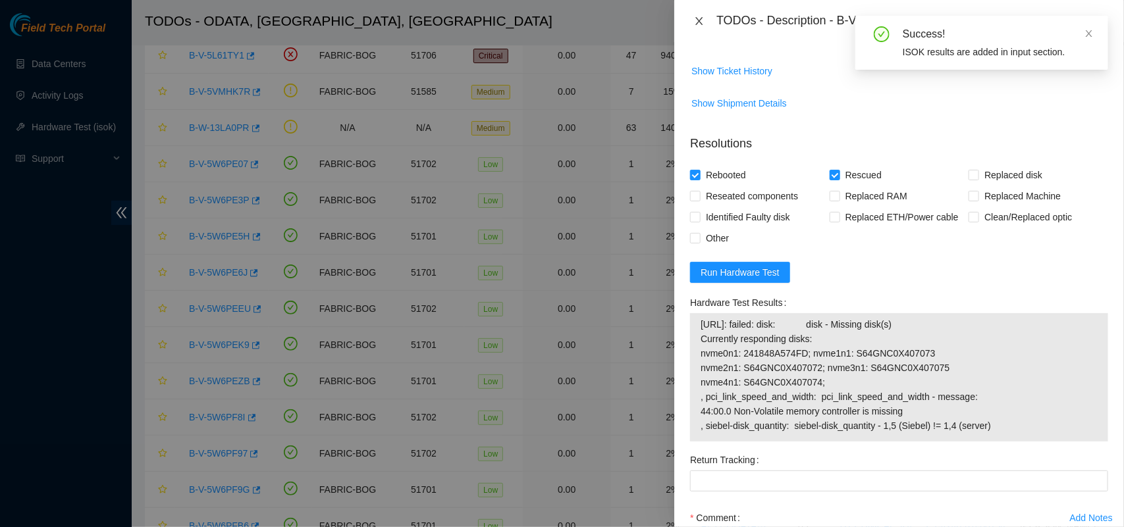
click at [700, 18] on icon "close" at bounding box center [699, 21] width 11 height 11
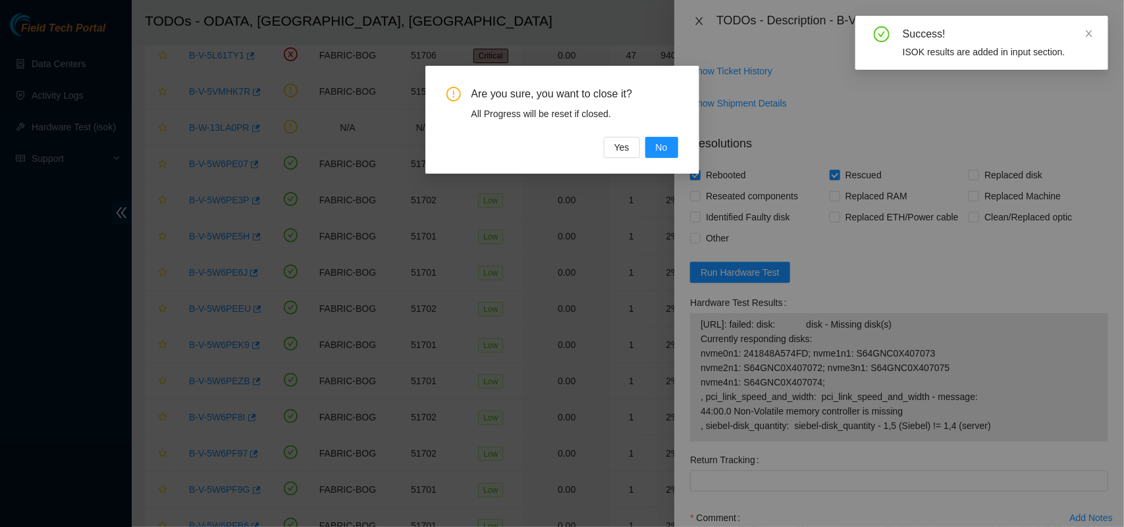
click at [700, 18] on div "Are you sure, you want to close it? All Progress will be reset if closed. Yes No" at bounding box center [562, 263] width 1124 height 527
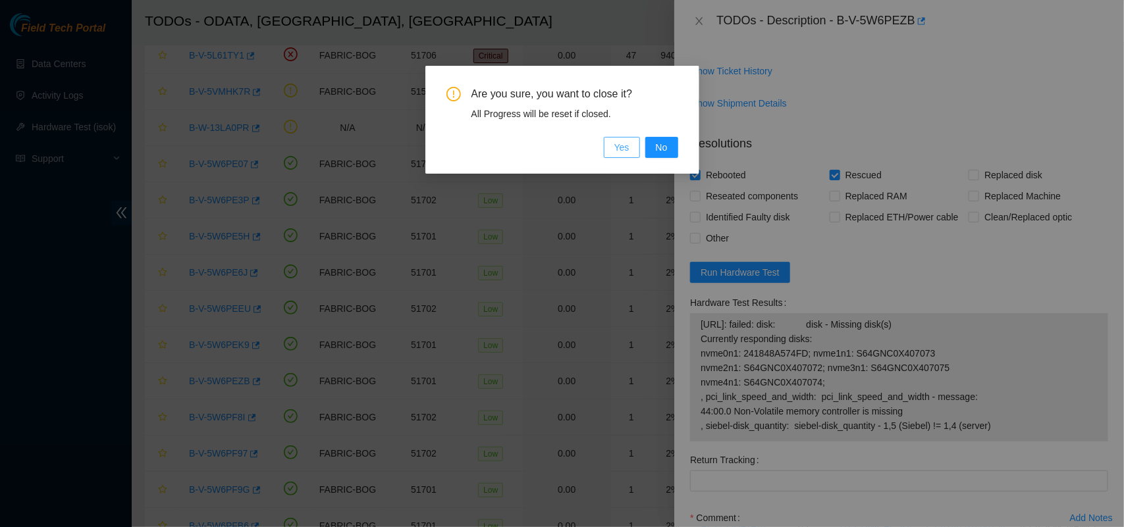
click at [623, 149] on span "Yes" at bounding box center [621, 147] width 15 height 14
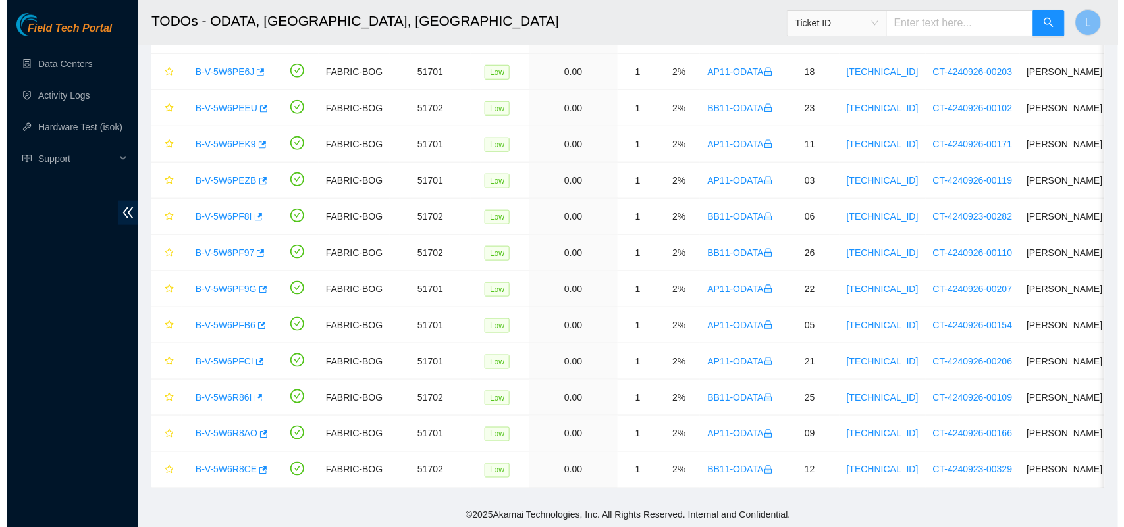
scroll to position [321, 0]
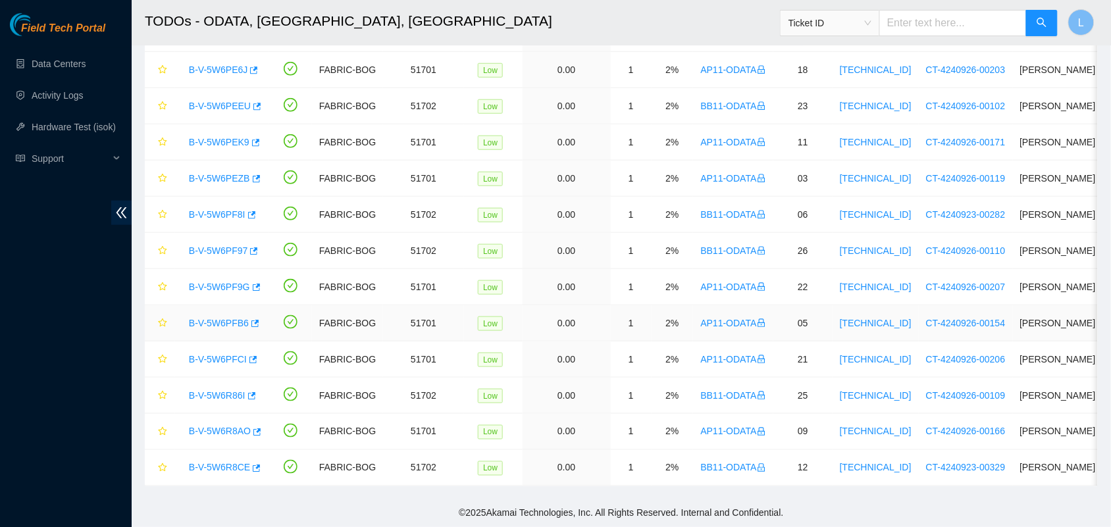
click at [214, 318] on link "B-V-5W6PFB6" at bounding box center [219, 323] width 60 height 11
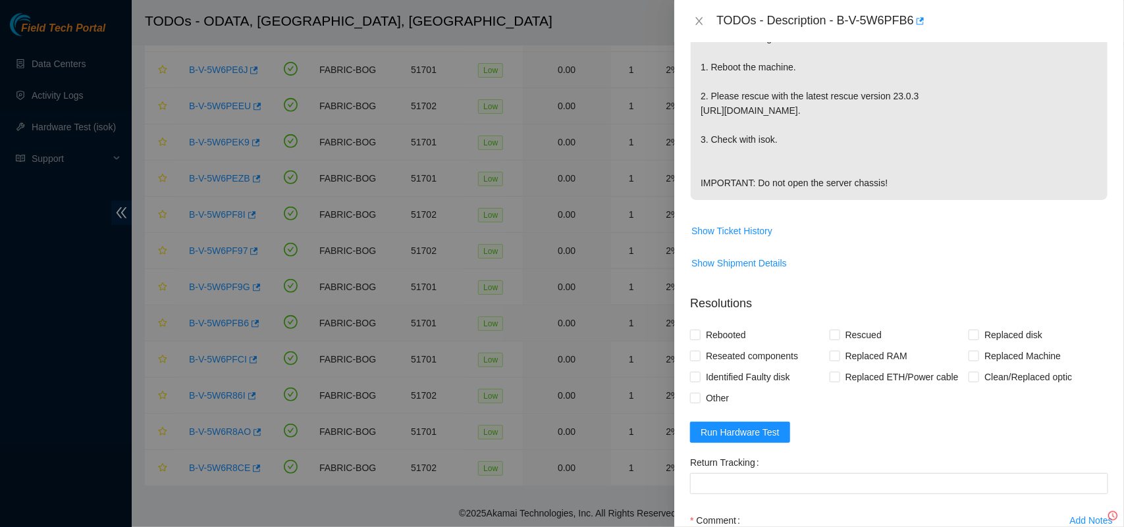
scroll to position [522, 0]
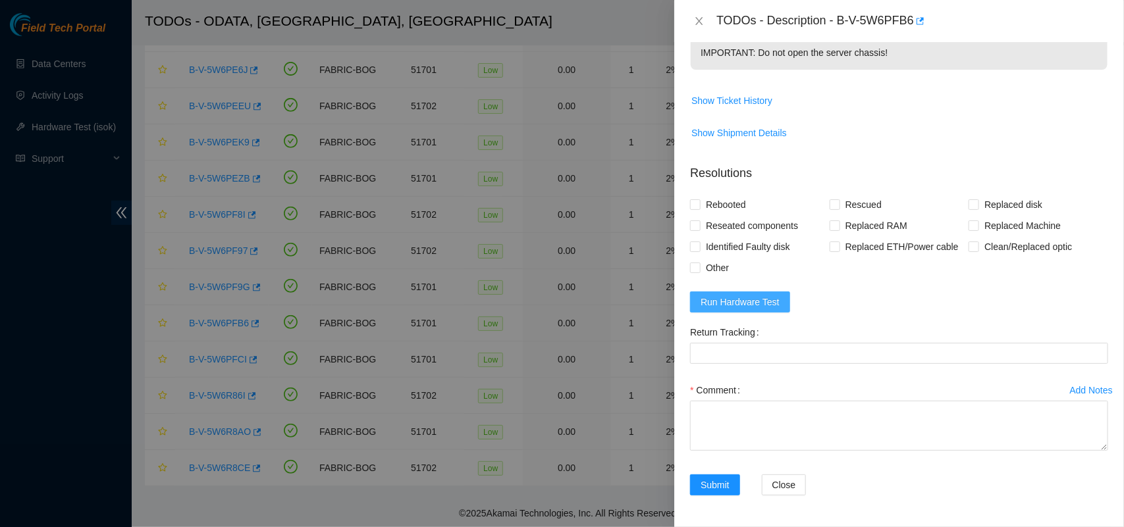
click at [736, 306] on span "Run Hardware Test" at bounding box center [740, 302] width 79 height 14
click at [699, 202] on input "Rebooted" at bounding box center [694, 204] width 9 height 9
checkbox input "true"
click at [833, 203] on input "Rescued" at bounding box center [834, 204] width 9 height 9
checkbox input "true"
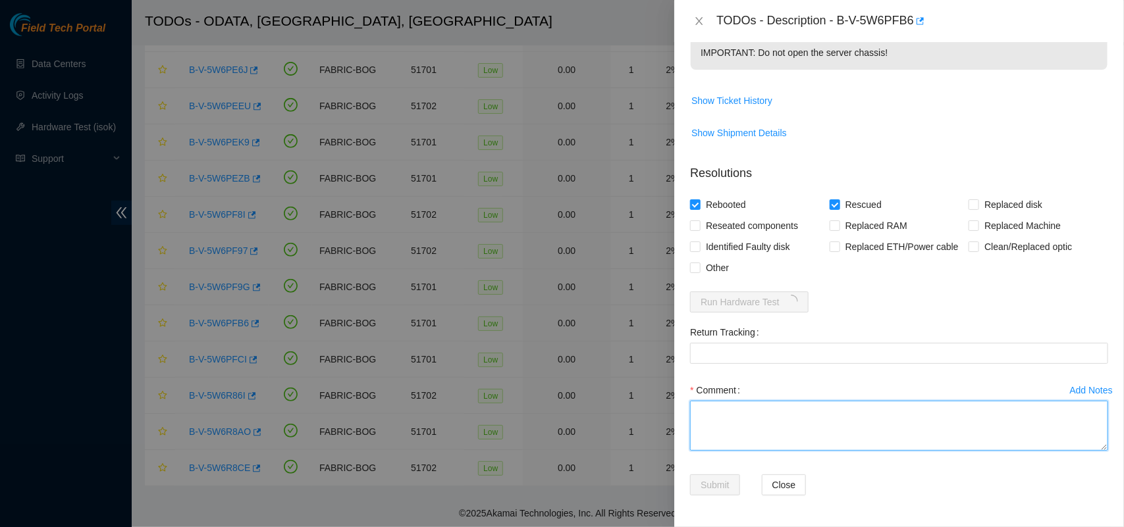
click at [786, 425] on textarea "Comment" at bounding box center [899, 426] width 418 height 50
paste textarea "Server was rescued and tested with isok ok"
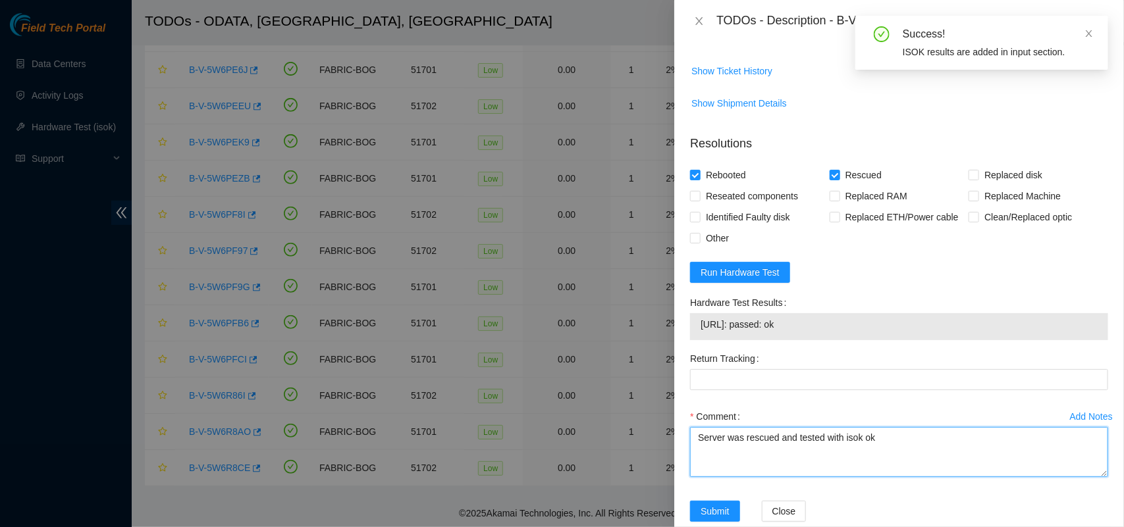
type textarea "Server was rescued and tested with isok ok"
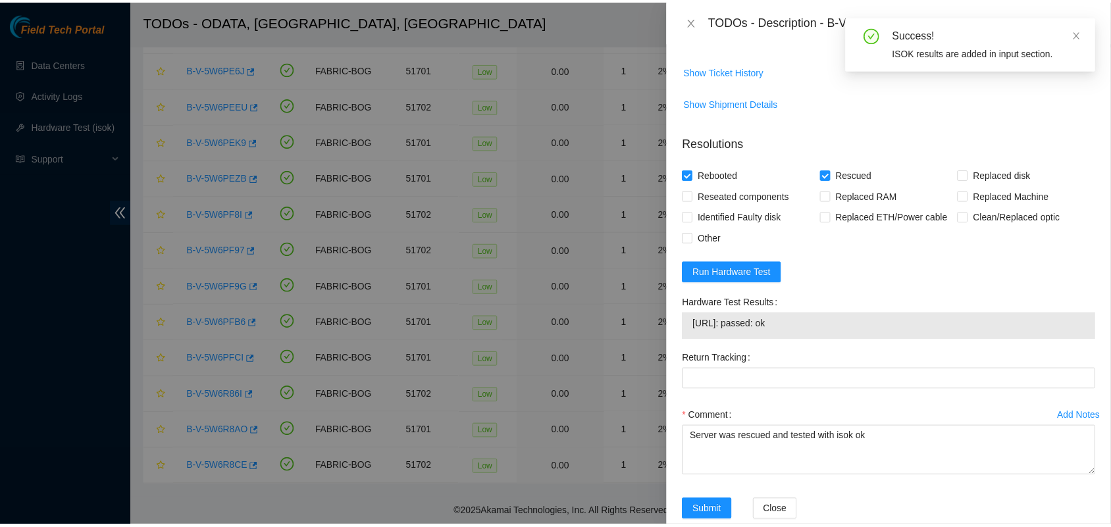
scroll to position [578, 0]
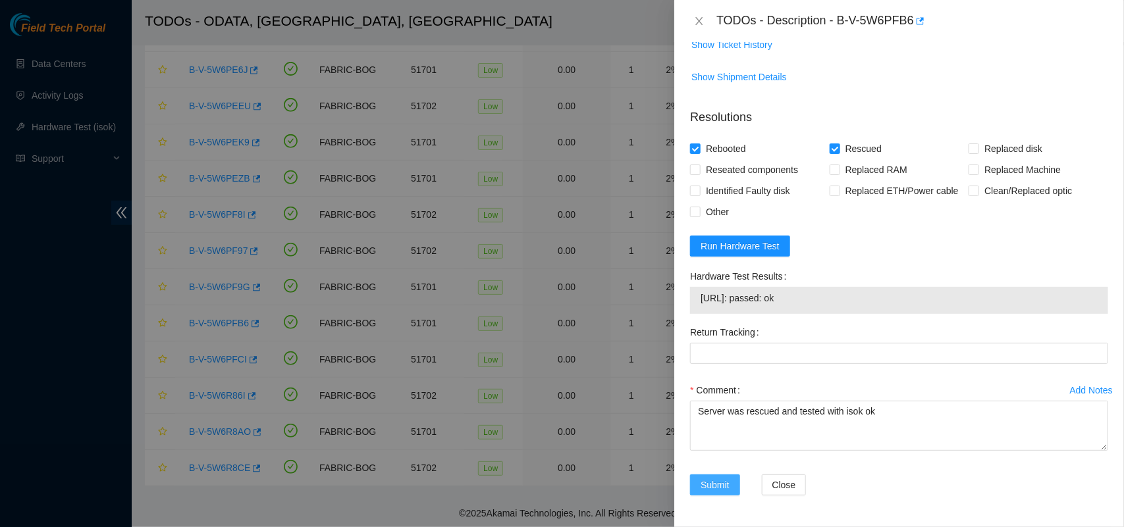
click at [711, 479] on span "Submit" at bounding box center [715, 485] width 29 height 14
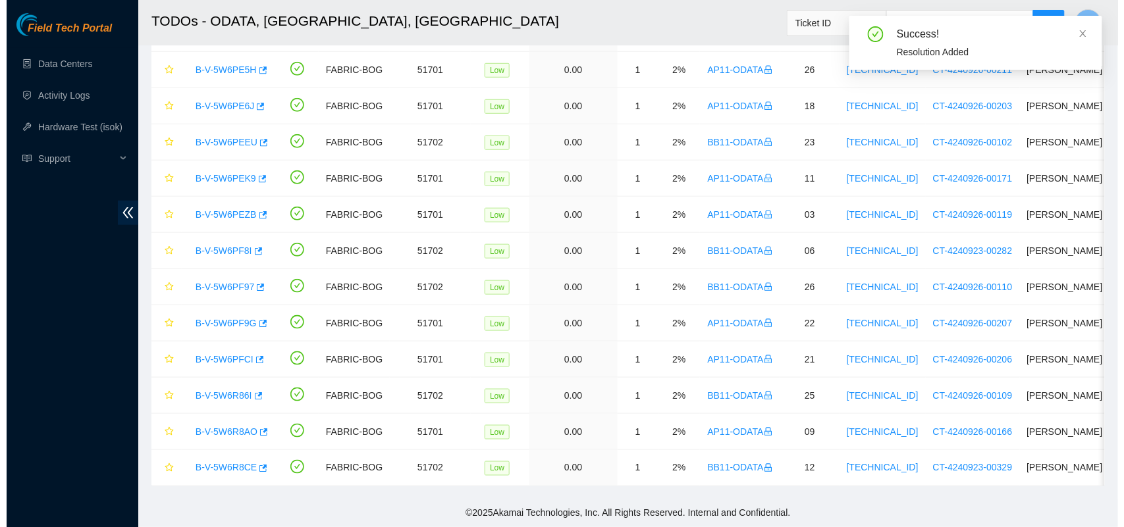
scroll to position [308, 0]
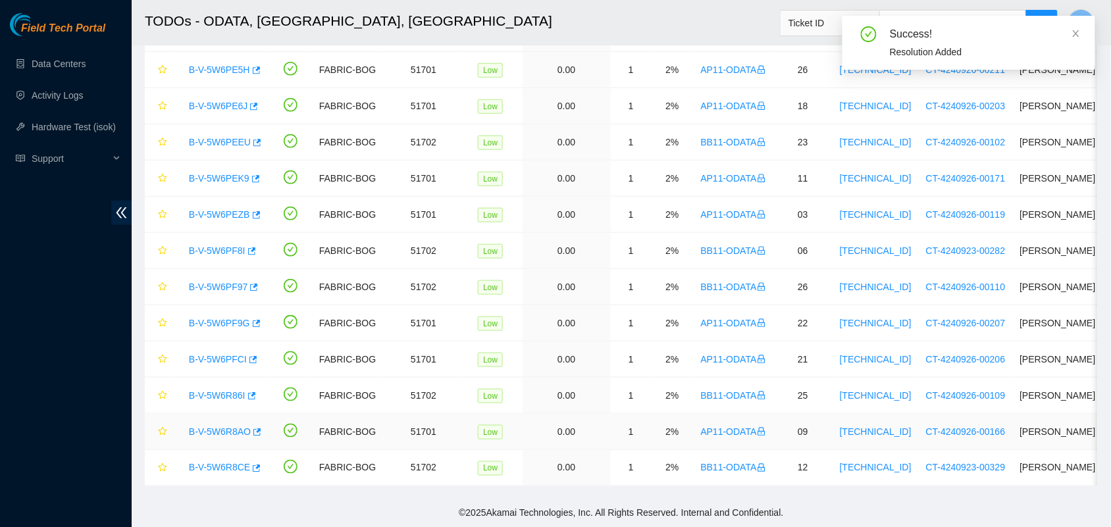
click at [223, 427] on link "B-V-5W6R8AO" at bounding box center [220, 432] width 62 height 11
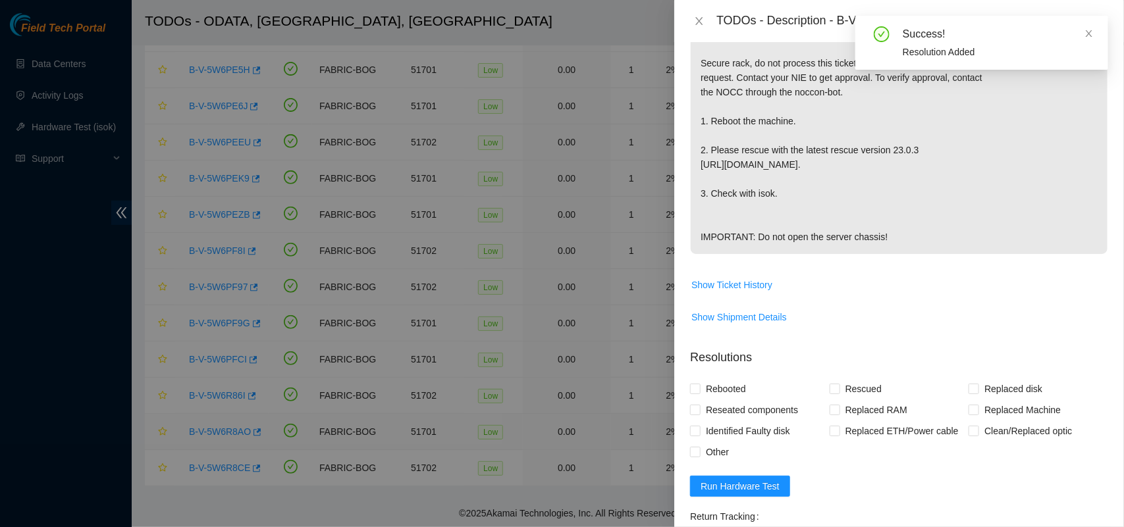
scroll to position [522, 0]
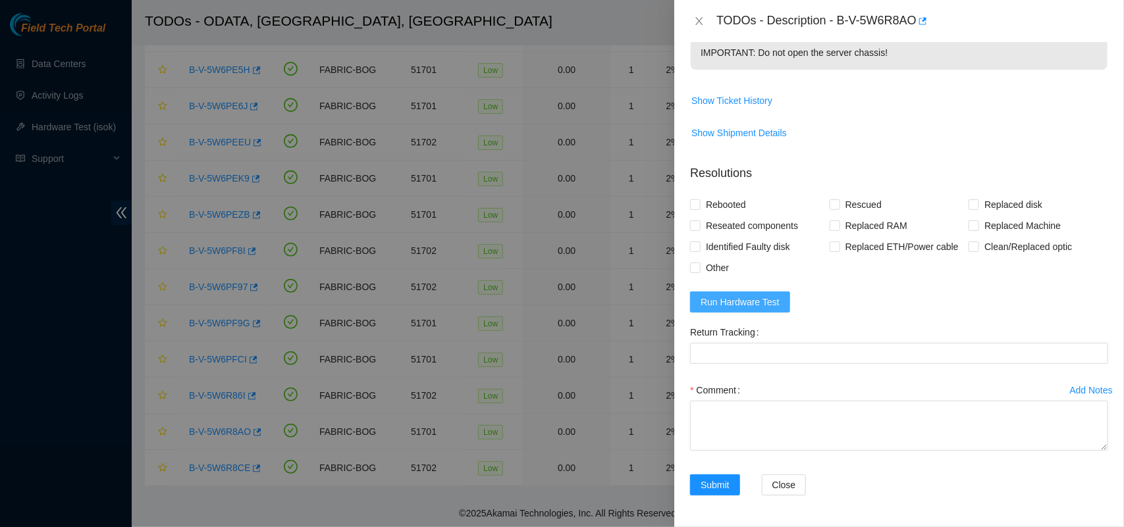
click at [742, 304] on span "Run Hardware Test" at bounding box center [740, 302] width 79 height 14
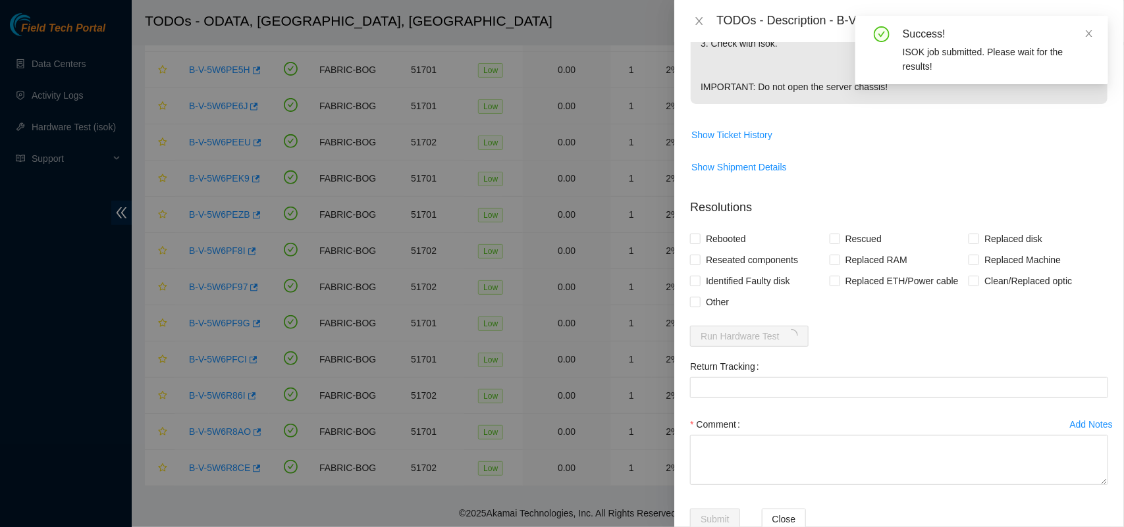
scroll to position [468, 0]
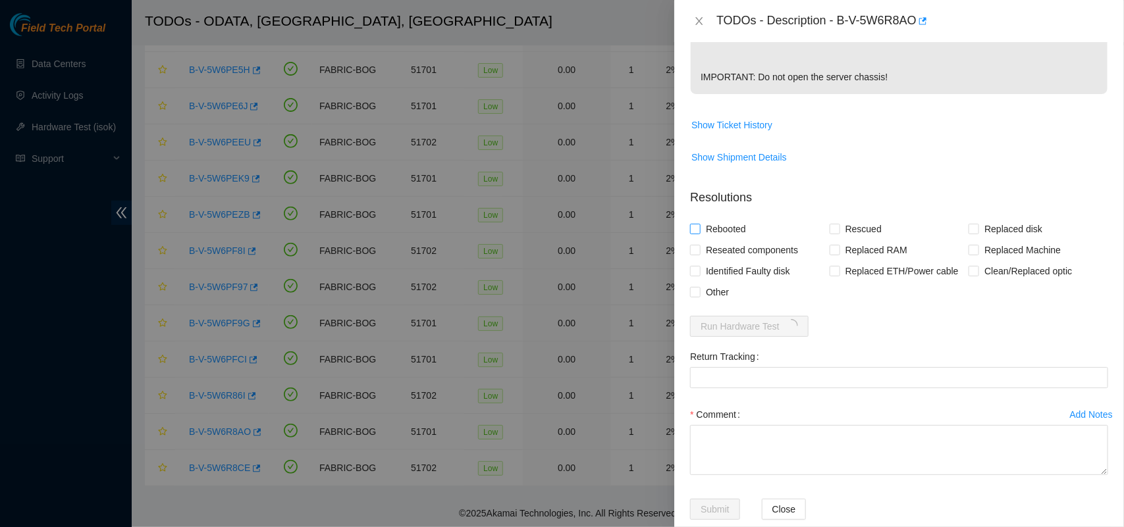
click at [695, 233] on input "Rebooted" at bounding box center [694, 228] width 9 height 9
checkbox input "true"
click at [830, 233] on input "Rescued" at bounding box center [834, 228] width 9 height 9
checkbox input "true"
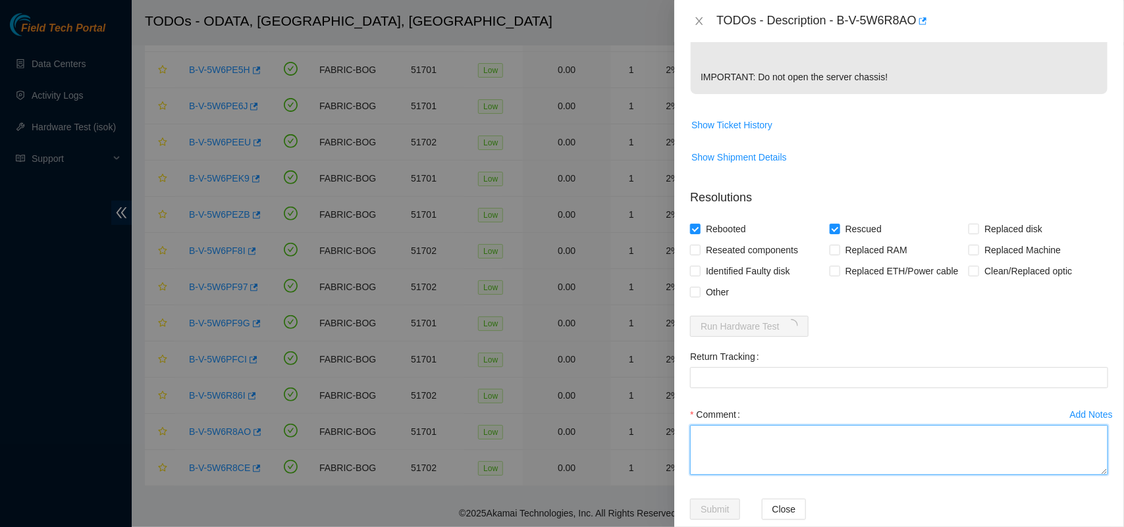
click at [790, 462] on textarea "Comment" at bounding box center [899, 450] width 418 height 50
paste textarea "Server was rescued and tested with isok ok"
click at [790, 462] on textarea "Server was rescued and tested with isok ok" at bounding box center [899, 450] width 418 height 50
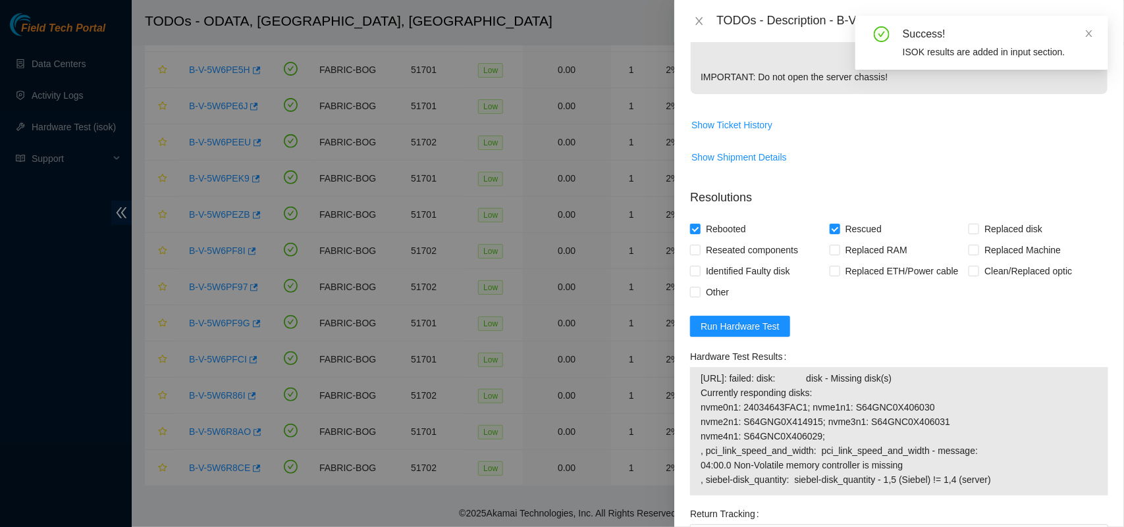
type textarea "Server was rescued and tested with isok ok"
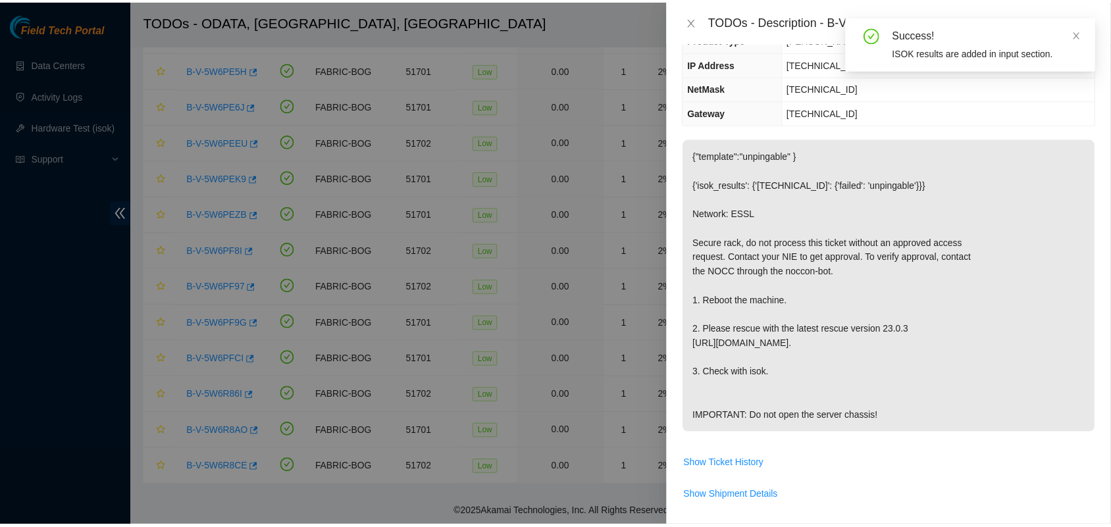
scroll to position [124, 0]
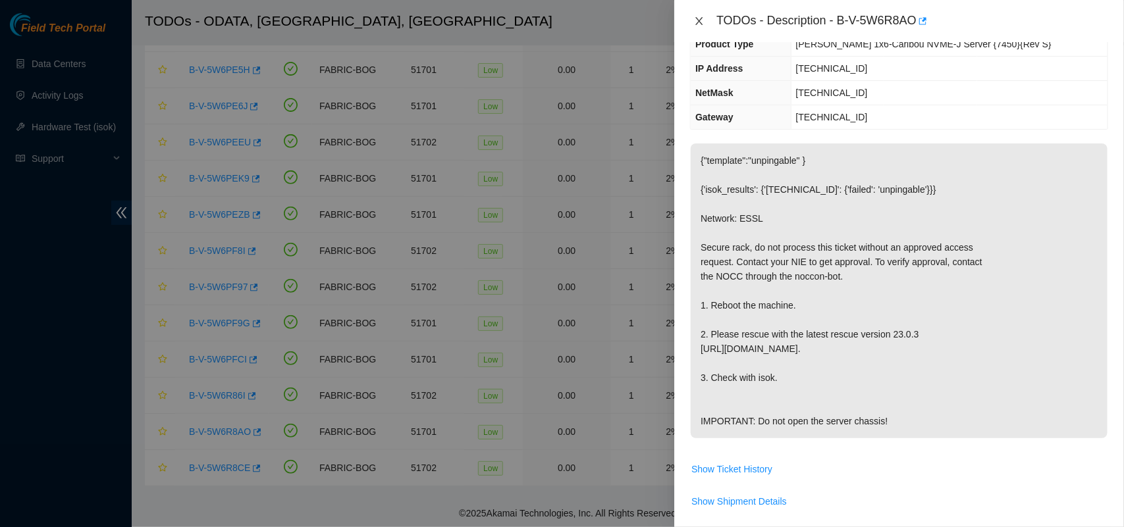
click at [702, 20] on icon "close" at bounding box center [699, 21] width 11 height 11
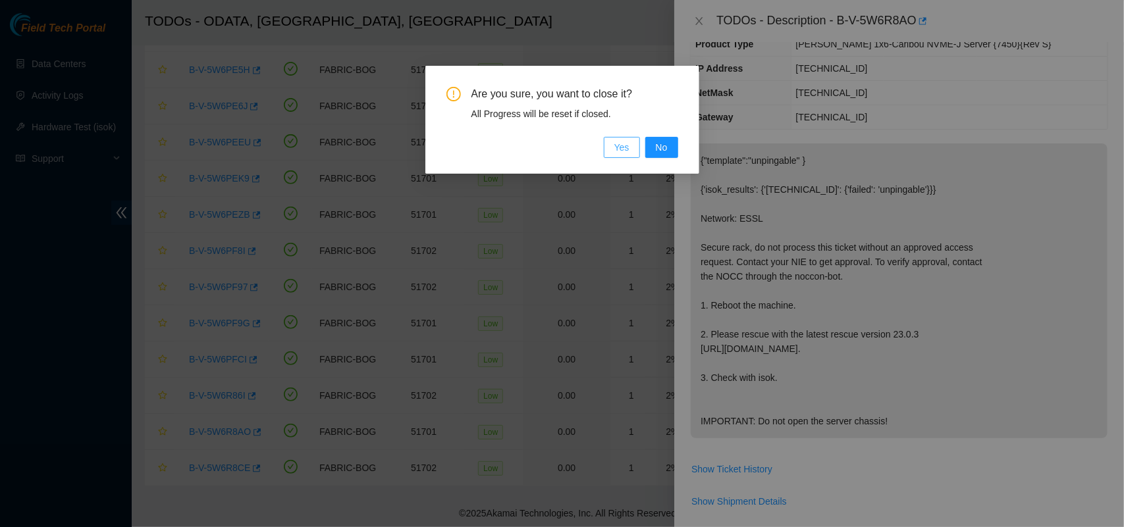
click at [621, 148] on span "Yes" at bounding box center [621, 147] width 15 height 14
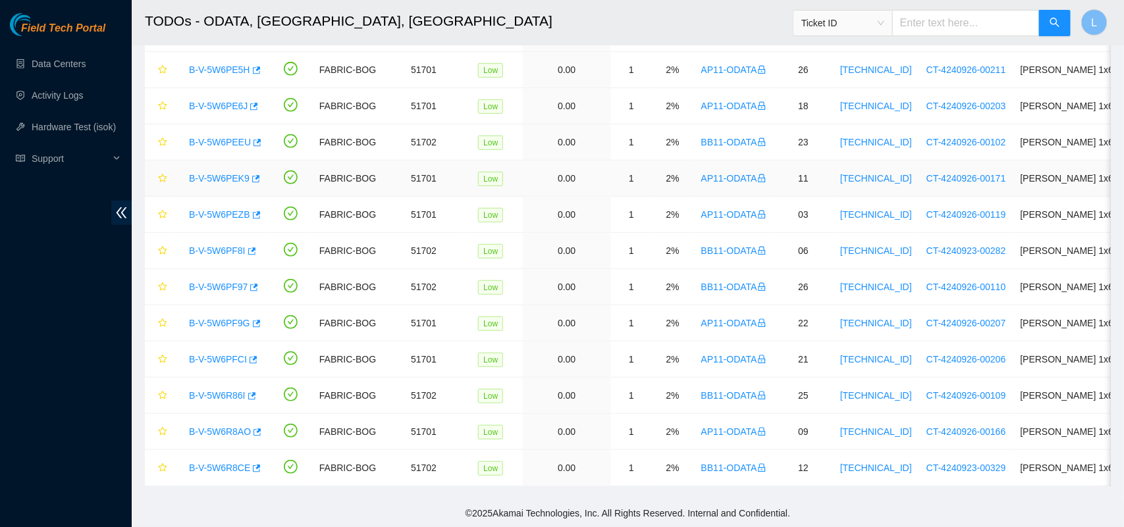
scroll to position [182, 0]
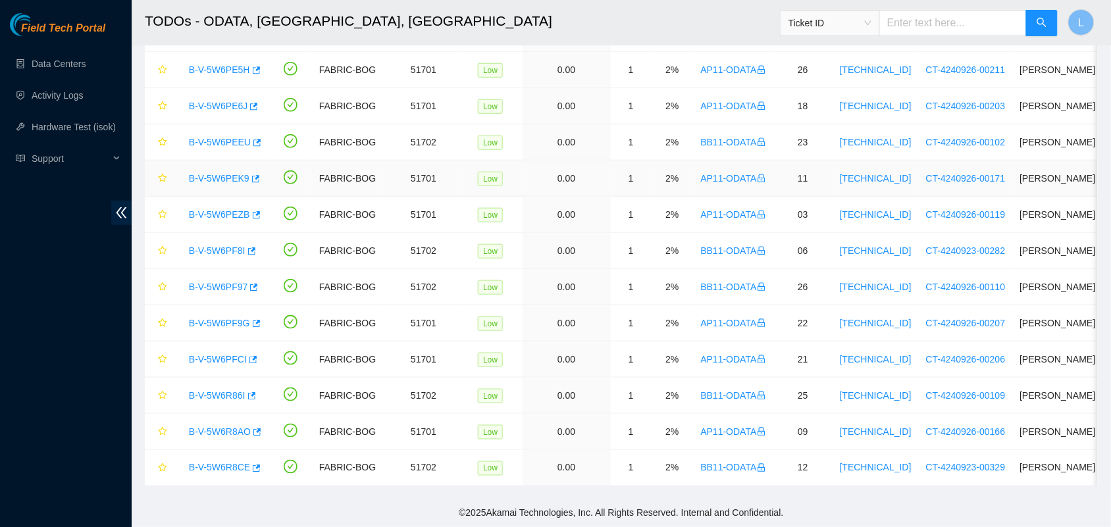
click at [222, 173] on link "B-V-5W6PEK9" at bounding box center [219, 178] width 61 height 11
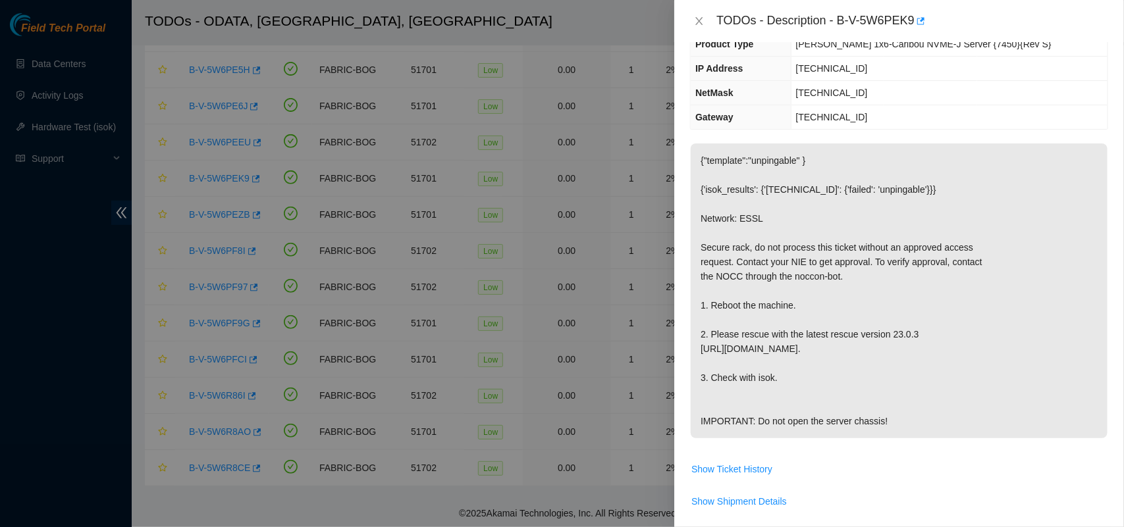
scroll to position [522, 0]
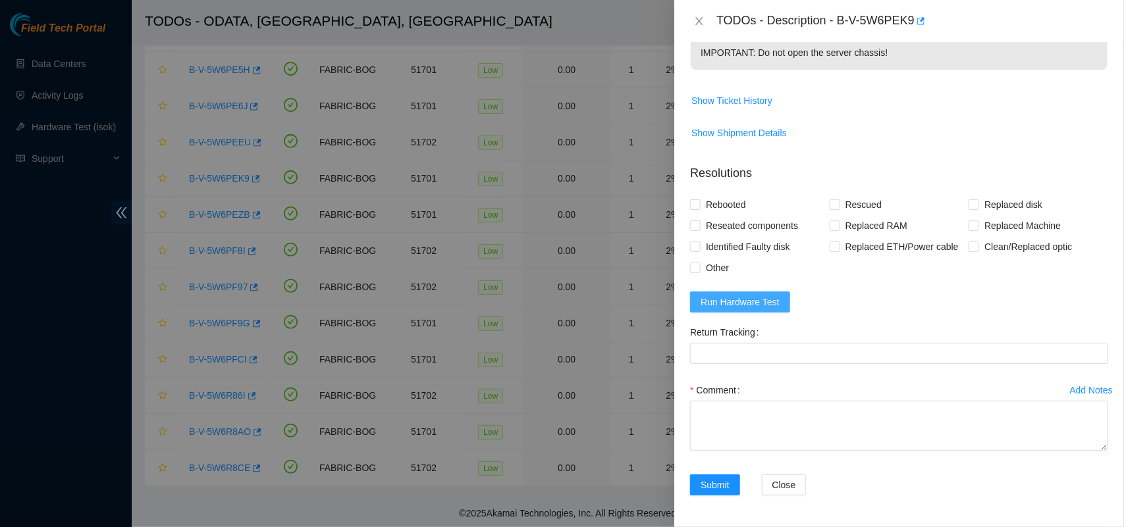
click at [725, 304] on span "Run Hardware Test" at bounding box center [740, 302] width 79 height 14
click at [698, 204] on input "Rebooted" at bounding box center [694, 204] width 9 height 9
checkbox input "true"
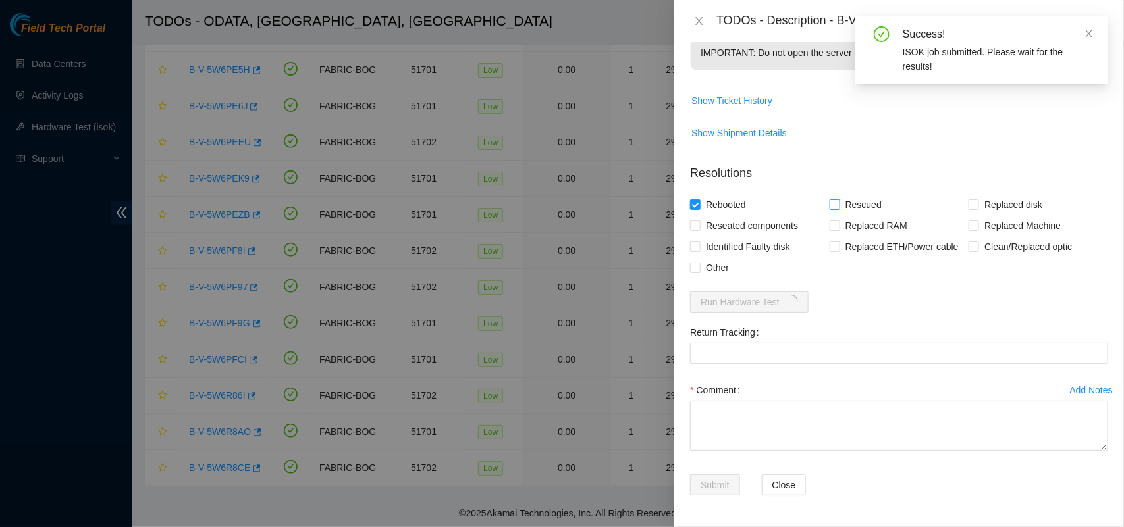
click at [840, 203] on span "Rescued" at bounding box center [863, 204] width 47 height 21
click at [838, 203] on input "Rescued" at bounding box center [834, 204] width 9 height 9
checkbox input "true"
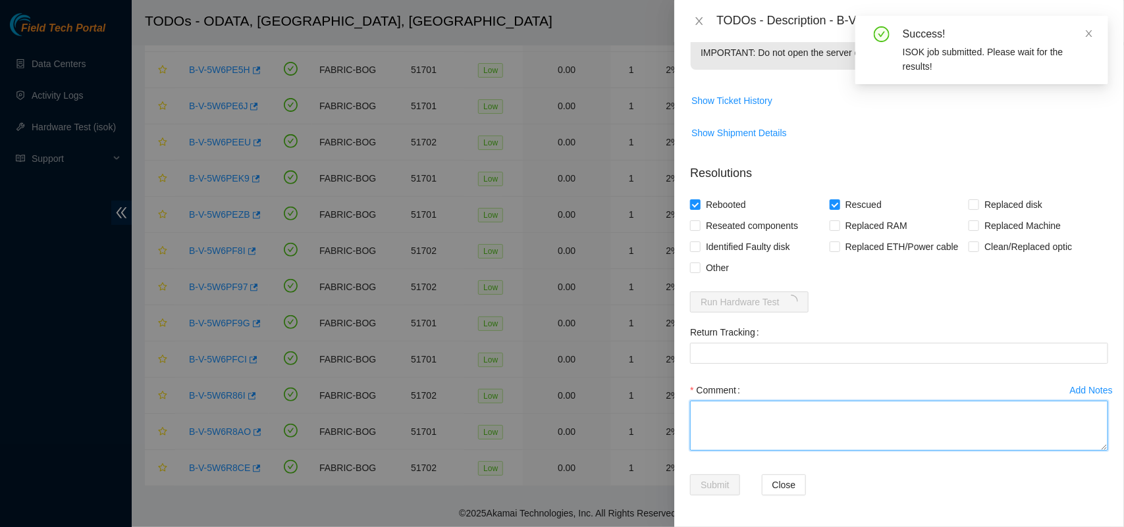
click at [870, 429] on textarea "Comment" at bounding box center [899, 426] width 418 height 50
paste textarea "Server was rescued and tested with isok ok"
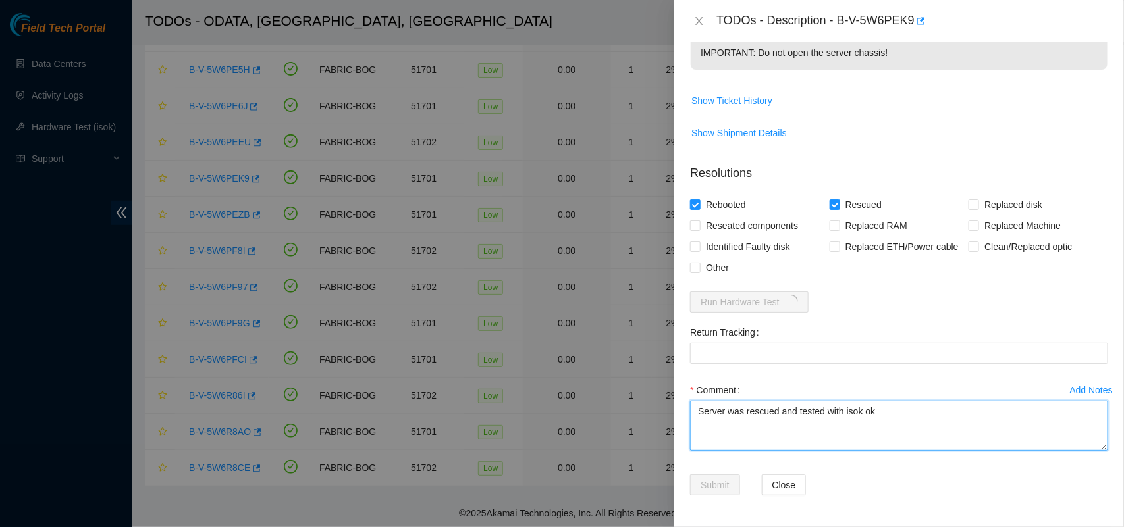
type textarea "Server was rescued and tested with isok ok"
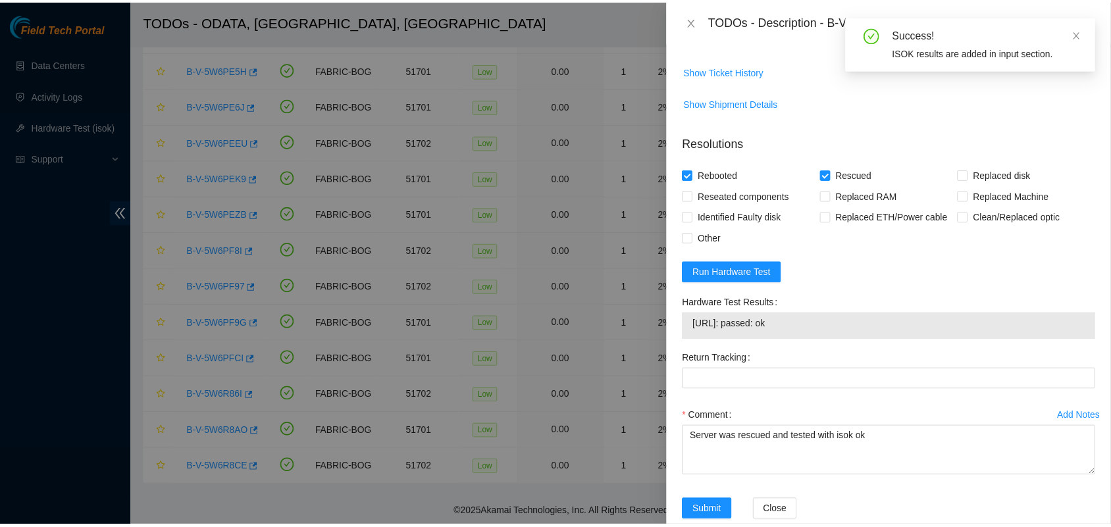
scroll to position [578, 0]
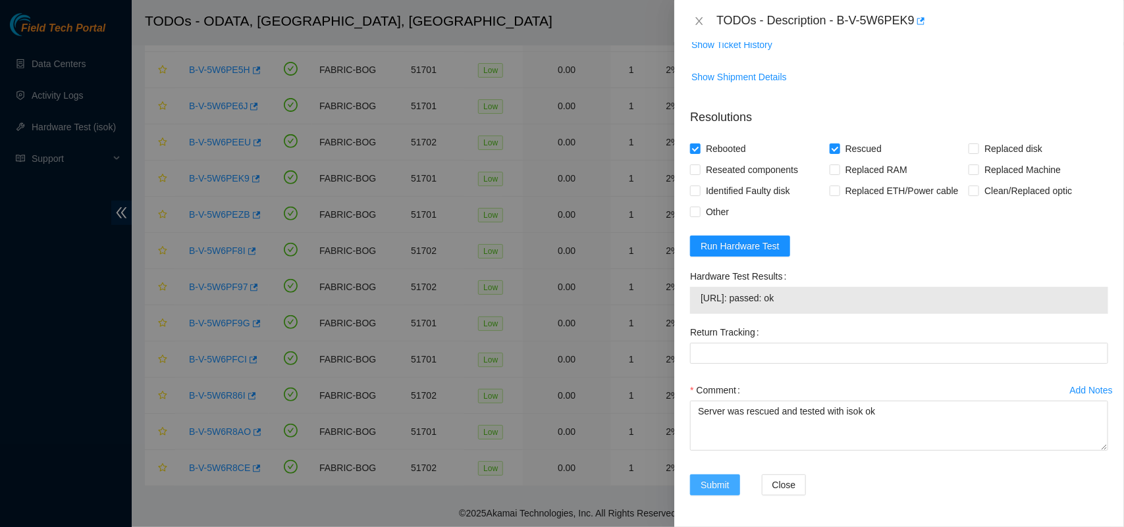
click at [708, 475] on button "Submit" at bounding box center [715, 485] width 50 height 21
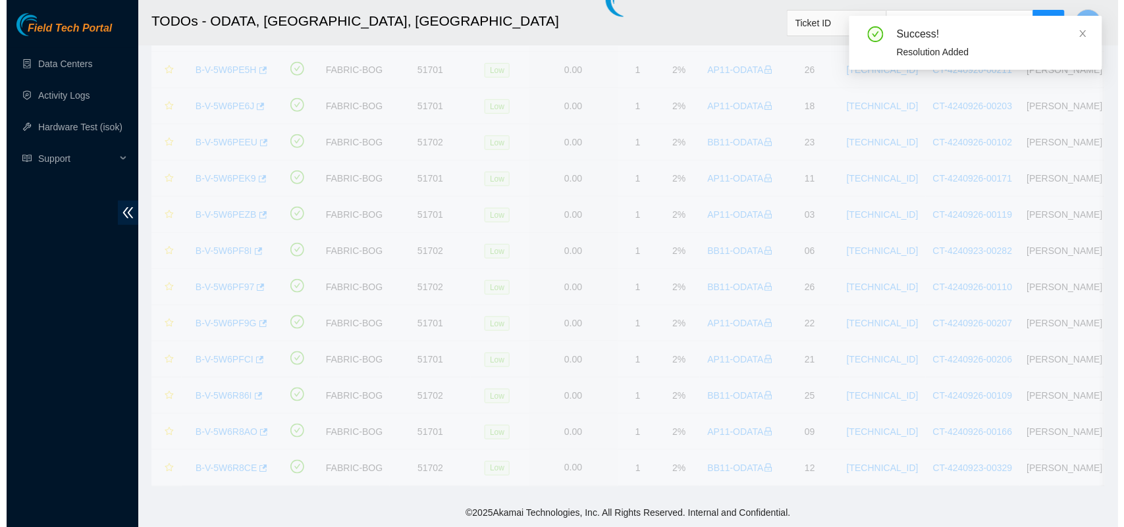
scroll to position [308, 0]
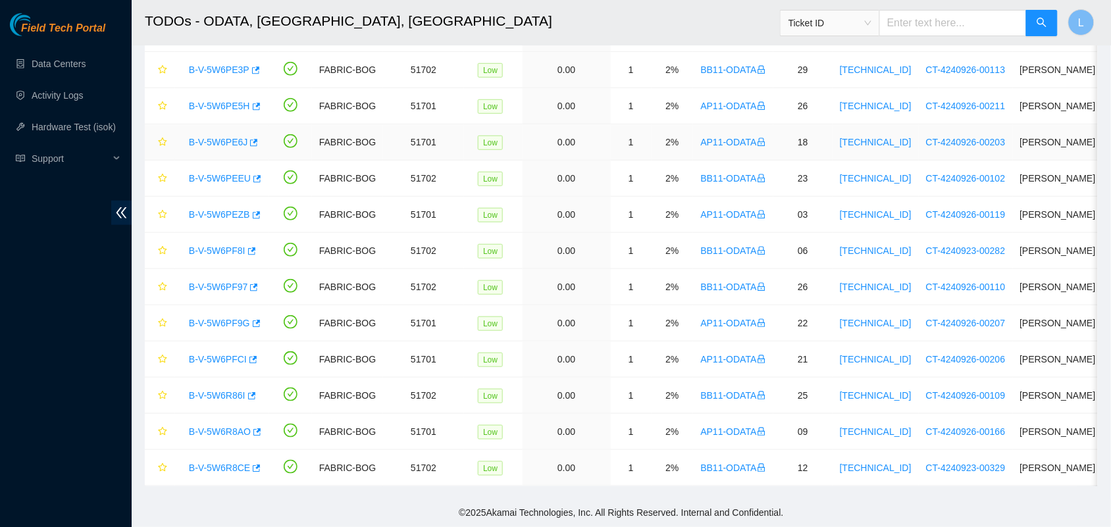
click at [224, 137] on link "B-V-5W6PE6J" at bounding box center [218, 142] width 59 height 11
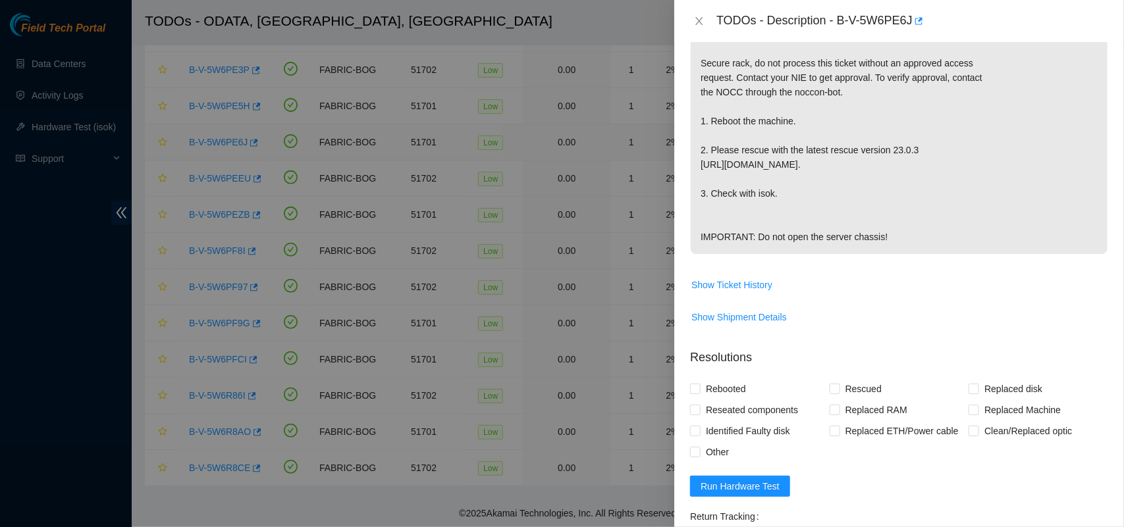
scroll to position [522, 0]
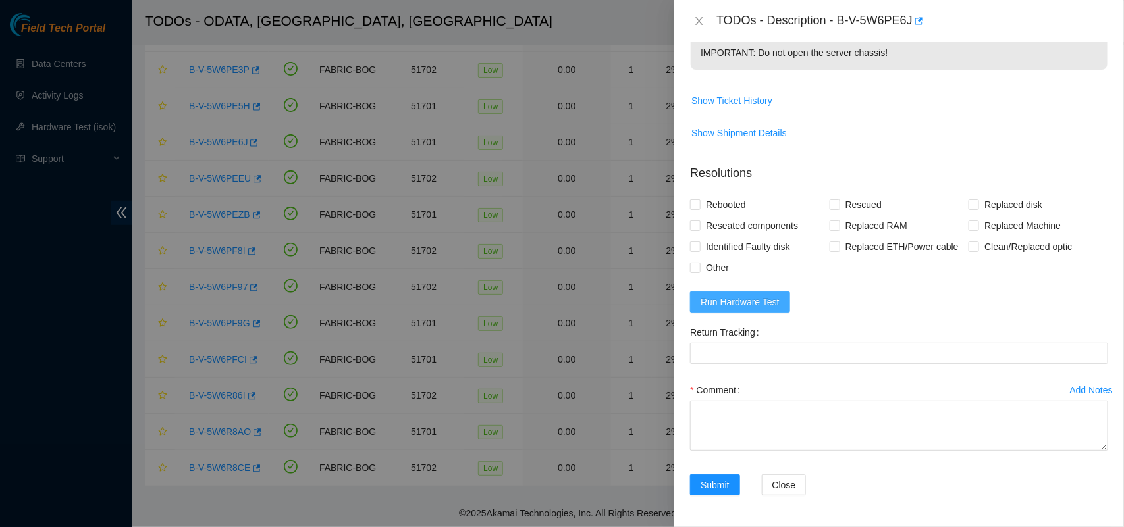
click at [745, 306] on span "Run Hardware Test" at bounding box center [740, 302] width 79 height 14
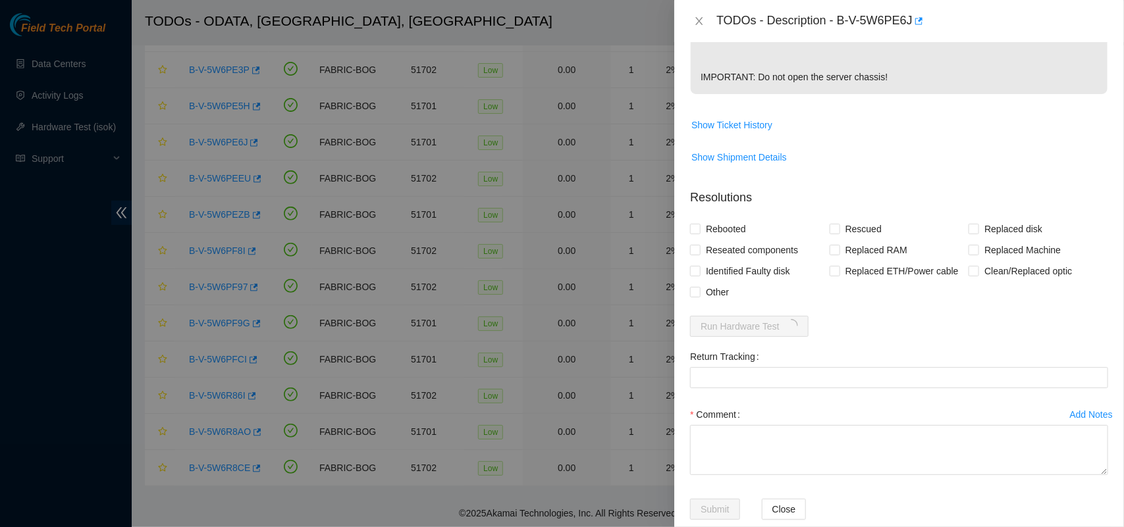
scroll to position [458, 0]
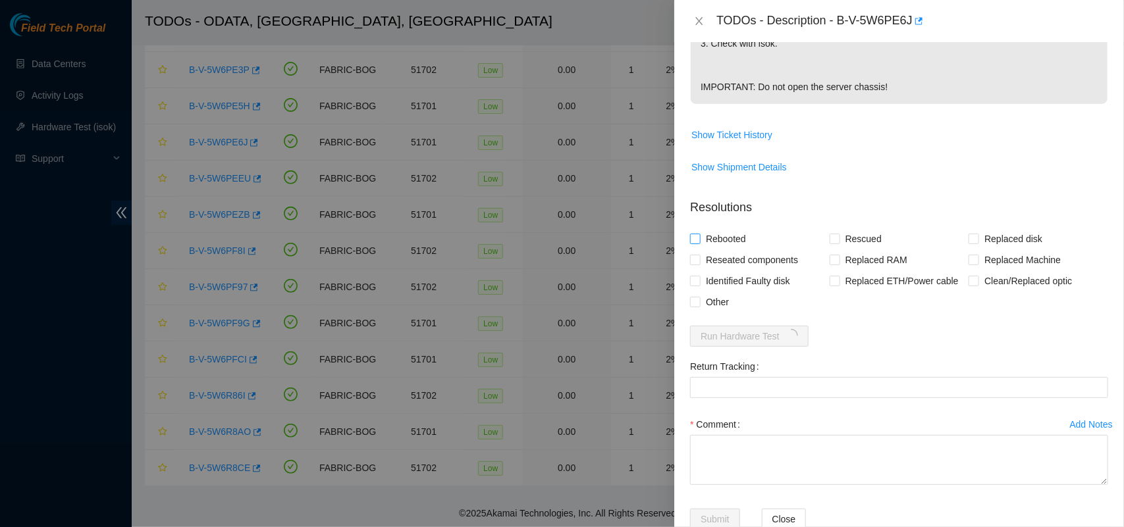
click at [697, 243] on input "Rebooted" at bounding box center [694, 238] width 9 height 9
checkbox input "true"
click at [830, 243] on input "Rescued" at bounding box center [834, 238] width 9 height 9
checkbox input "true"
click at [912, 485] on textarea "Comment" at bounding box center [899, 460] width 418 height 50
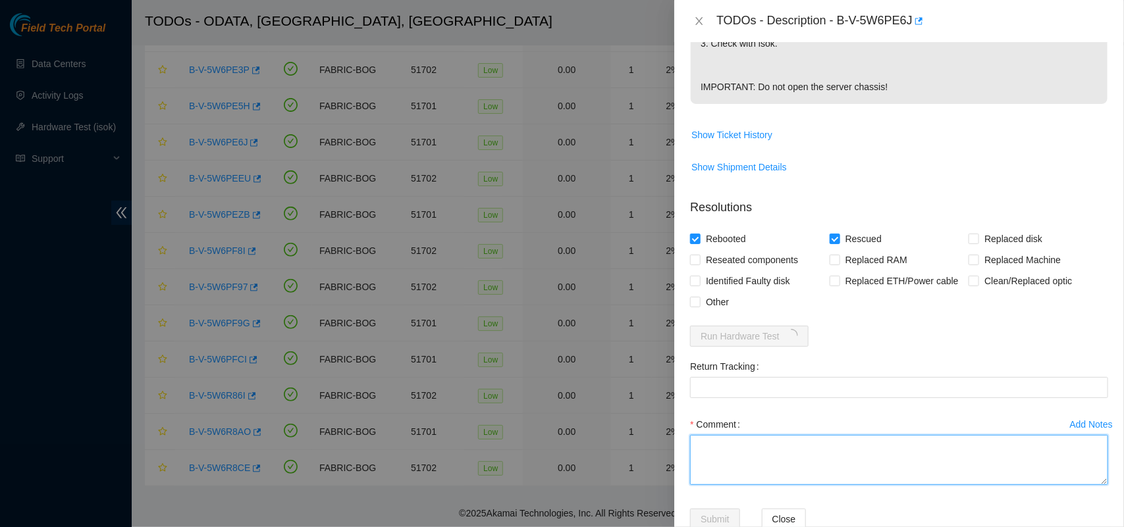
paste textarea "Server was rescued and tested with isok ok"
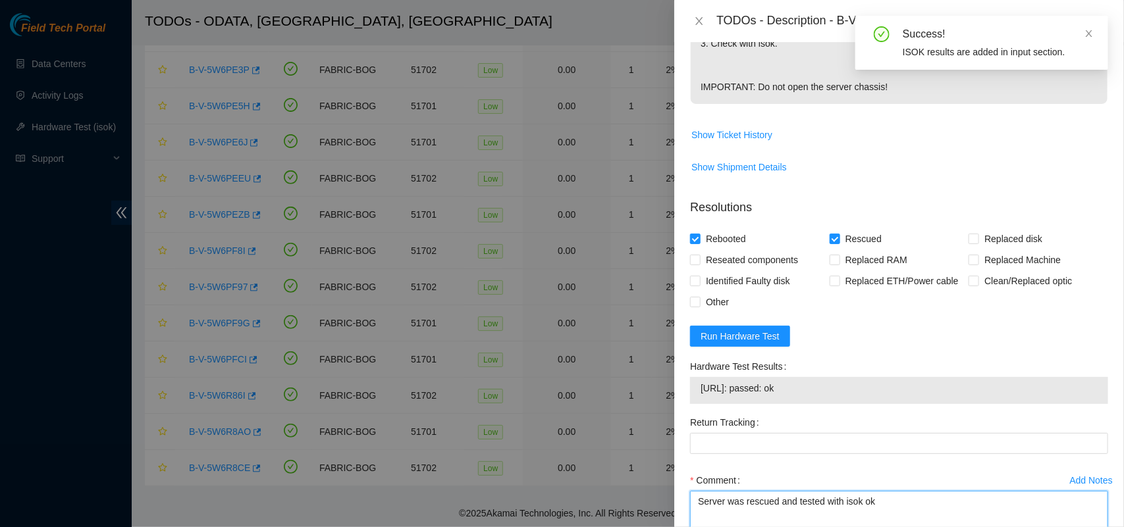
type textarea "Server was rescued and tested with isok ok"
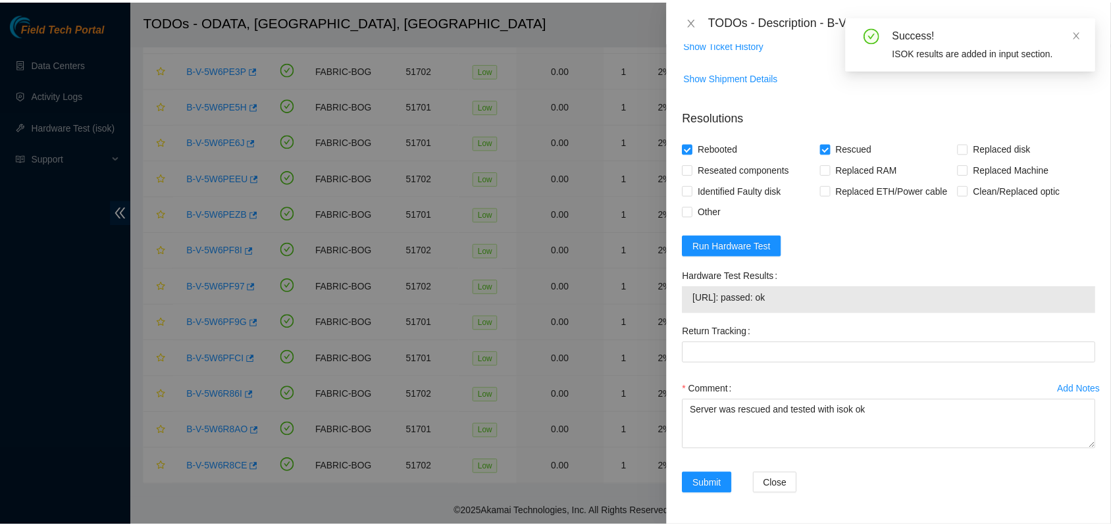
scroll to position [578, 0]
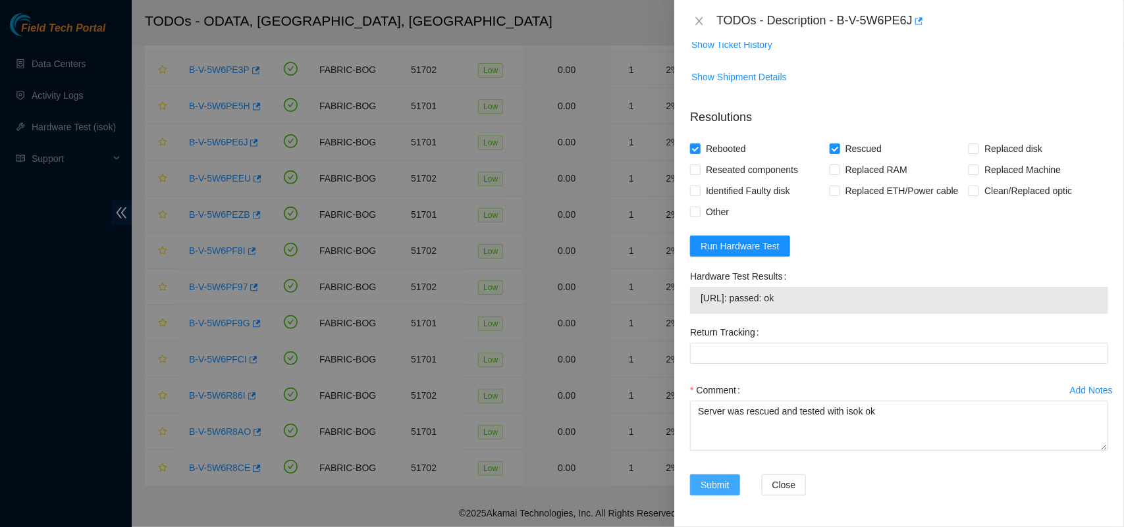
click at [712, 484] on span "Submit" at bounding box center [715, 485] width 29 height 14
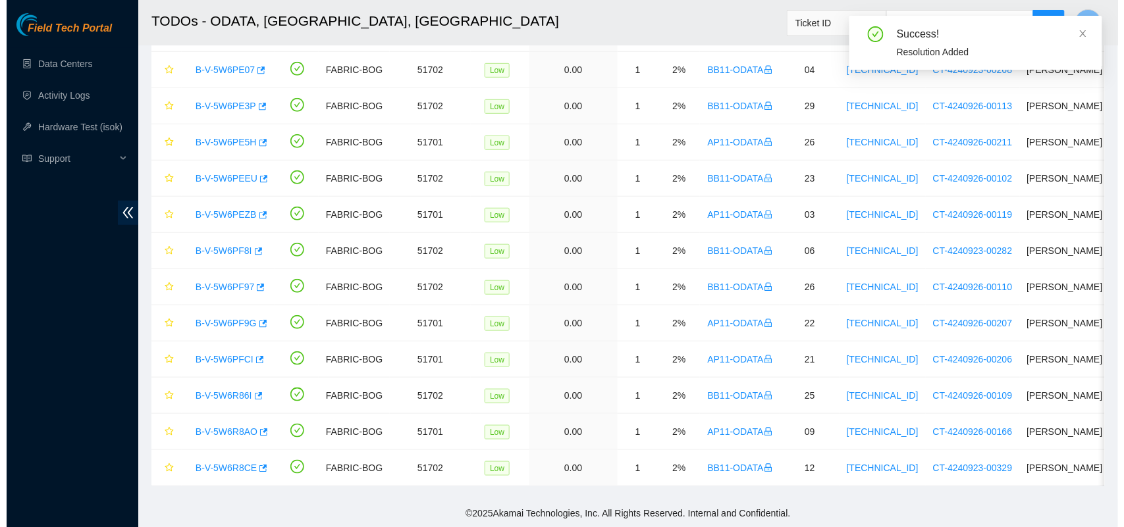
scroll to position [213, 0]
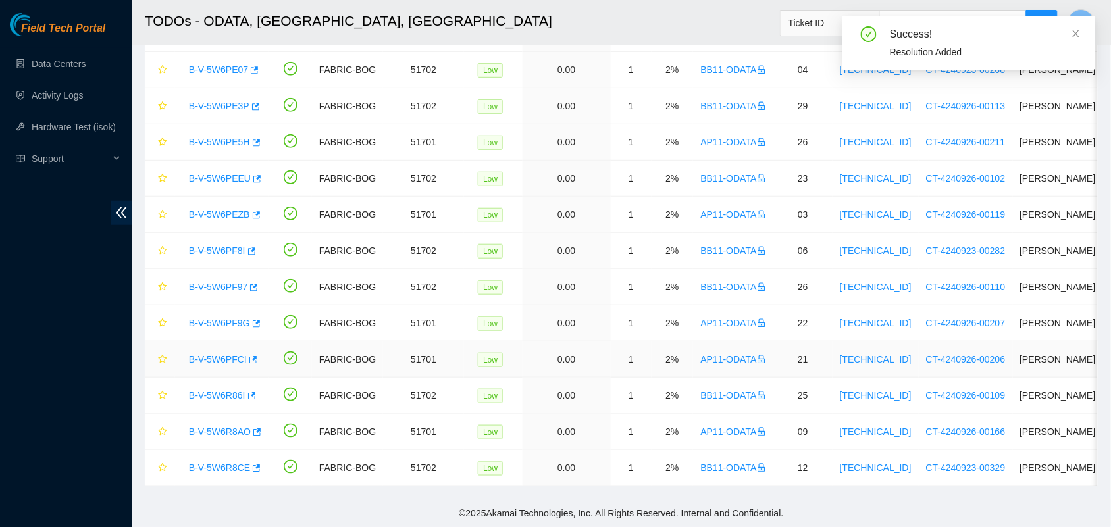
click at [209, 354] on link "B-V-5W6PFCI" at bounding box center [218, 359] width 58 height 11
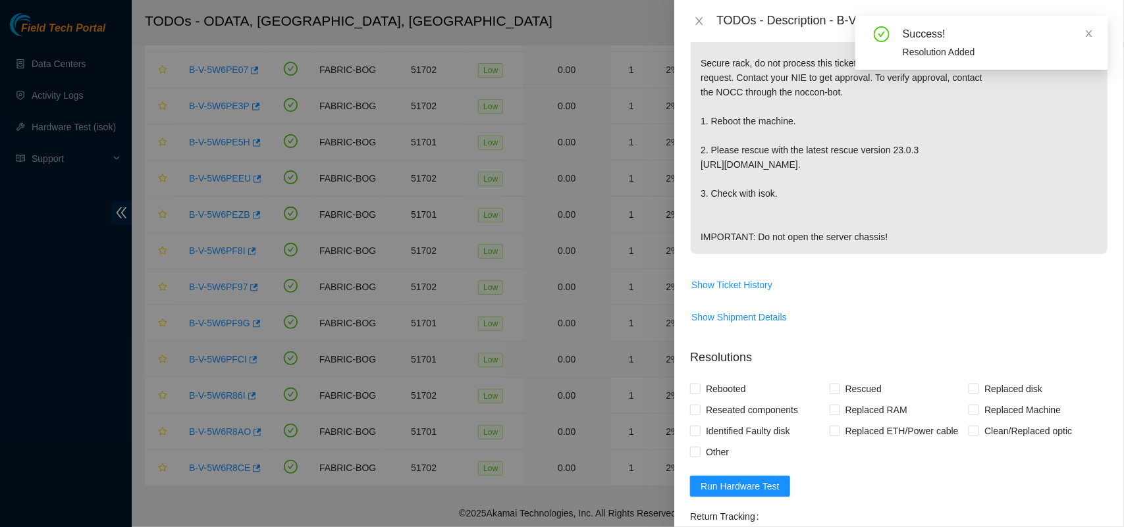
scroll to position [522, 0]
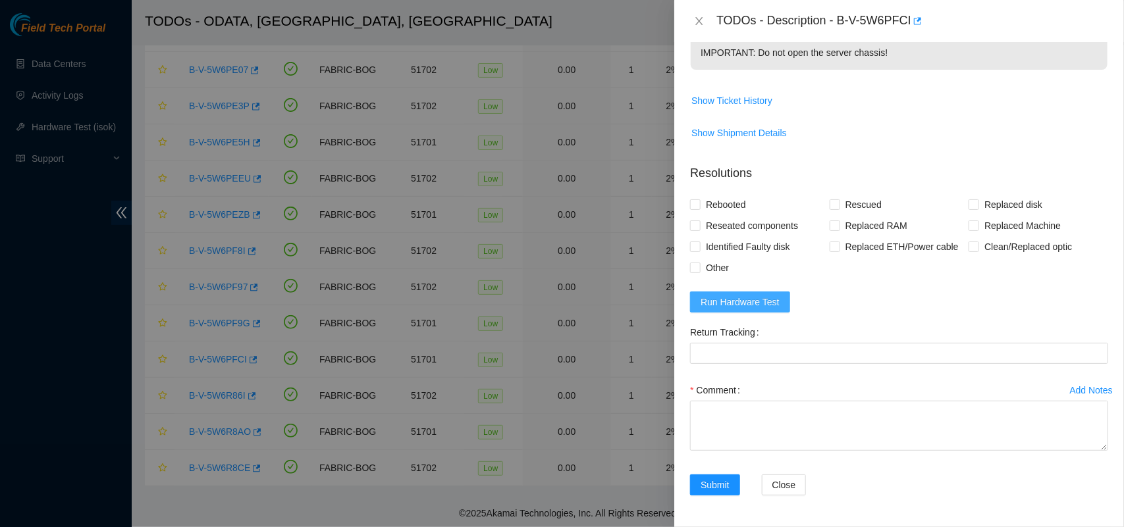
click at [731, 308] on span "Run Hardware Test" at bounding box center [740, 302] width 79 height 14
click at [832, 203] on input "Rescued" at bounding box center [834, 204] width 9 height 9
checkbox input "true"
click at [698, 206] on input "Rebooted" at bounding box center [694, 204] width 9 height 9
checkbox input "true"
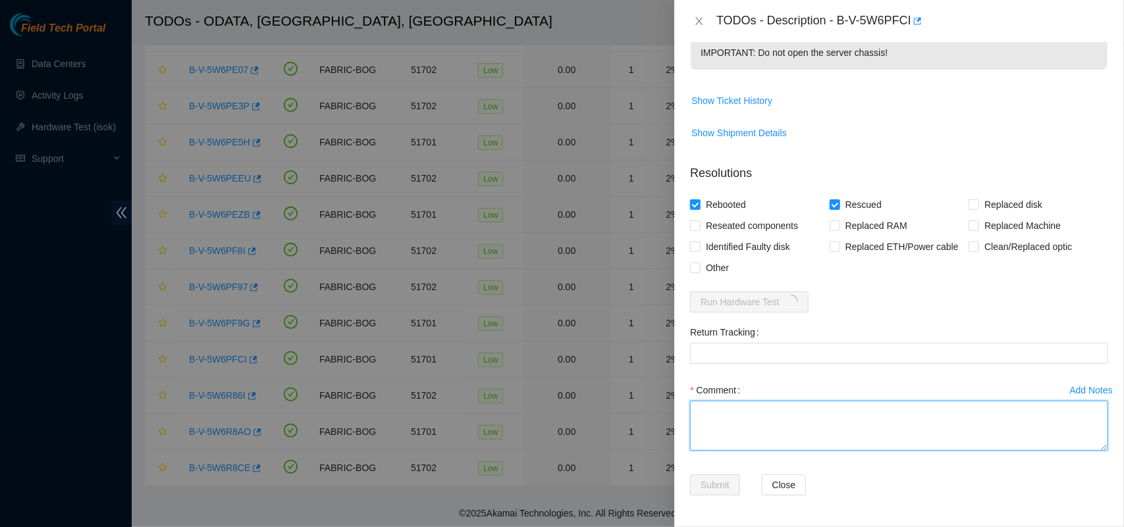
click at [749, 425] on textarea "Comment" at bounding box center [899, 426] width 418 height 50
paste textarea "Server was rescued and tested with isok ok"
type textarea "Server was rescued and tested with isok ok"
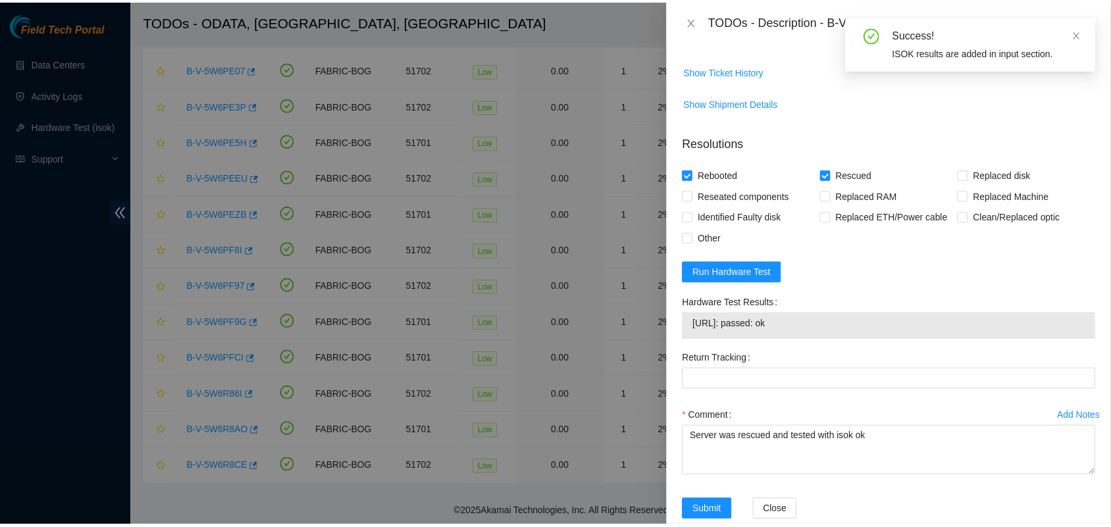
scroll to position [578, 0]
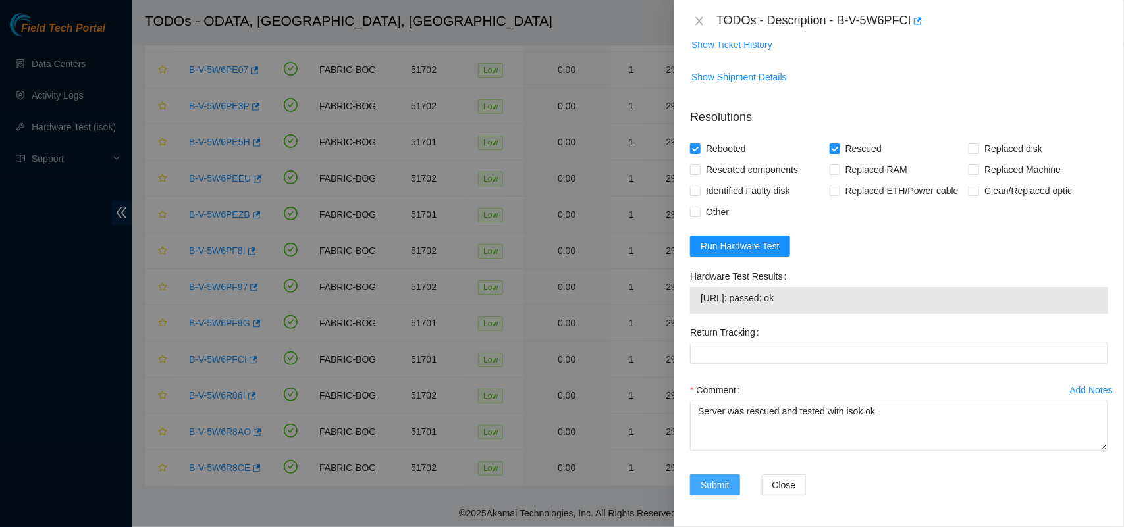
click at [712, 483] on span "Submit" at bounding box center [715, 485] width 29 height 14
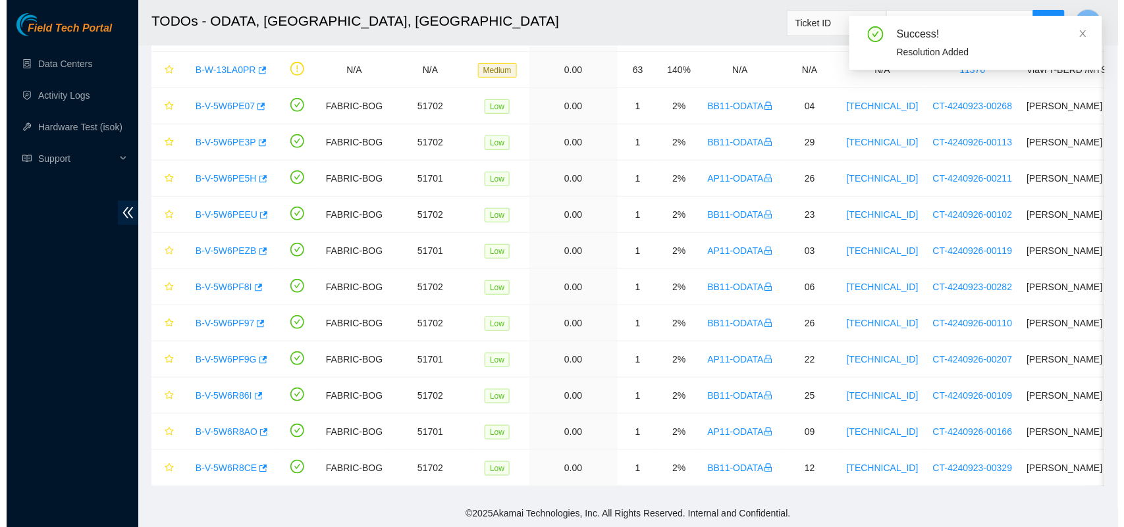
scroll to position [176, 0]
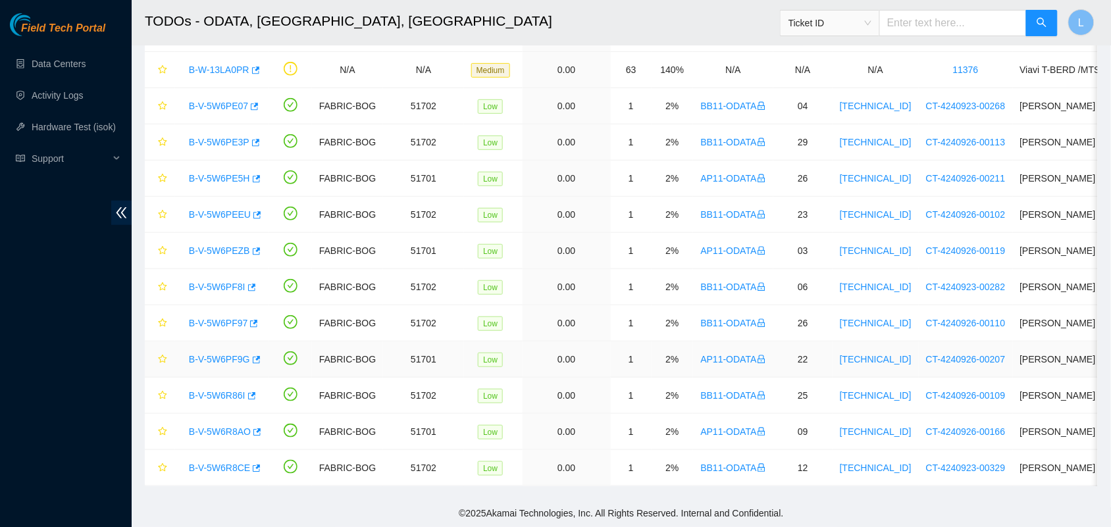
click at [219, 354] on link "B-V-5W6PF9G" at bounding box center [219, 359] width 61 height 11
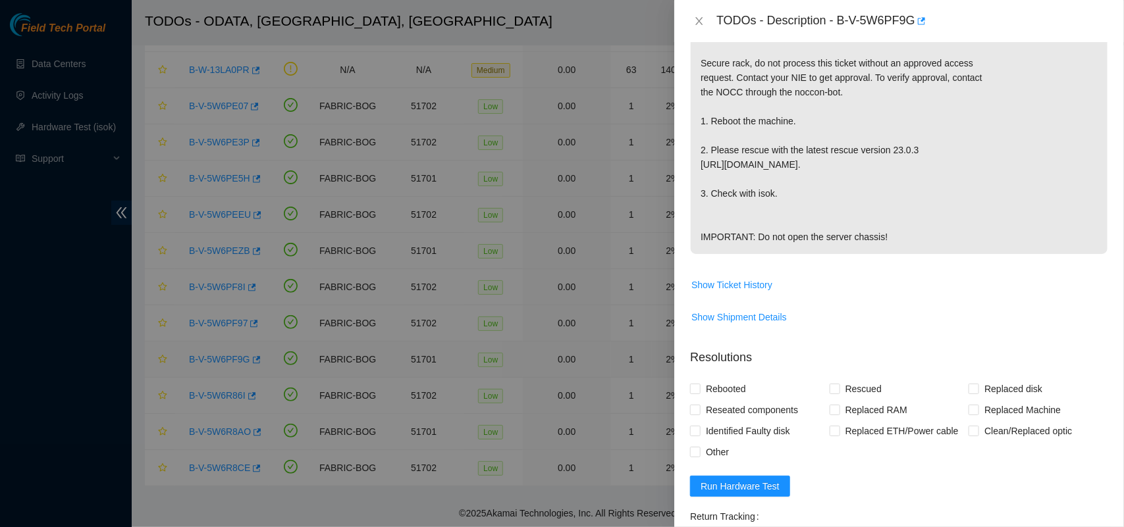
scroll to position [522, 0]
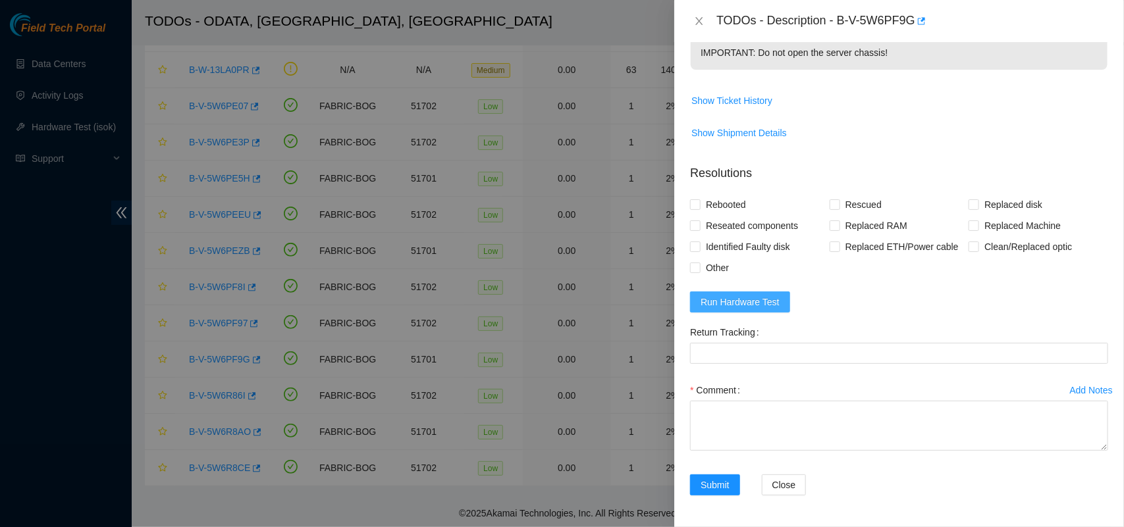
click at [720, 298] on span "Run Hardware Test" at bounding box center [740, 302] width 79 height 14
click at [696, 202] on input "Rebooted" at bounding box center [694, 204] width 9 height 9
checkbox input "true"
click at [830, 209] on span at bounding box center [835, 205] width 11 height 11
click at [830, 209] on input "Rescued" at bounding box center [834, 204] width 9 height 9
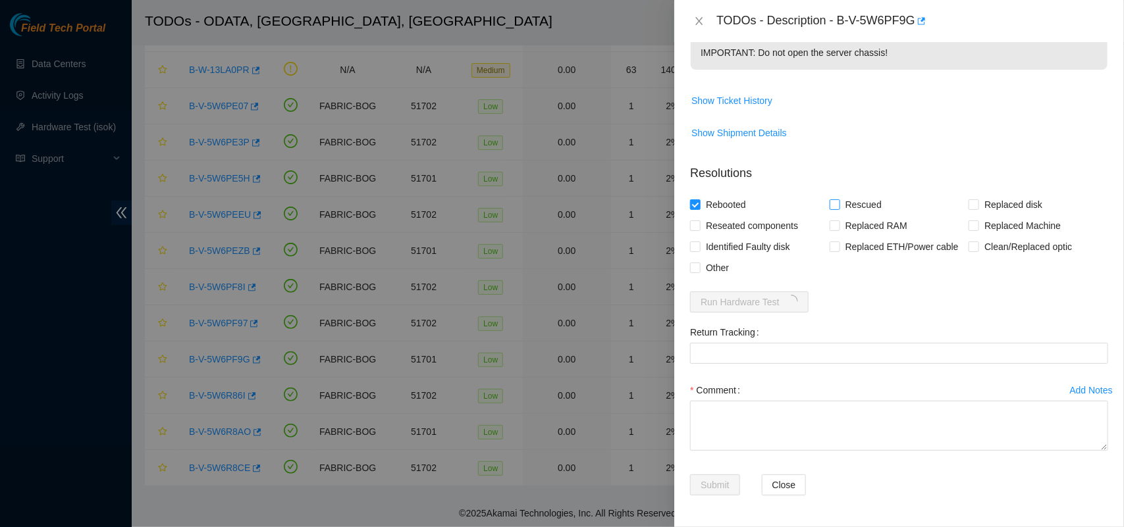
checkbox input "true"
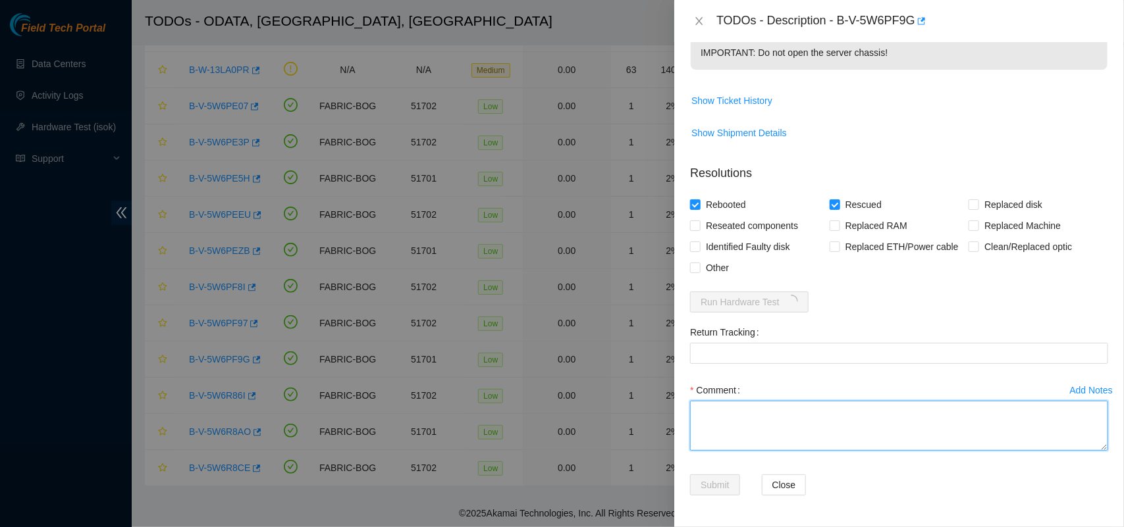
click at [732, 417] on textarea "Comment" at bounding box center [899, 426] width 418 height 50
paste textarea "Server was rescued and tested with isok ok"
type textarea "Server was rescued and tested with isok ok"
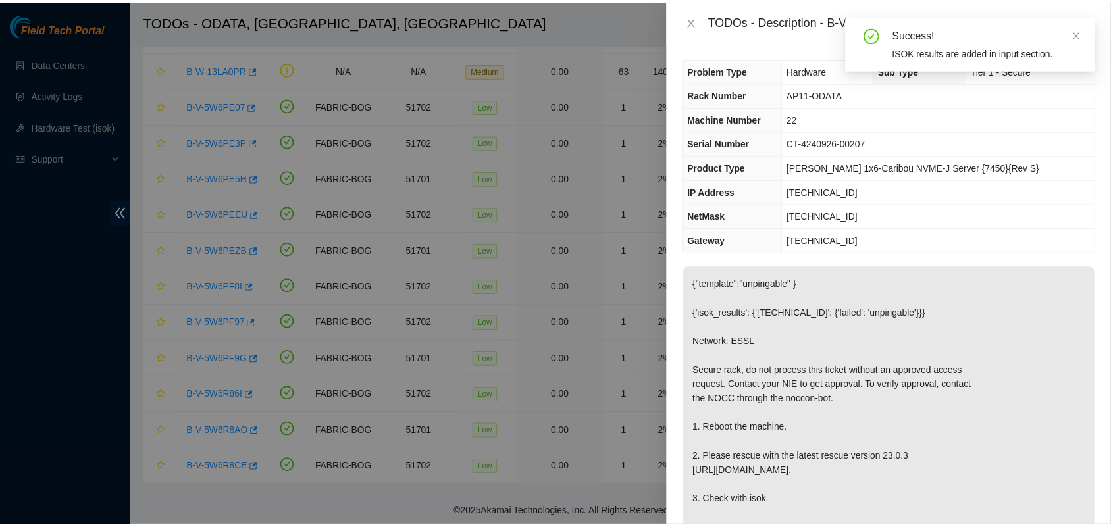
scroll to position [578, 0]
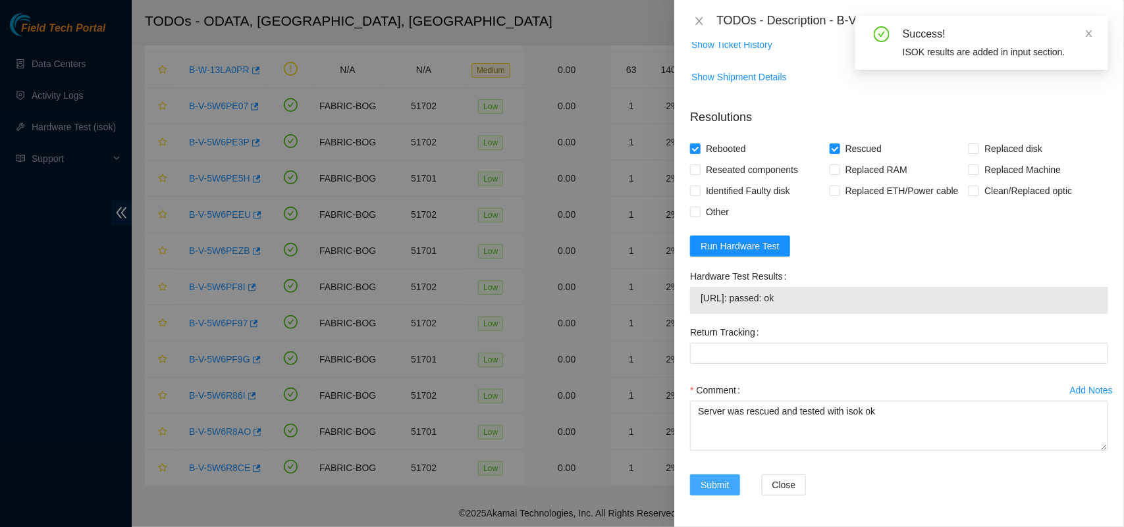
click at [716, 481] on span "Submit" at bounding box center [715, 485] width 29 height 14
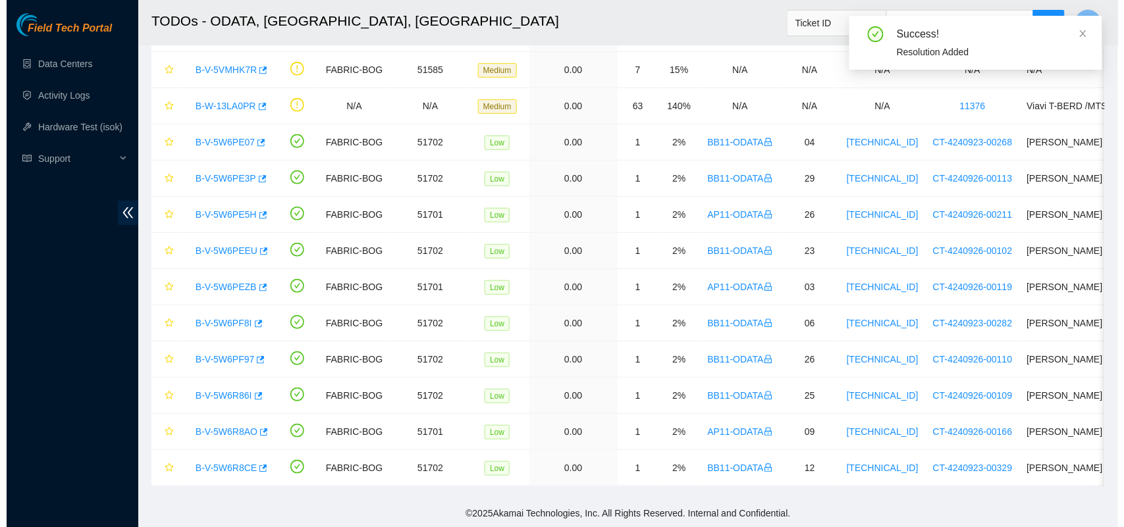
scroll to position [140, 0]
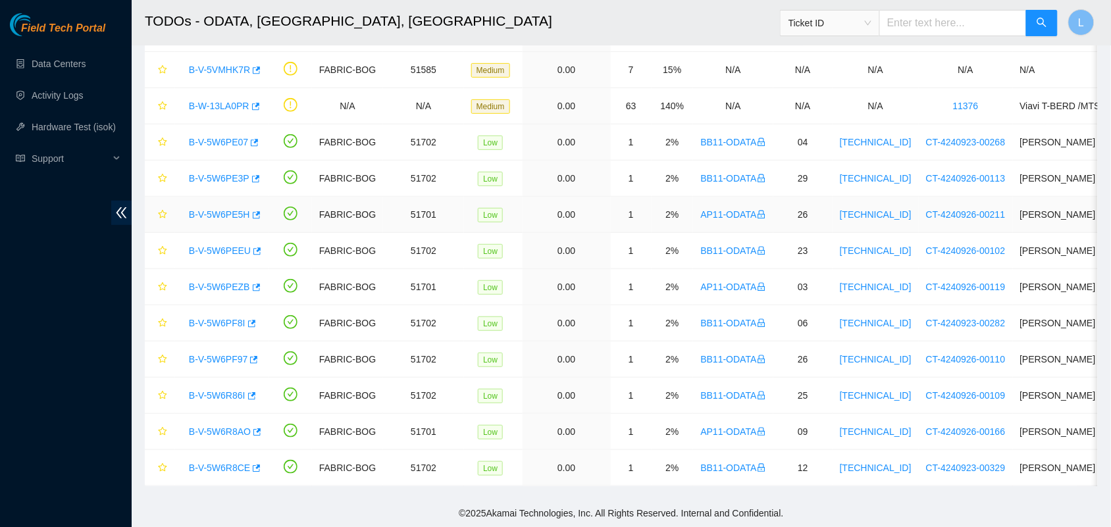
click at [216, 209] on link "B-V-5W6PE5H" at bounding box center [219, 214] width 61 height 11
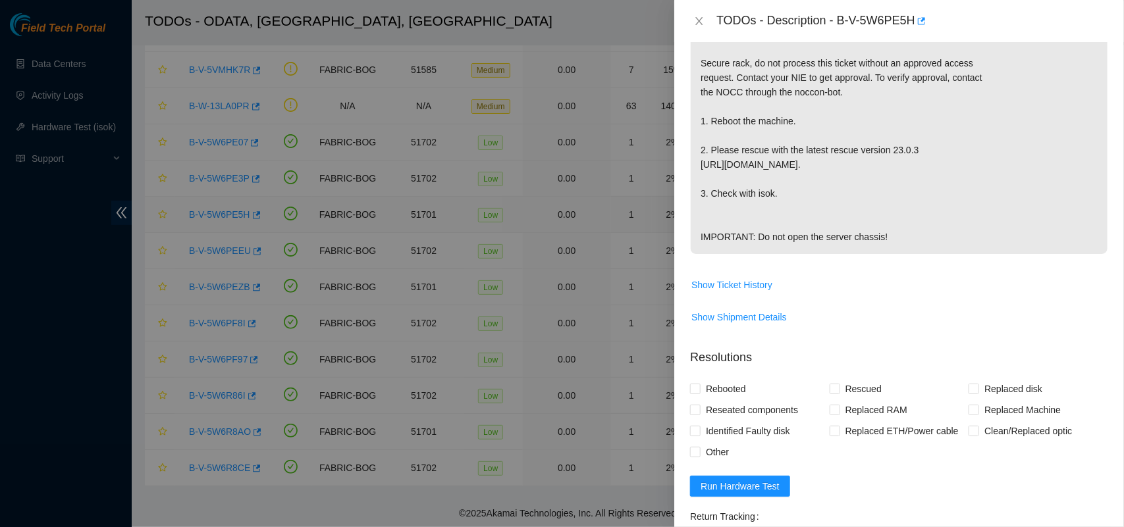
scroll to position [522, 0]
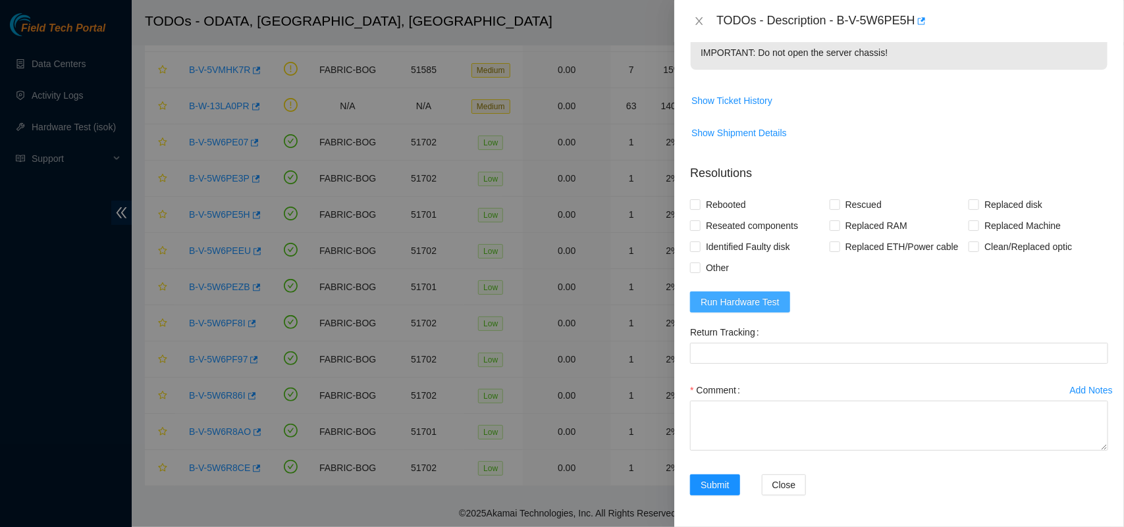
click at [736, 297] on span "Run Hardware Test" at bounding box center [740, 302] width 79 height 14
click at [835, 206] on span at bounding box center [835, 205] width 11 height 11
click at [835, 206] on input "Rescued" at bounding box center [834, 204] width 9 height 9
checkbox input "true"
click at [696, 205] on input "Rebooted" at bounding box center [694, 204] width 9 height 9
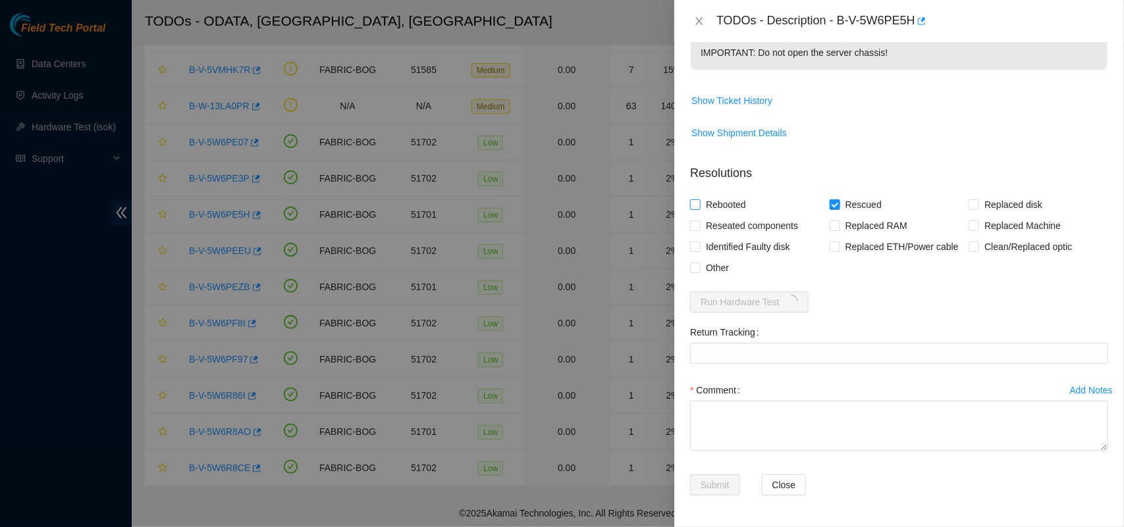
checkbox input "true"
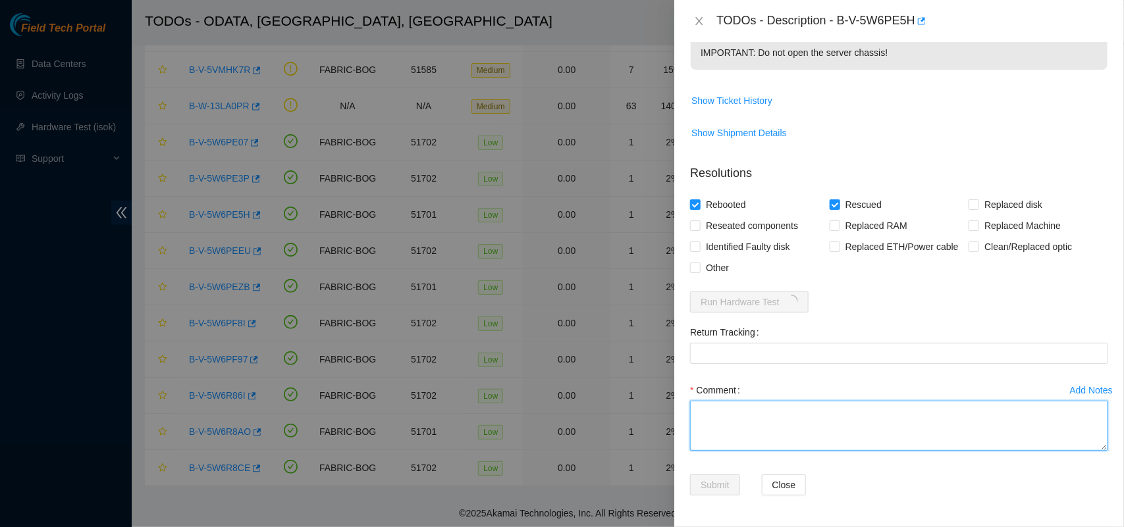
click at [753, 427] on textarea "Comment" at bounding box center [899, 426] width 418 height 50
paste textarea "Server was rescued and tested with isok ok"
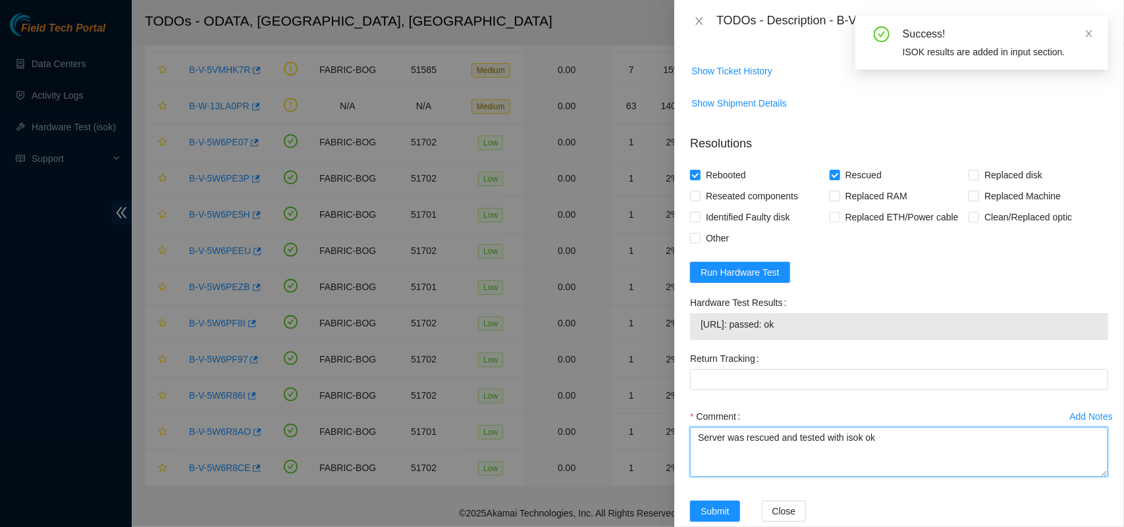
type textarea "Server was rescued and tested with isok ok"
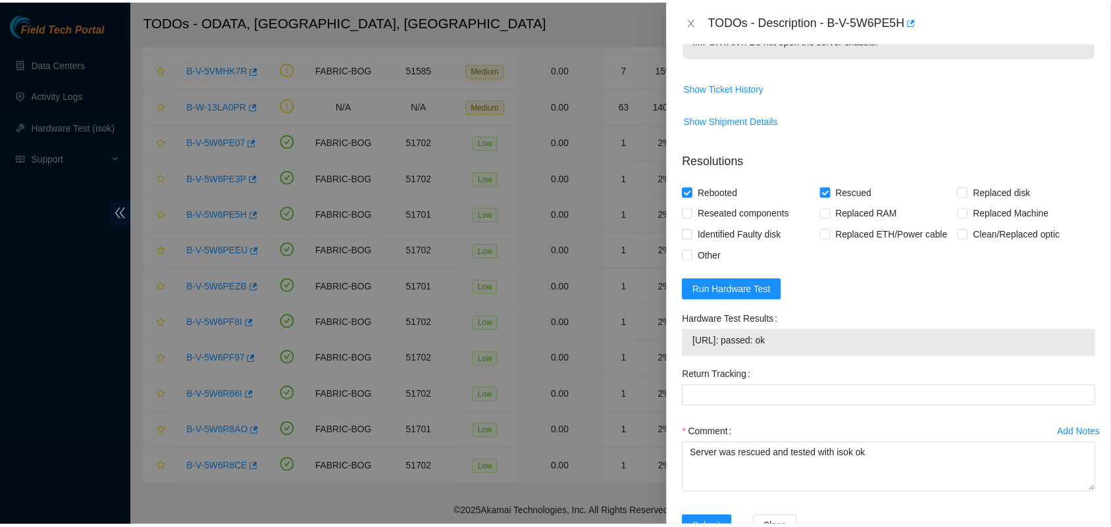
scroll to position [578, 0]
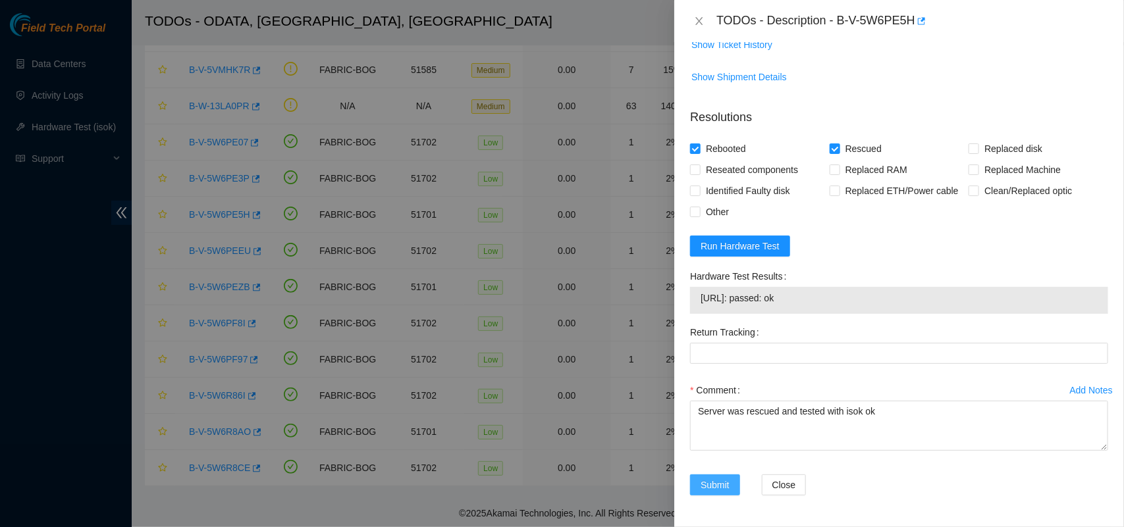
click at [709, 485] on span "Submit" at bounding box center [715, 485] width 29 height 14
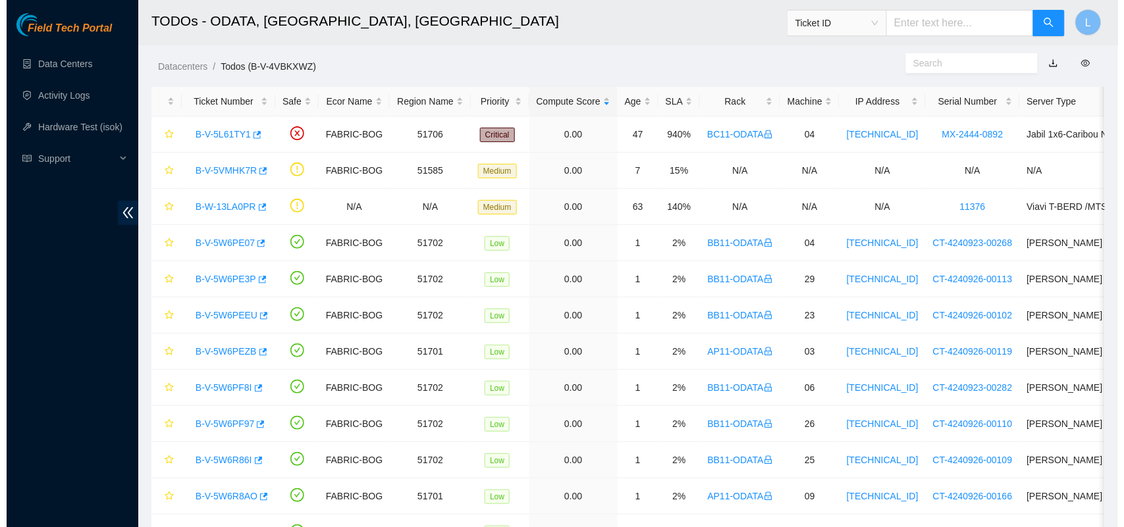
scroll to position [0, 0]
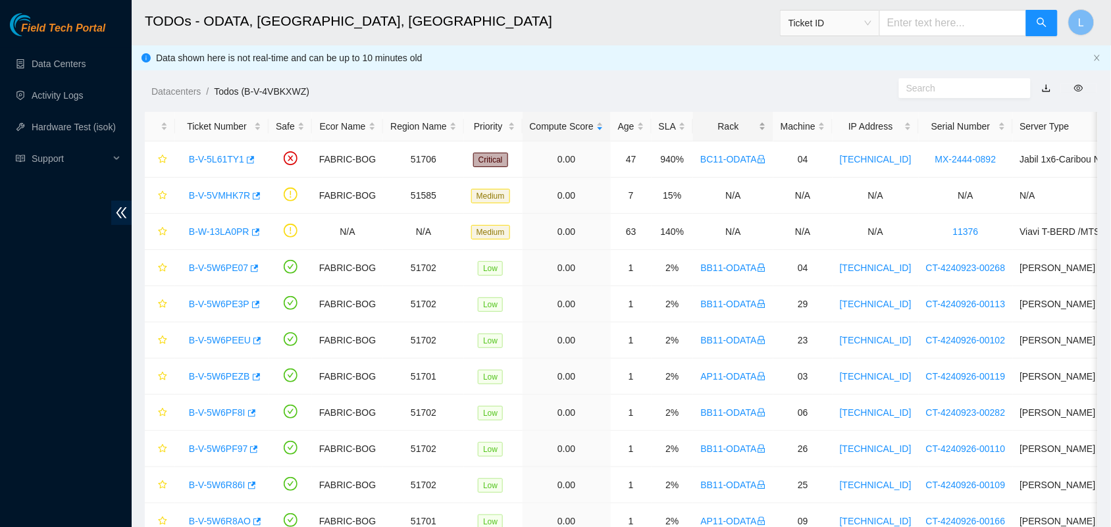
click at [726, 132] on div "Rack" at bounding box center [734, 126] width 66 height 14
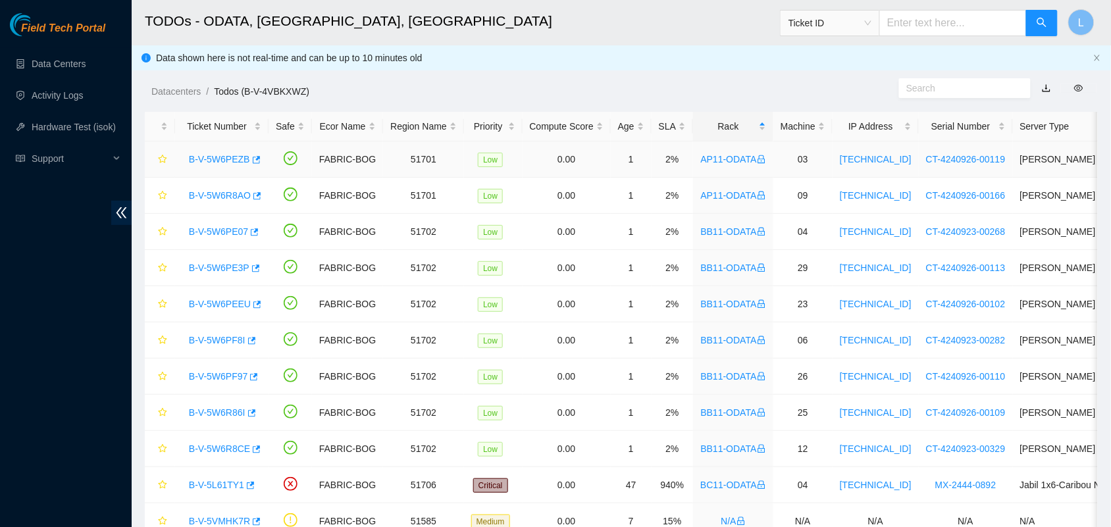
click at [219, 155] on link "B-V-5W6PEZB" at bounding box center [219, 159] width 61 height 11
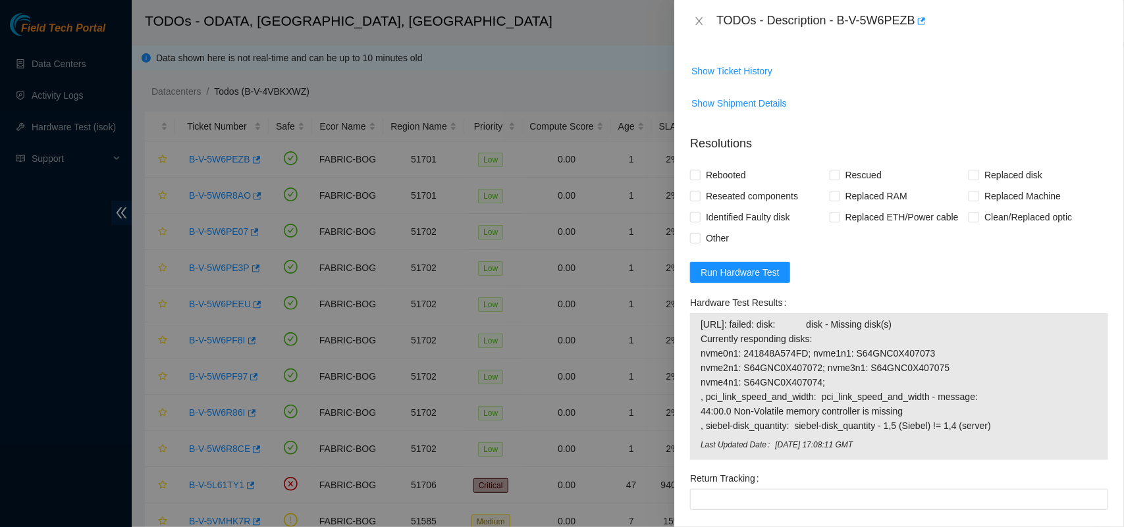
scroll to position [578, 0]
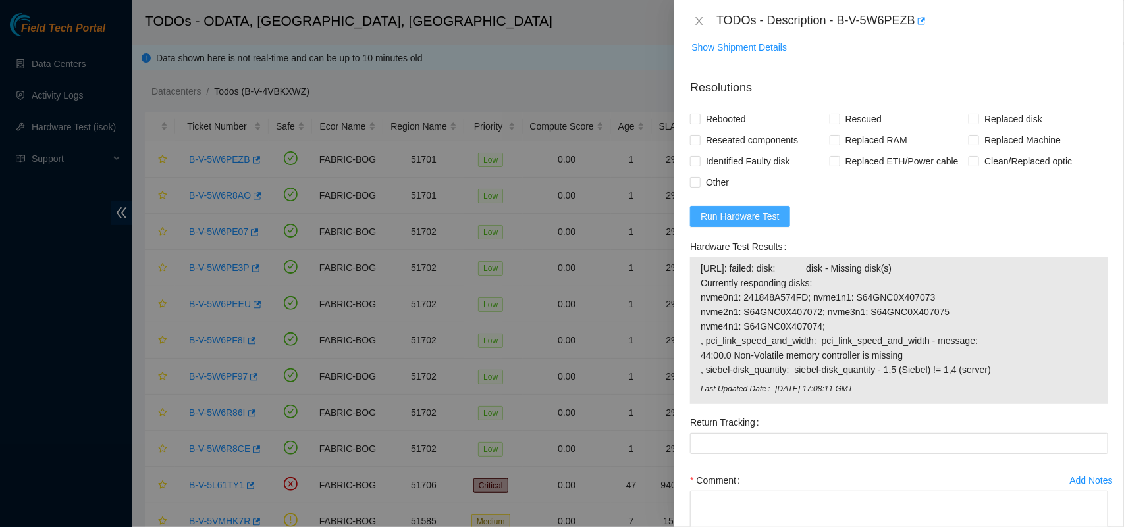
click at [737, 224] on span "Run Hardware Test" at bounding box center [740, 216] width 79 height 14
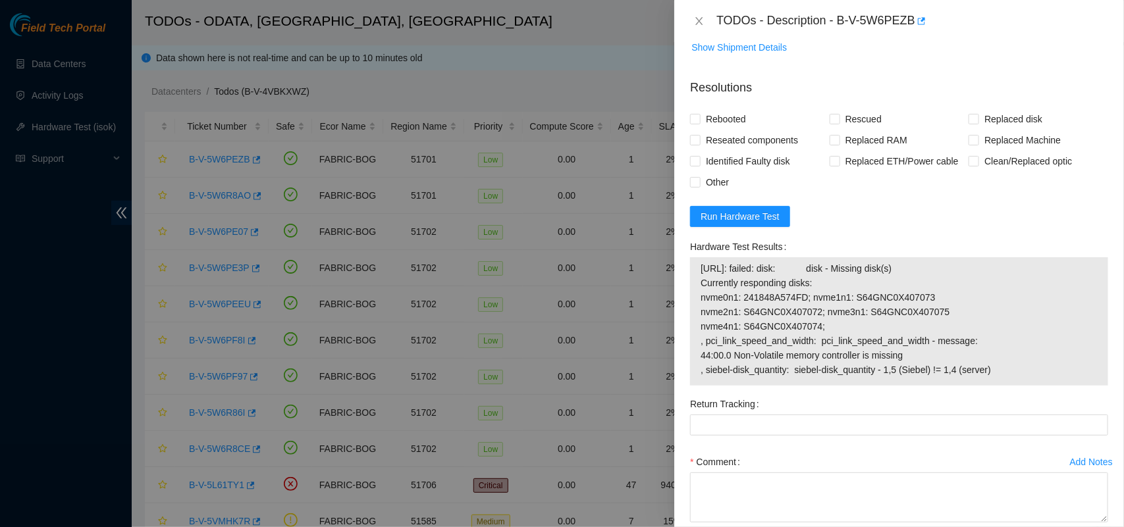
click at [824, 351] on span "[URL]: failed: disk: disk - Missing disk(s) Currently responding disks: nvme0n1…" at bounding box center [899, 319] width 397 height 116
click at [1000, 377] on span "[URL]: failed: disk: disk - Missing disk(s) Currently responding disks: nvme0n1…" at bounding box center [899, 319] width 397 height 116
click at [751, 224] on span "Run Hardware Test" at bounding box center [740, 216] width 79 height 14
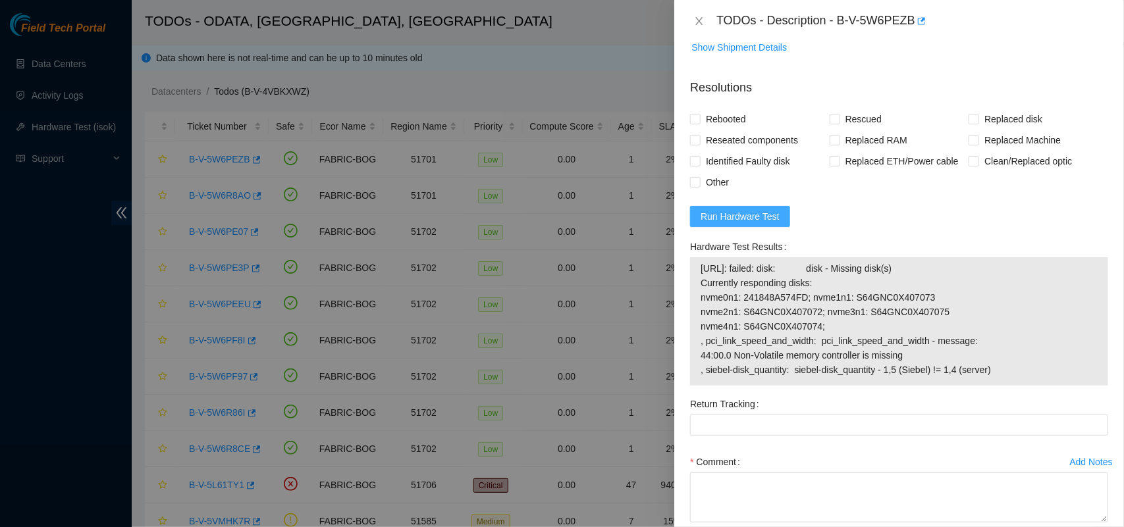
click at [733, 224] on span "Run Hardware Test" at bounding box center [740, 216] width 79 height 14
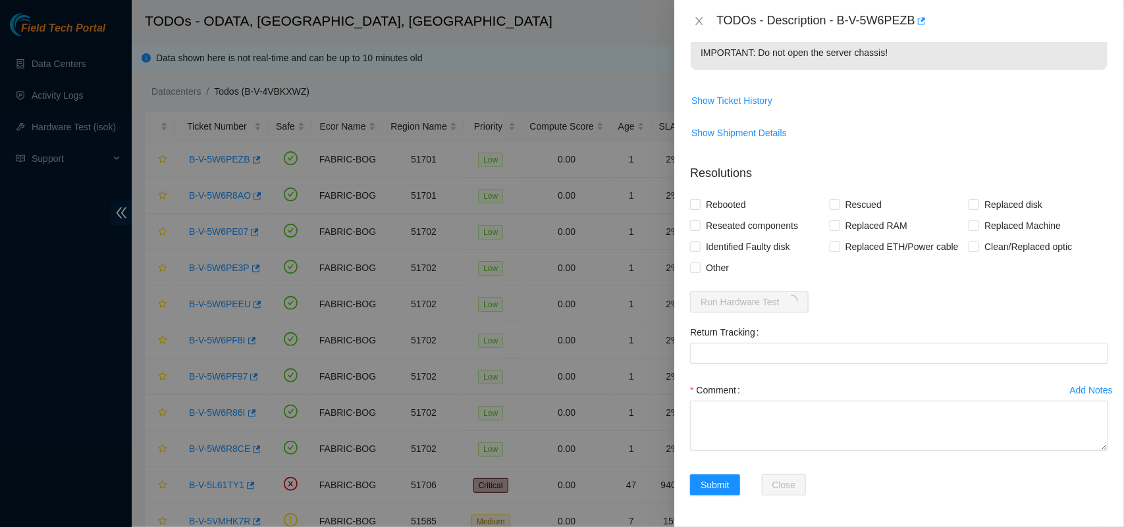
scroll to position [522, 0]
